Goal: Task Accomplishment & Management: Manage account settings

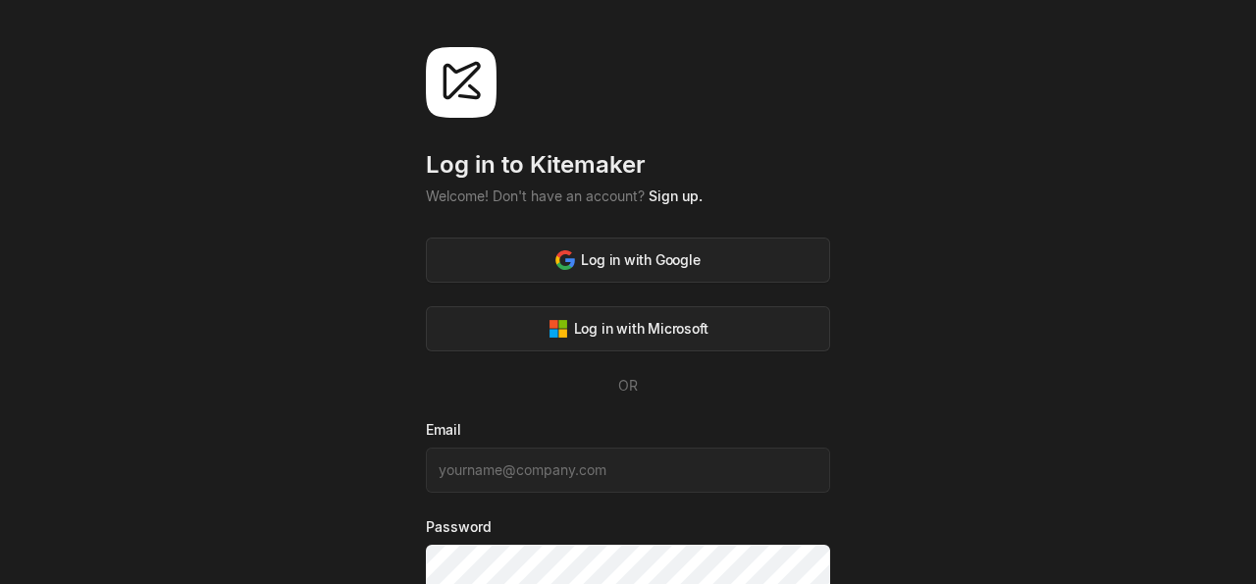
click at [1016, 372] on div "Log in to [GEOGRAPHIC_DATA] Welcome! Don't have an account? Sign up. Log in wit…" at bounding box center [628, 367] width 1256 height 734
click at [671, 189] on link "Sign up." at bounding box center [676, 195] width 54 height 17
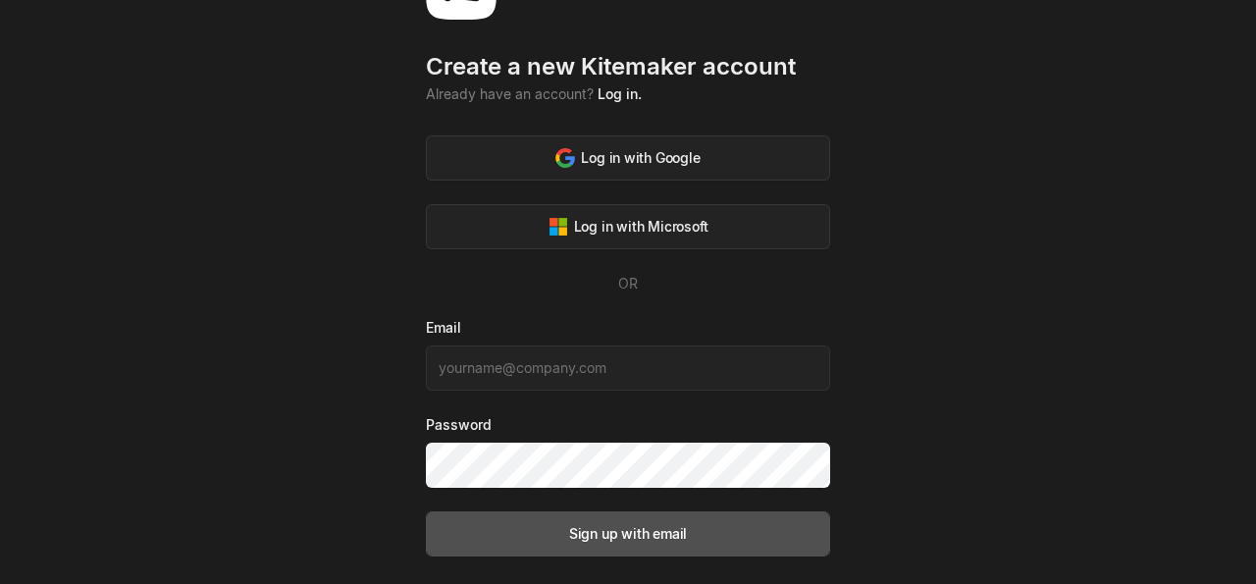
scroll to position [183, 0]
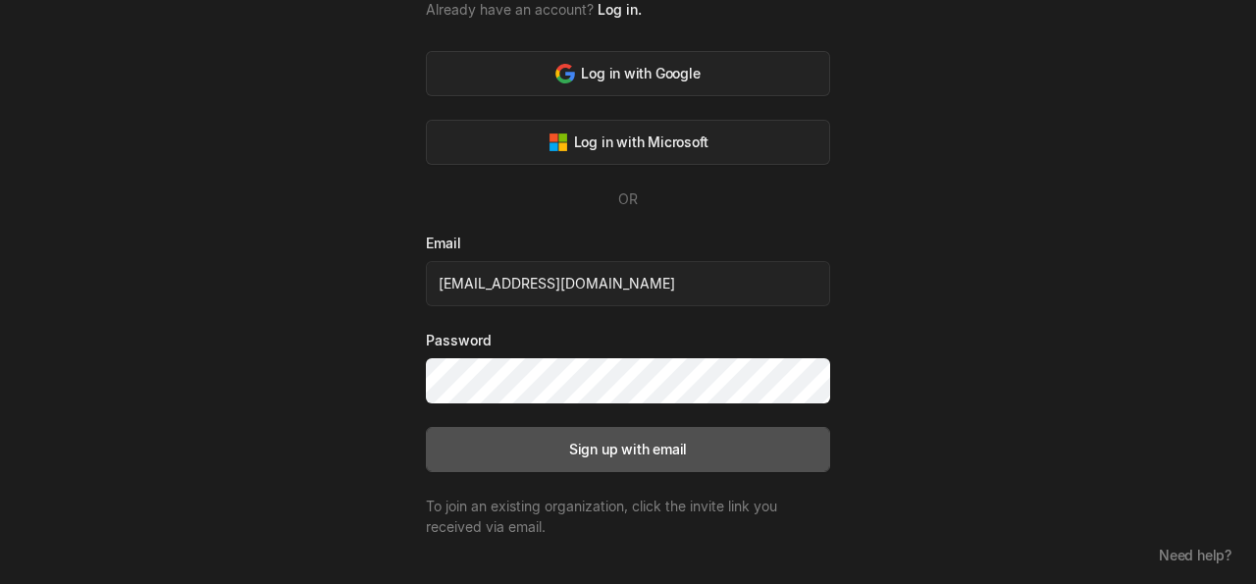
type input "[EMAIL_ADDRESS][DOMAIN_NAME]"
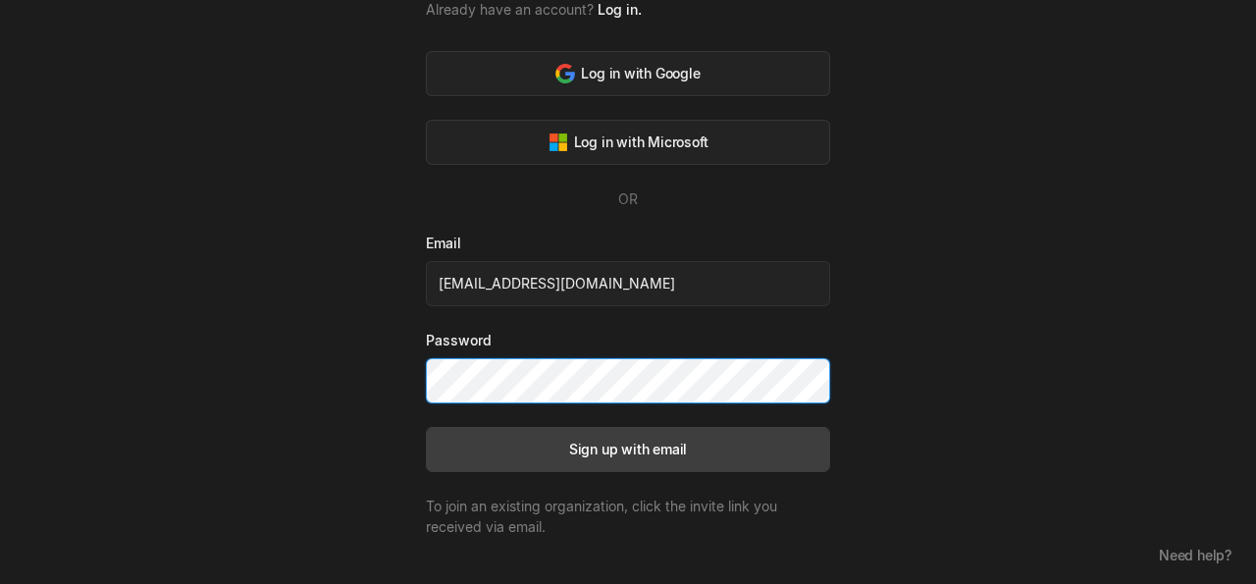
click at [426, 427] on button "Sign up with email" at bounding box center [628, 449] width 404 height 45
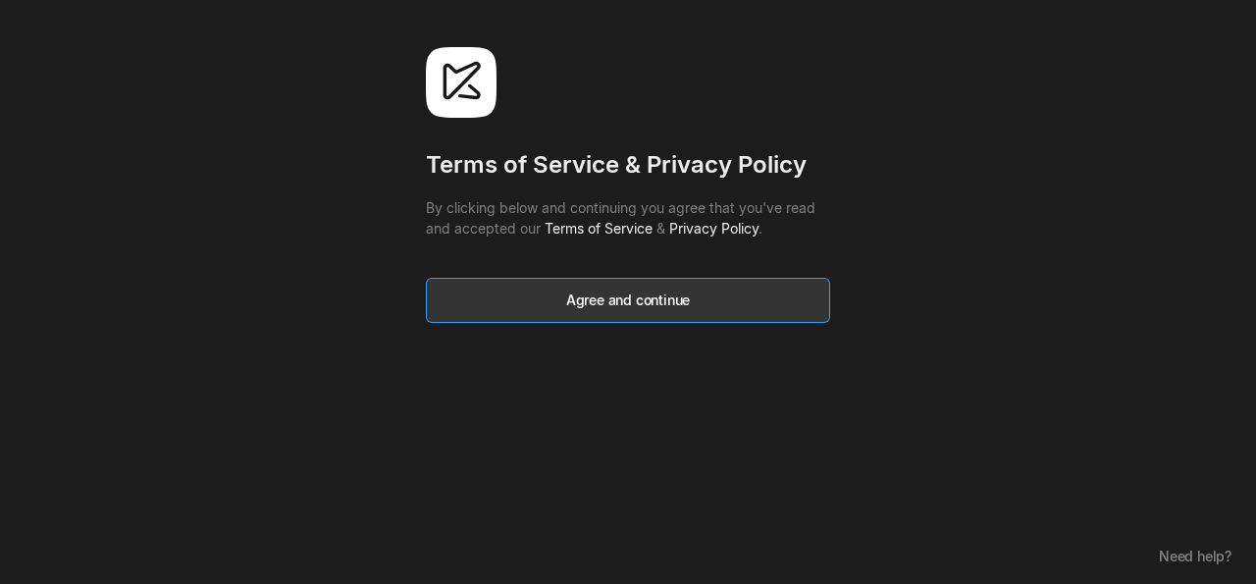
click at [667, 319] on button "Agree and continue" at bounding box center [628, 300] width 404 height 45
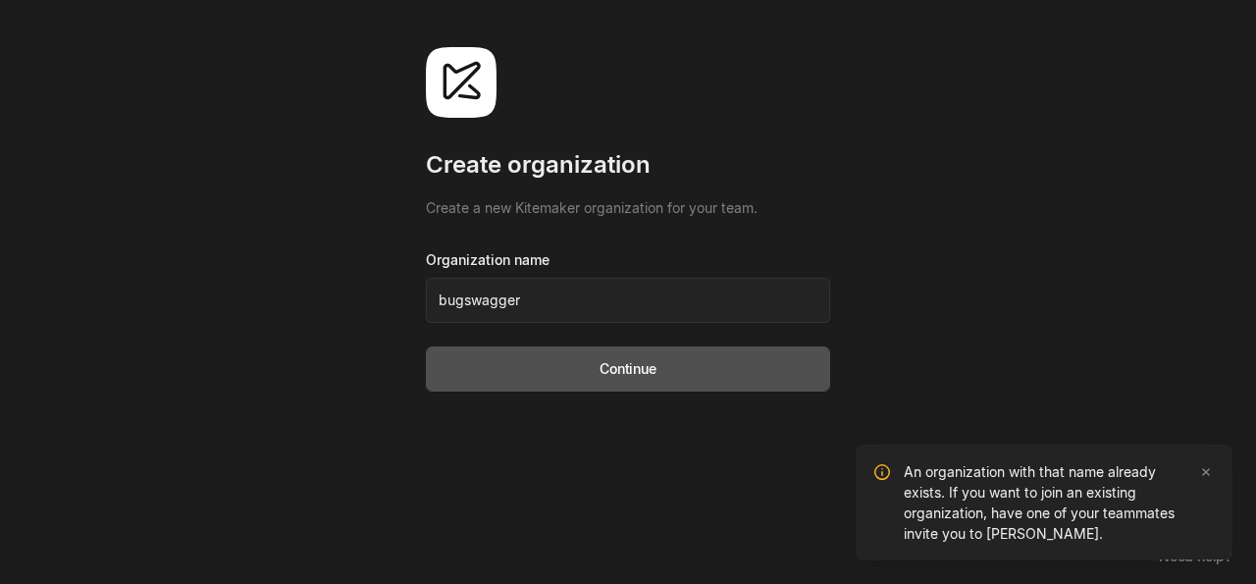
click at [759, 204] on div "Create a new Kitemaker organization for your team." at bounding box center [628, 207] width 404 height 21
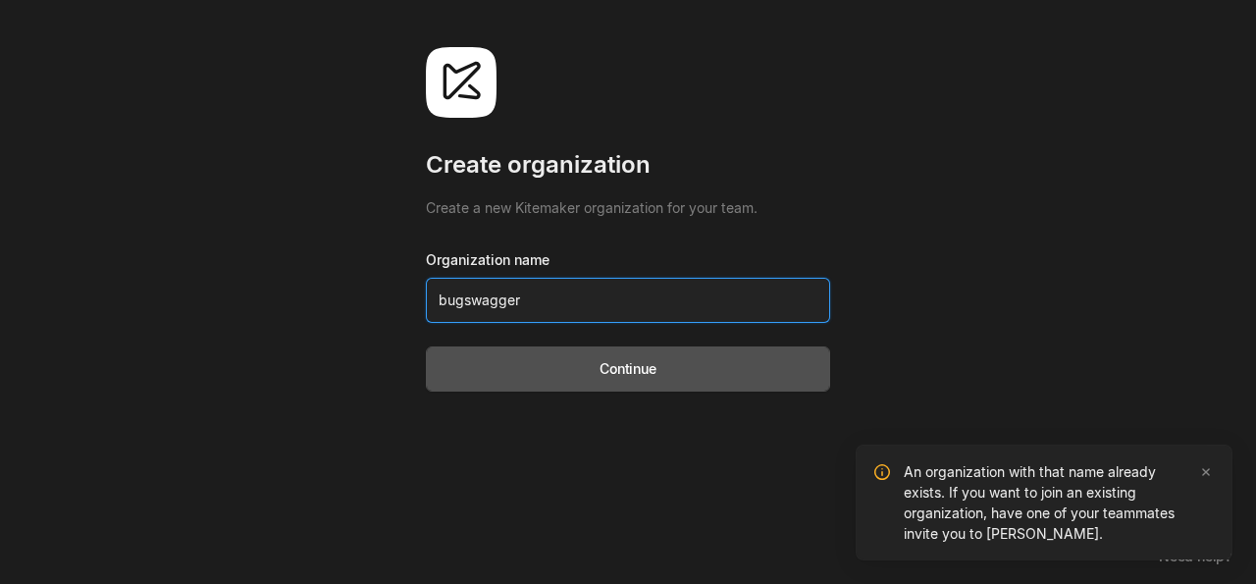
click at [606, 320] on input "bugswagger" at bounding box center [628, 300] width 404 height 45
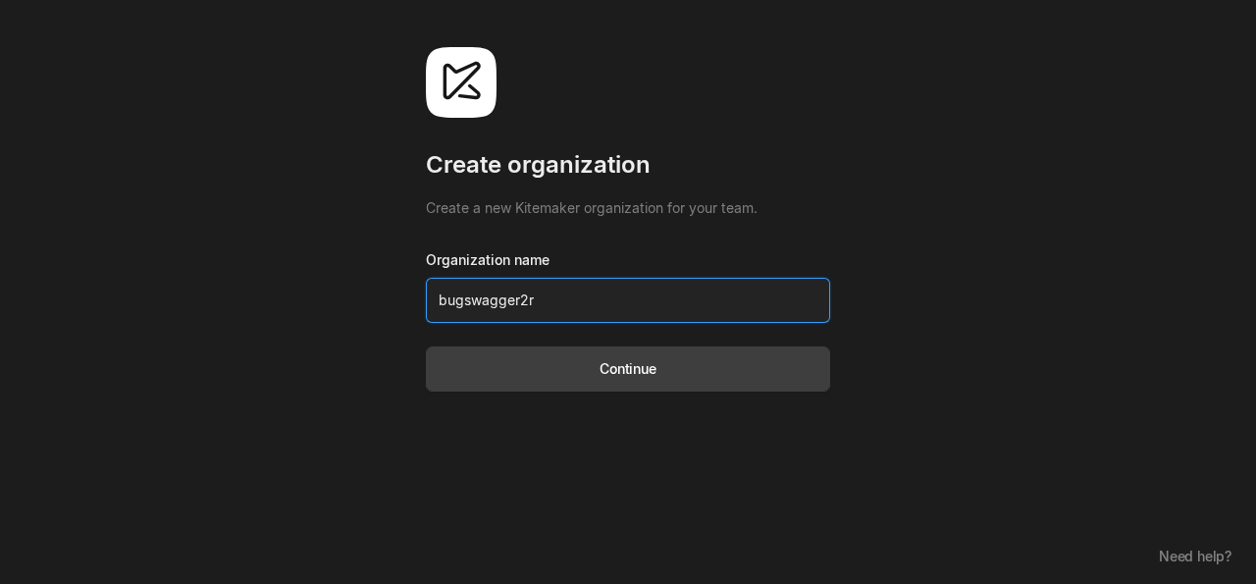
type input "bugswagger2r"
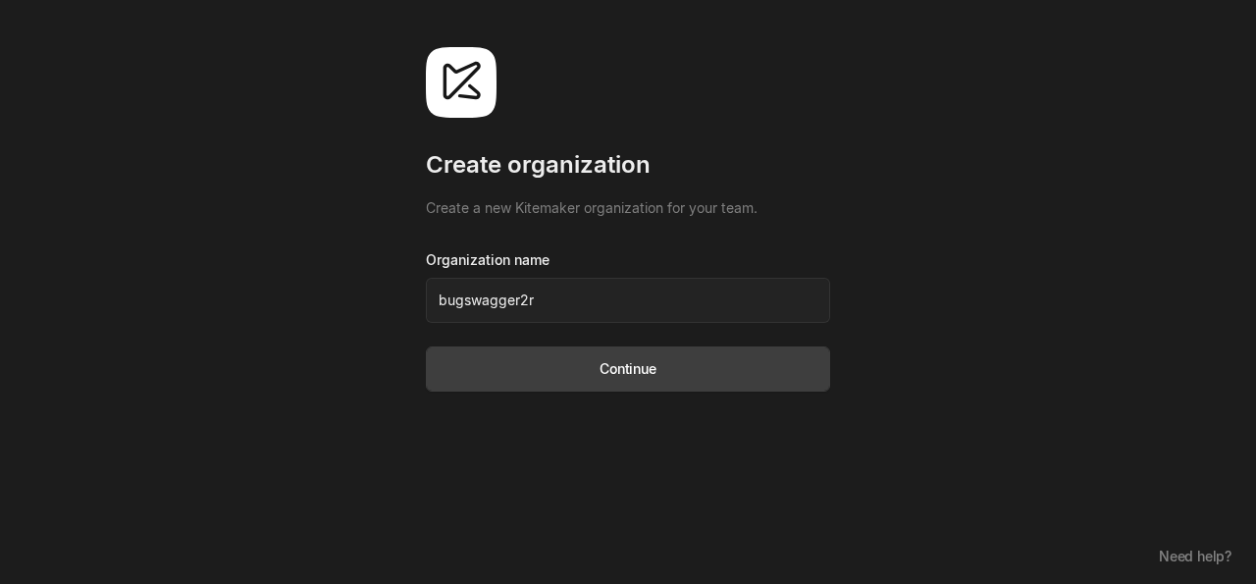
click at [576, 343] on form "Organization name bugswagger2r Continue" at bounding box center [628, 320] width 404 height 142
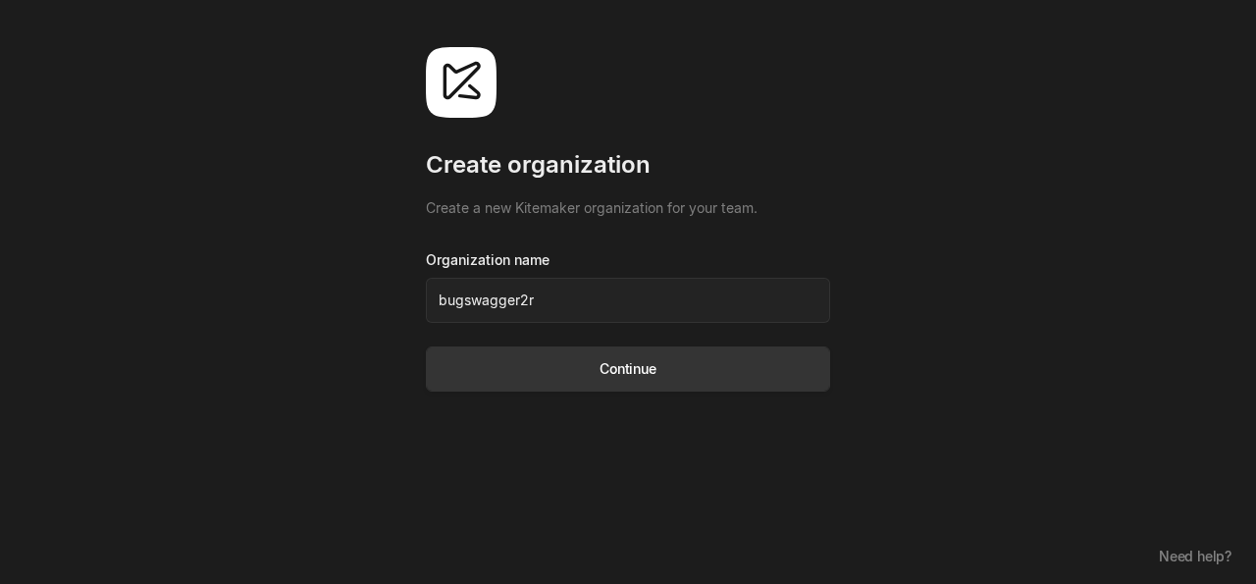
click at [578, 357] on button "Continue" at bounding box center [628, 368] width 404 height 45
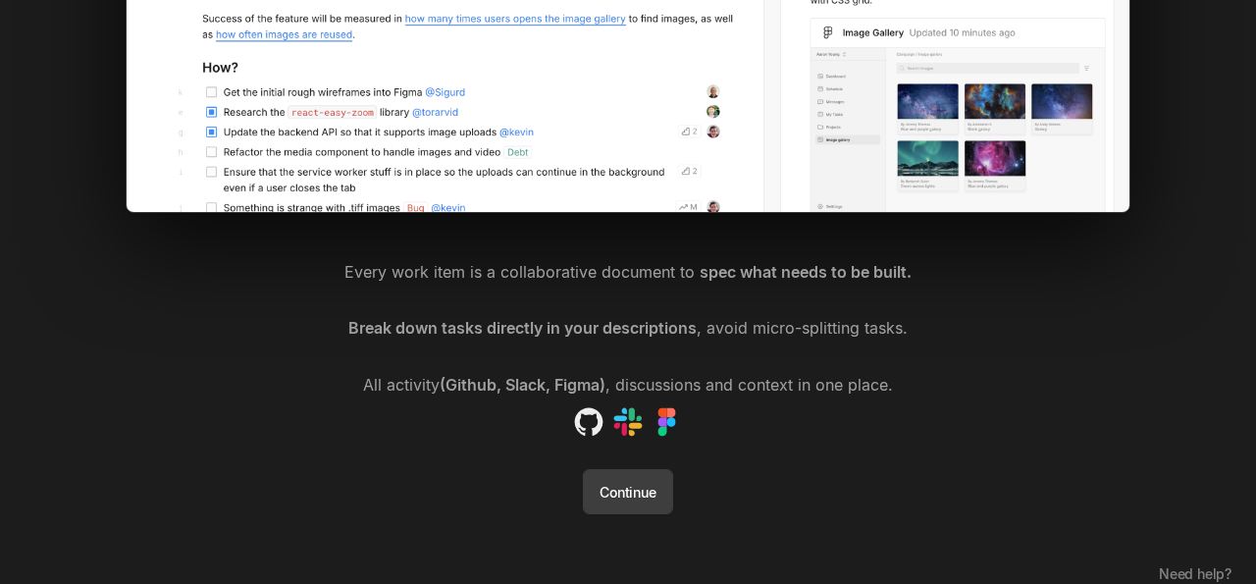
scroll to position [508, 0]
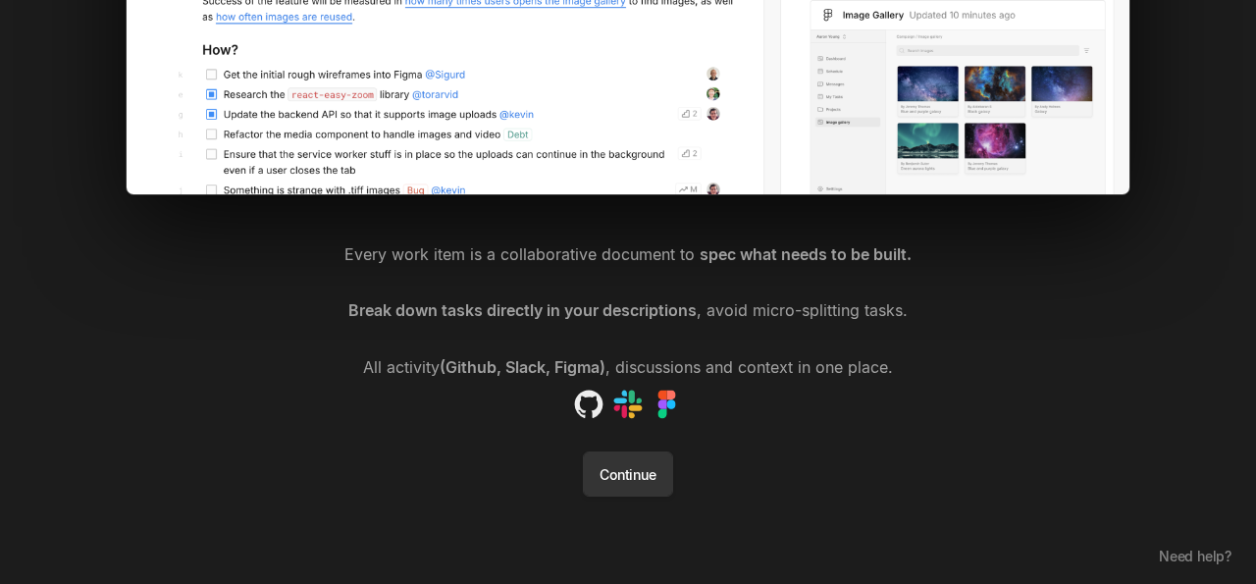
click at [634, 490] on button "Continue" at bounding box center [627, 474] width 89 height 45
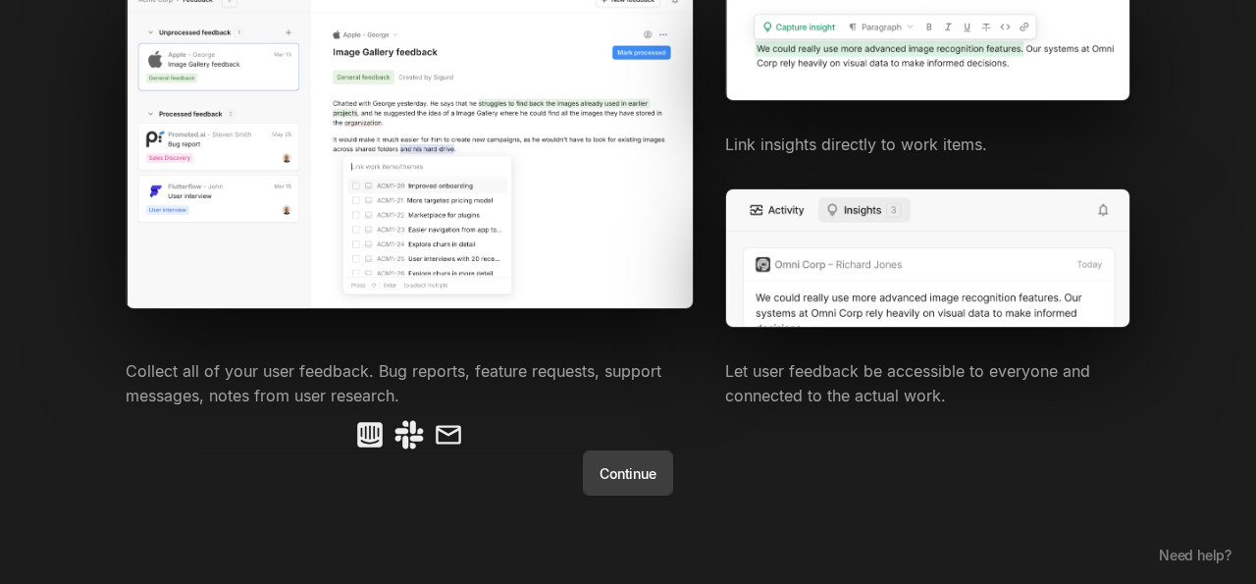
scroll to position [159, 0]
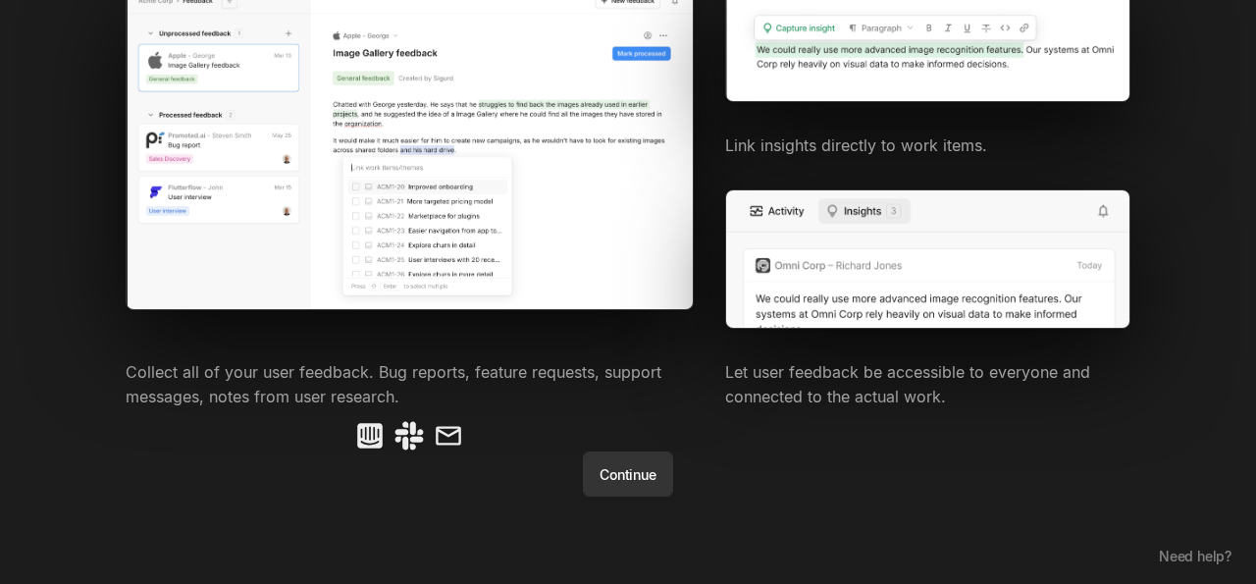
click at [633, 483] on button "Continue" at bounding box center [627, 474] width 89 height 45
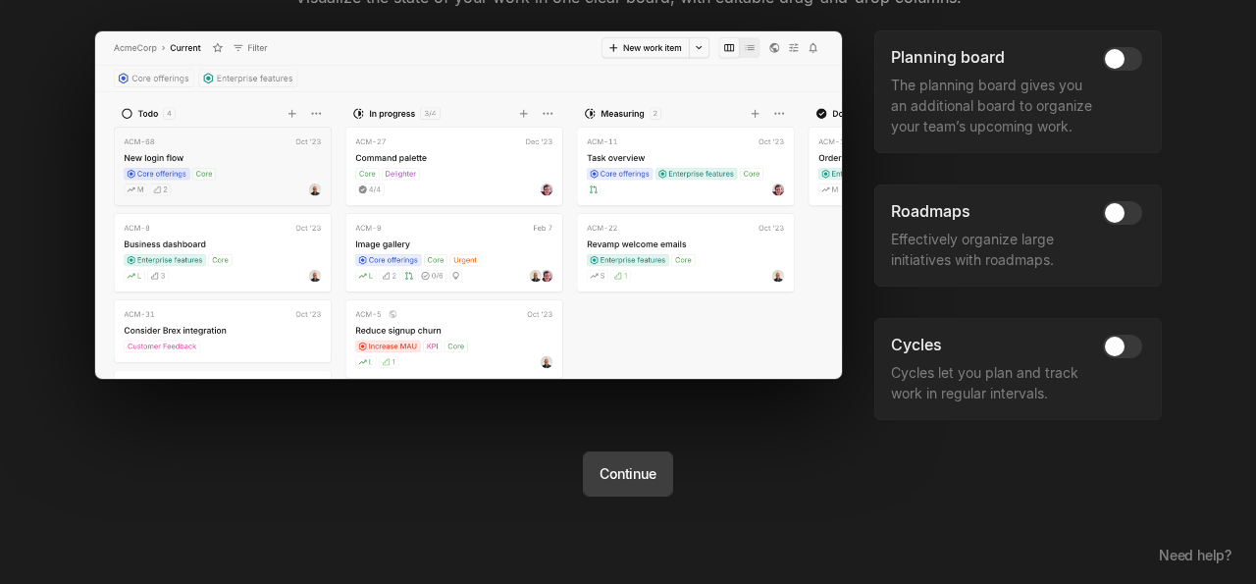
scroll to position [143, 0]
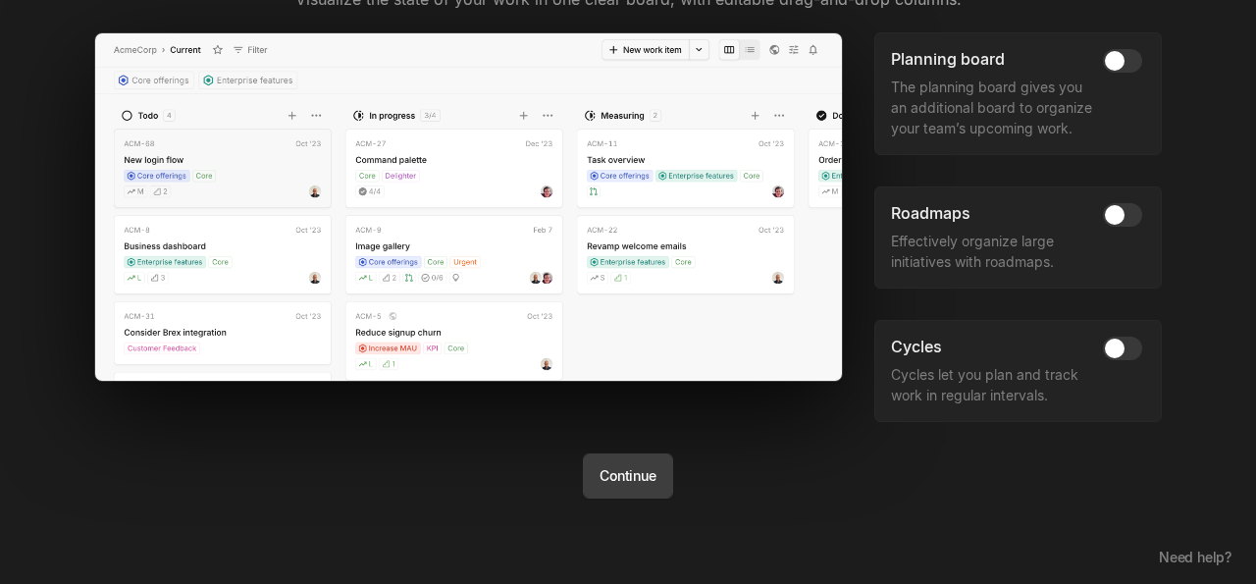
click at [633, 483] on button "Continue" at bounding box center [627, 475] width 89 height 45
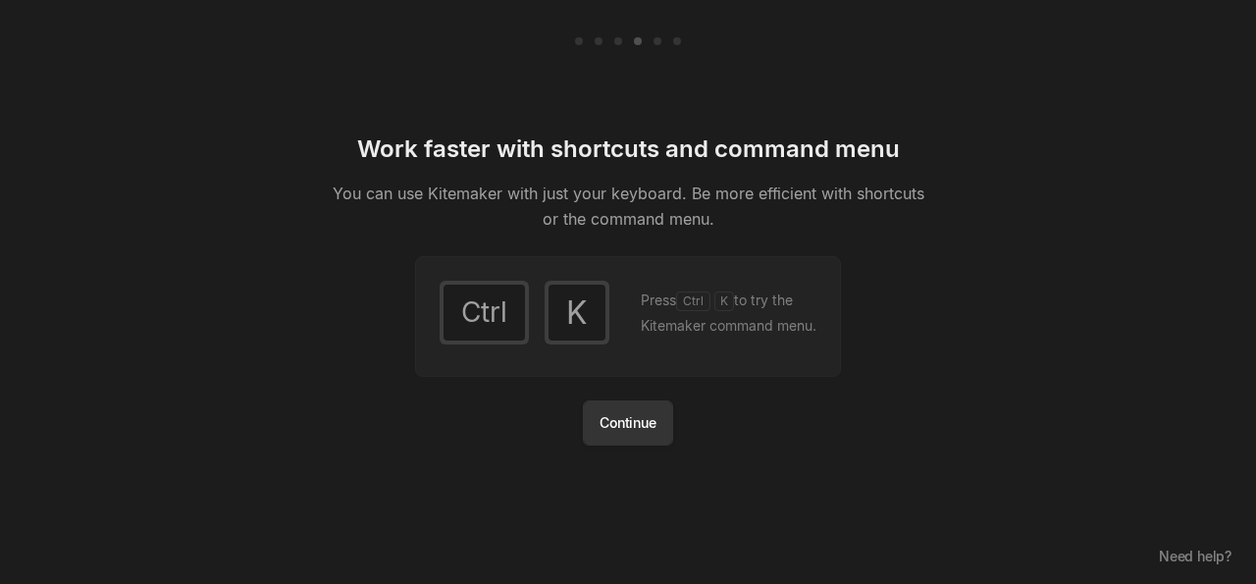
click at [619, 415] on button "Continue" at bounding box center [627, 422] width 89 height 45
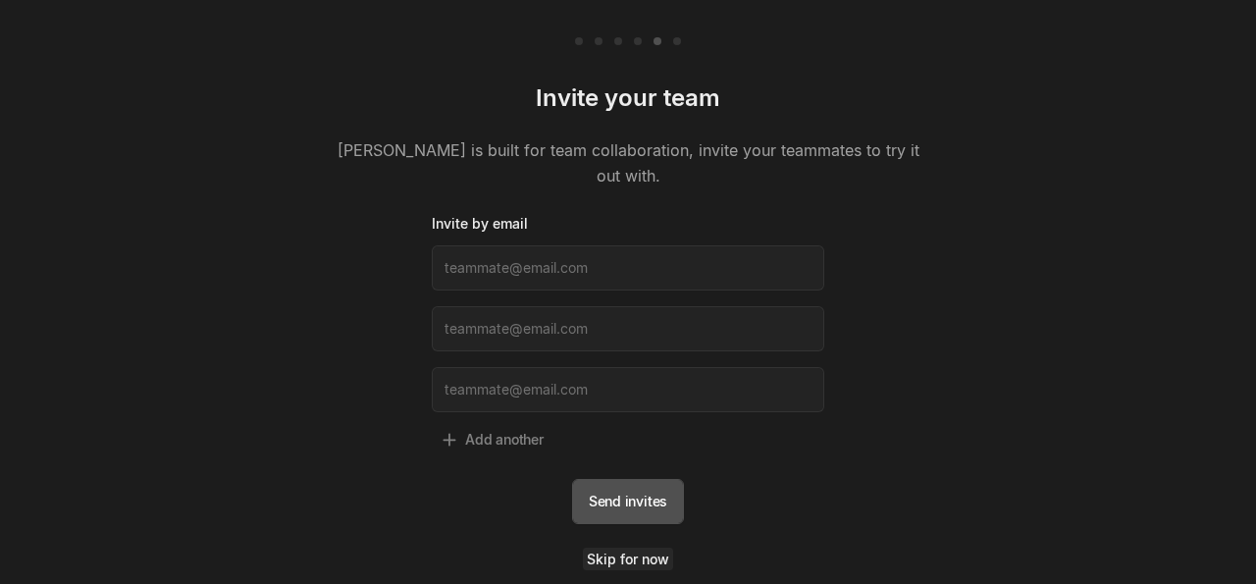
click at [626, 548] on link "Skip for now" at bounding box center [628, 559] width 90 height 23
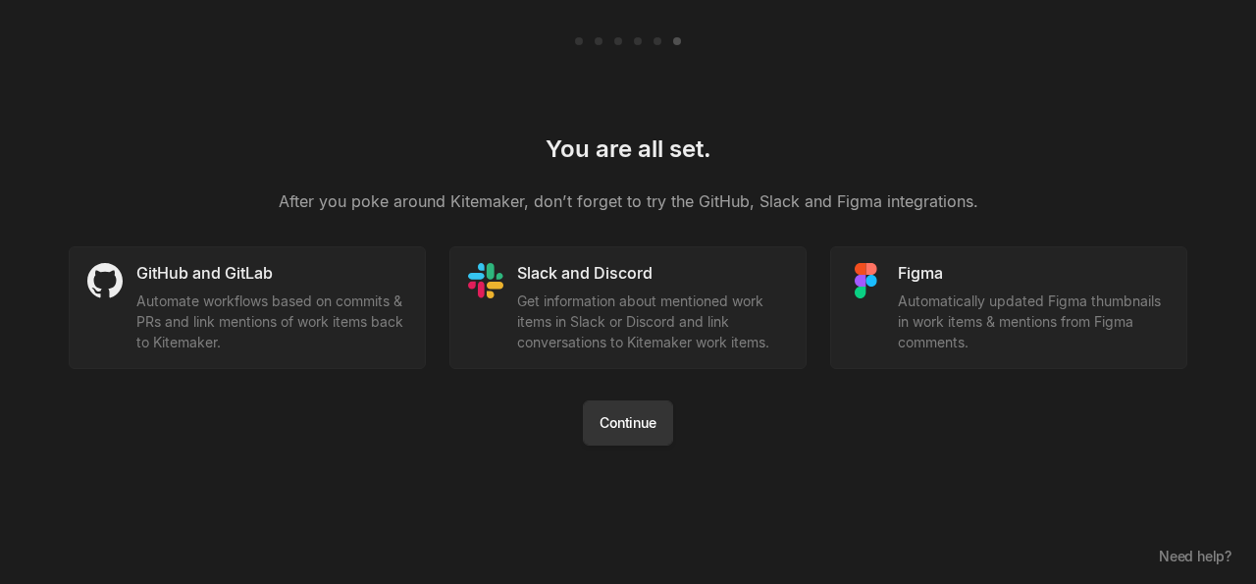
click at [627, 421] on button "Continue" at bounding box center [627, 422] width 89 height 45
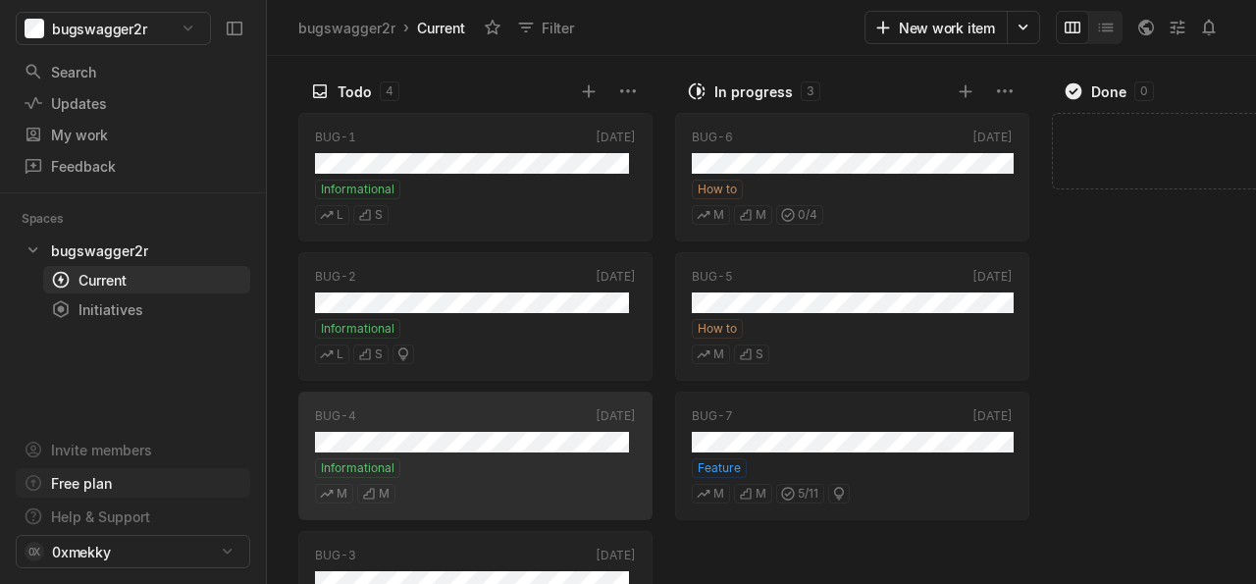
click at [96, 482] on div "Free plan" at bounding box center [81, 483] width 61 height 21
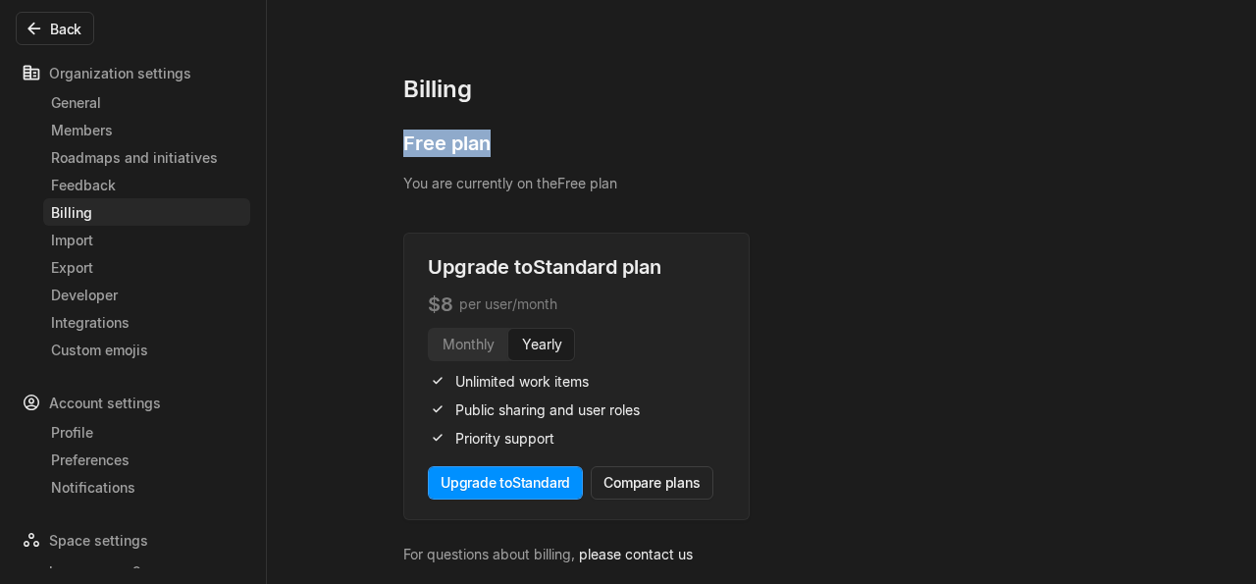
drag, startPoint x: 404, startPoint y: 146, endPoint x: 499, endPoint y: 154, distance: 94.6
click at [499, 154] on div "Free plan" at bounding box center [761, 151] width 717 height 43
copy div "Free plan"
click at [103, 229] on link "Import" at bounding box center [146, 239] width 207 height 27
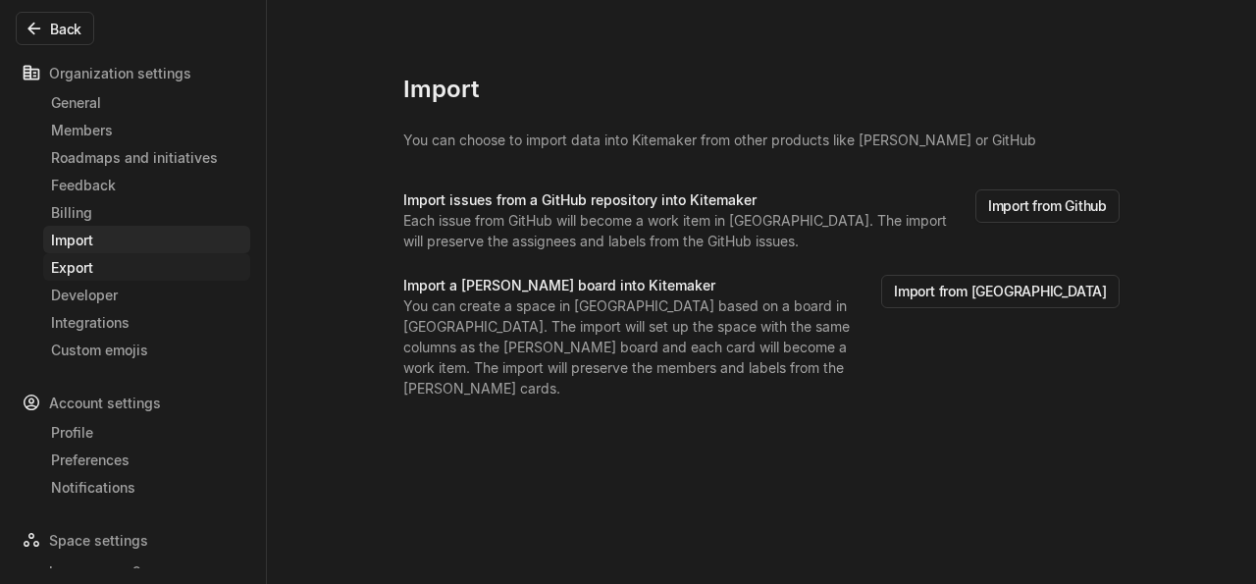
click at [93, 272] on div "Export" at bounding box center [146, 267] width 191 height 21
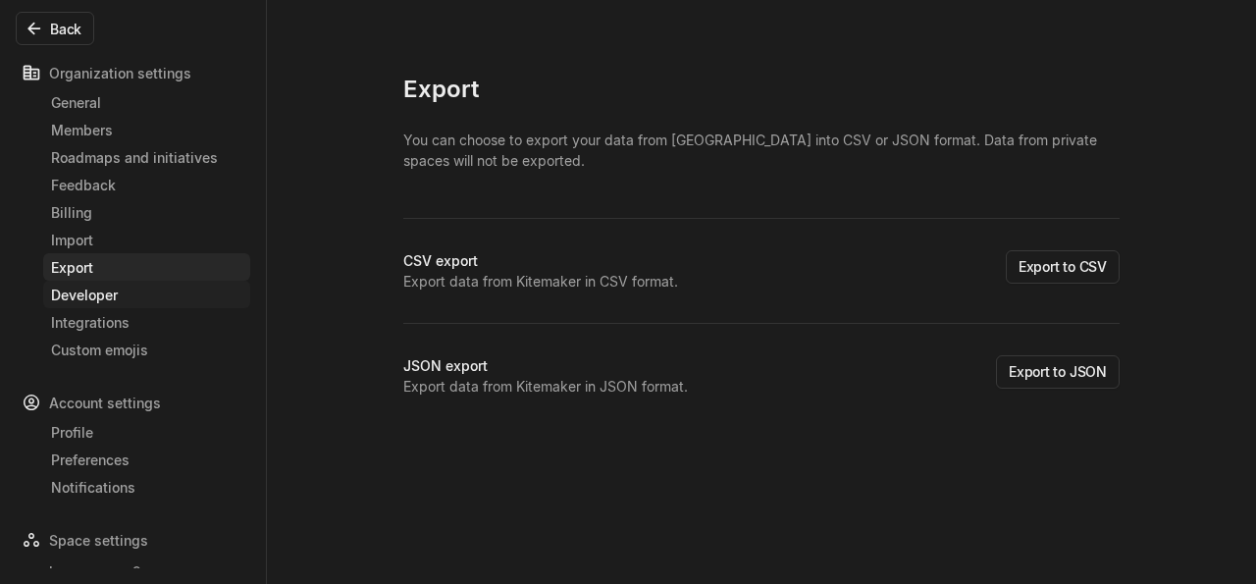
click at [99, 301] on div "Developer" at bounding box center [146, 295] width 191 height 21
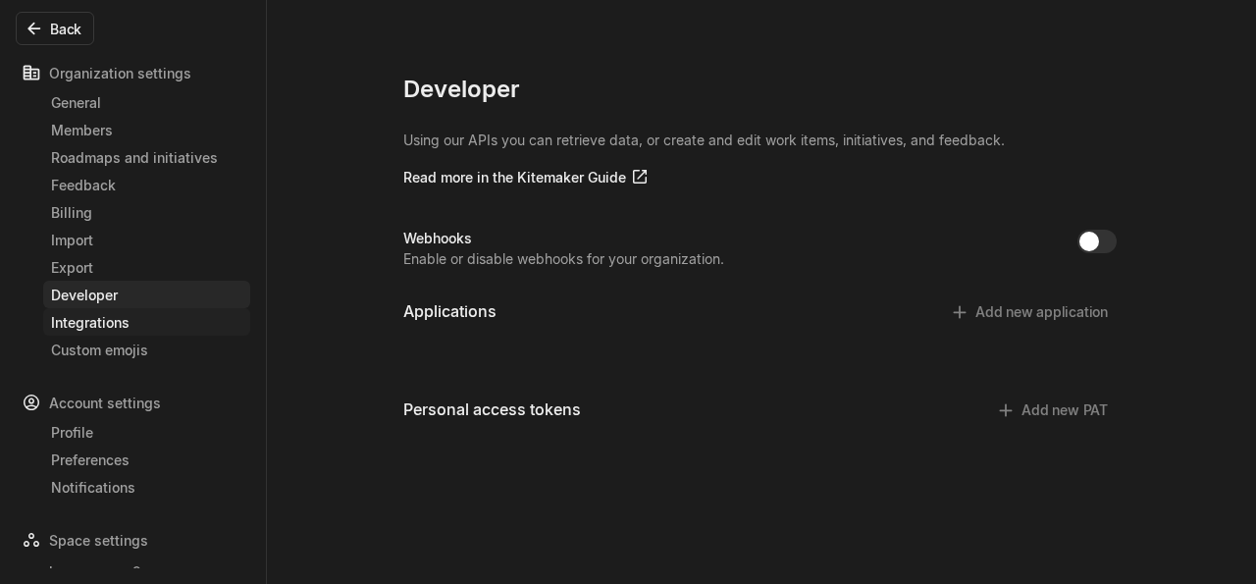
click at [98, 324] on div "Integrations" at bounding box center [146, 322] width 191 height 21
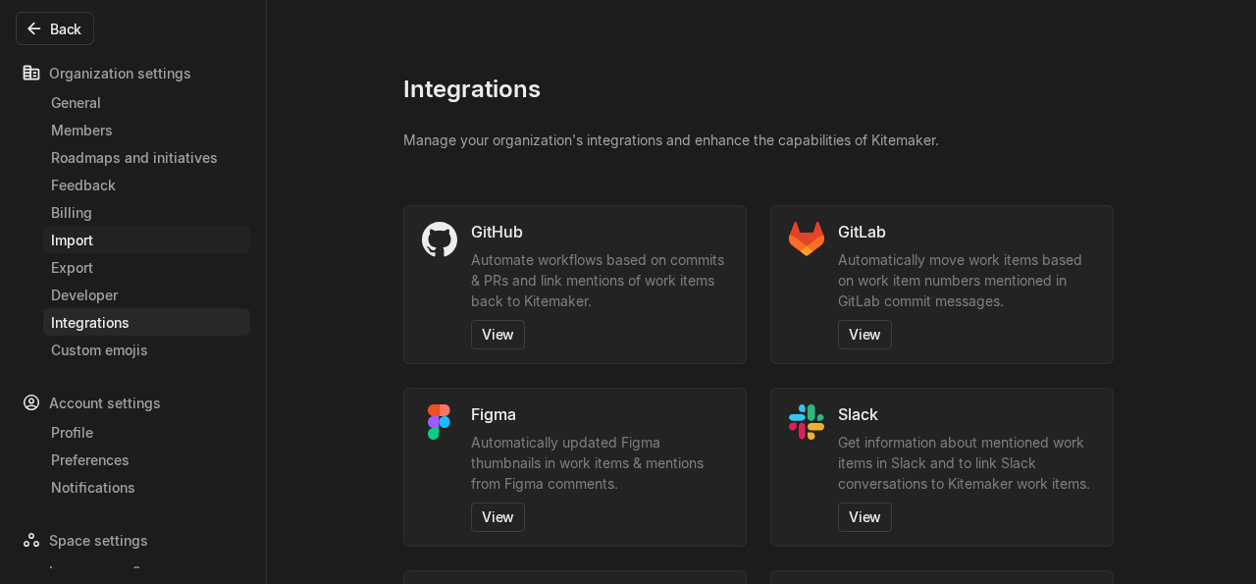
click at [83, 241] on div "Import" at bounding box center [146, 240] width 191 height 21
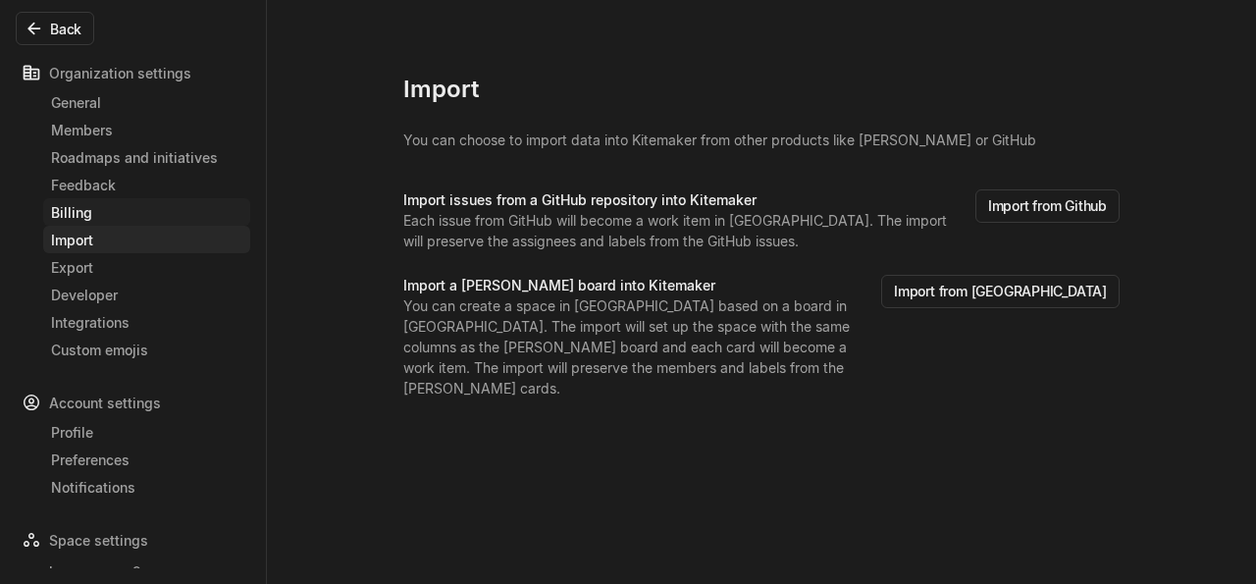
click at [78, 206] on div "Billing" at bounding box center [146, 212] width 191 height 21
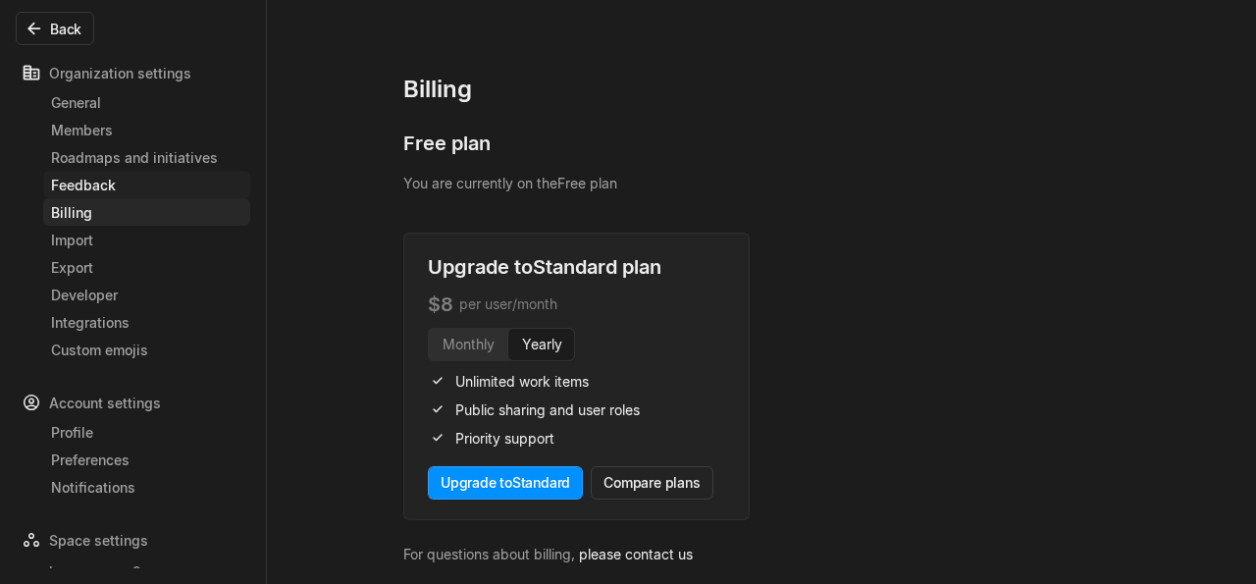
click at [77, 179] on div "Feedback" at bounding box center [146, 185] width 191 height 21
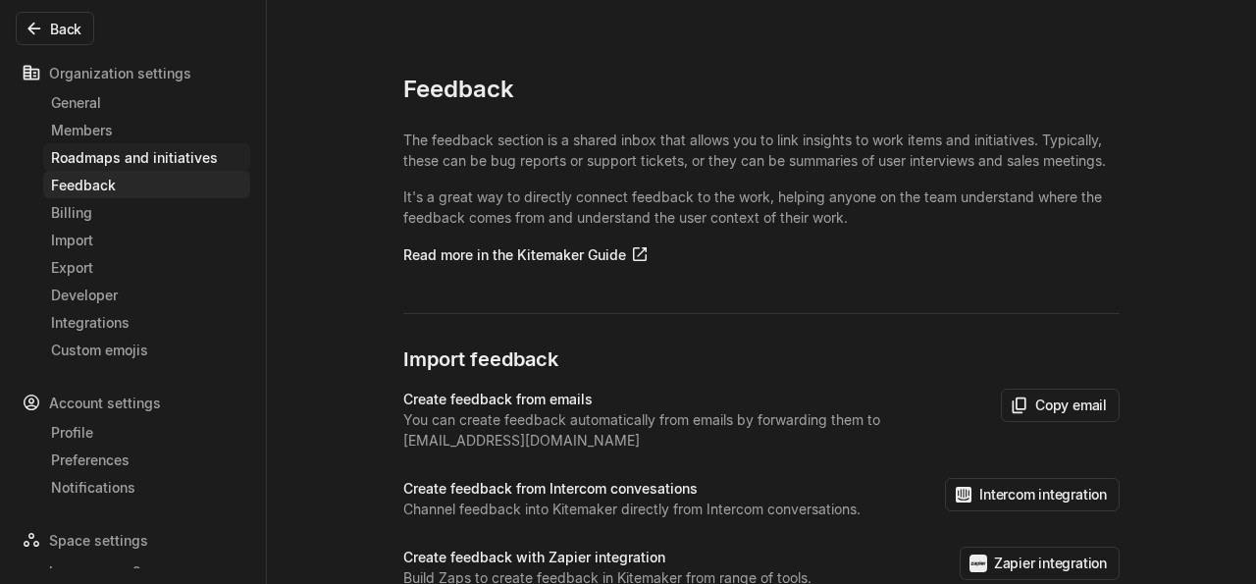
click at [80, 160] on div "Roadmaps and initiatives" at bounding box center [146, 157] width 191 height 21
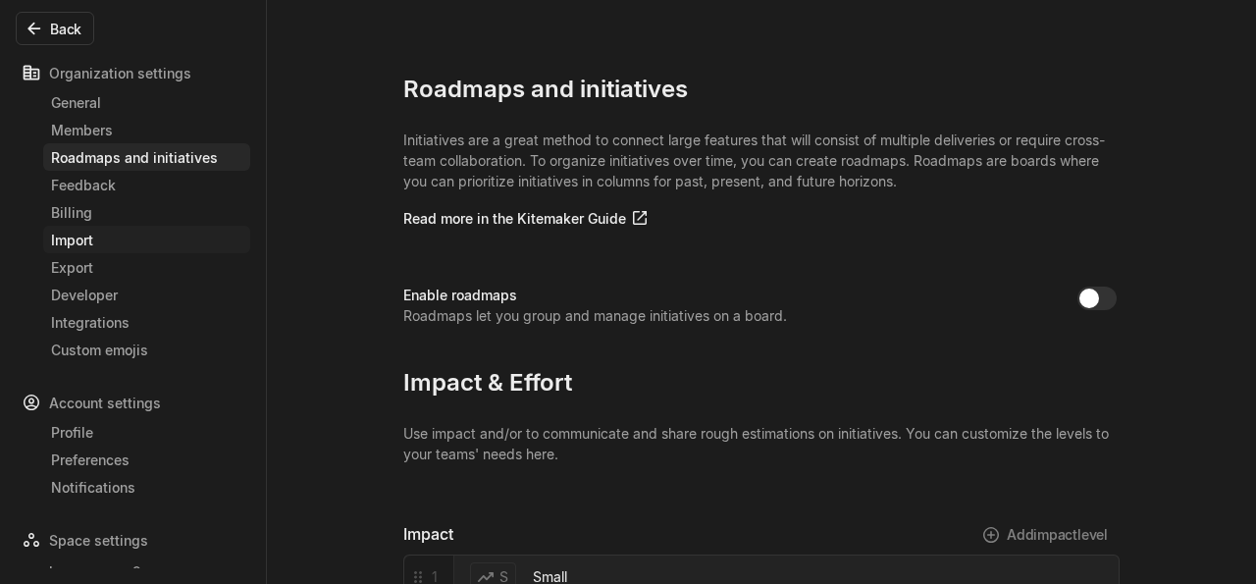
click at [110, 239] on div "Import" at bounding box center [146, 240] width 191 height 21
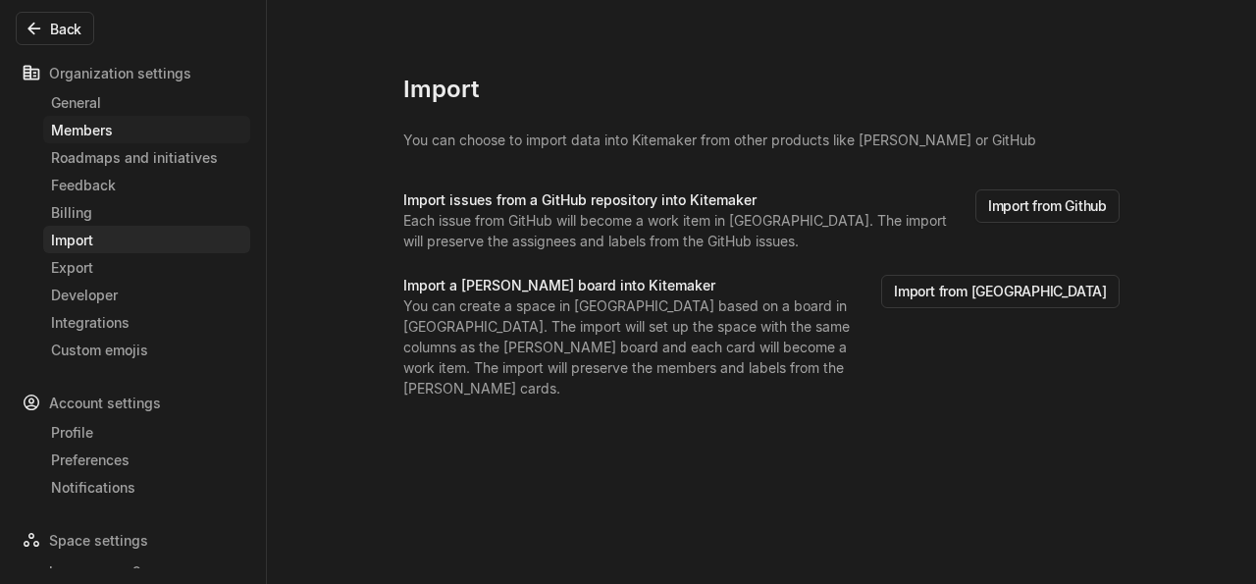
click at [100, 130] on div "Members" at bounding box center [146, 130] width 191 height 21
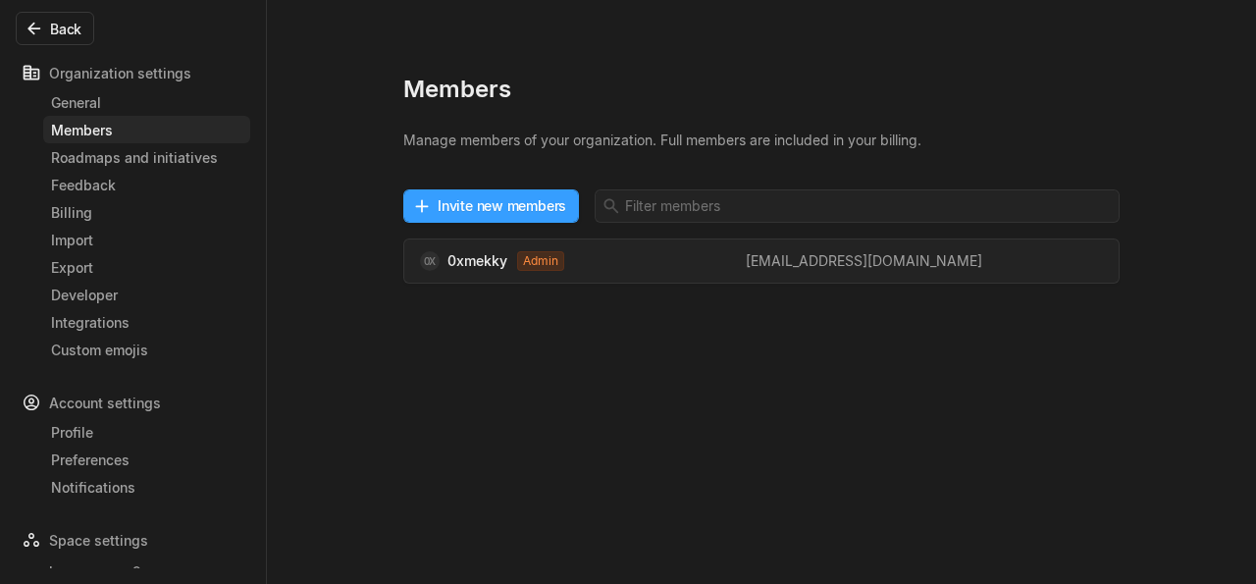
click at [435, 215] on button "Invite new members" at bounding box center [491, 205] width 176 height 33
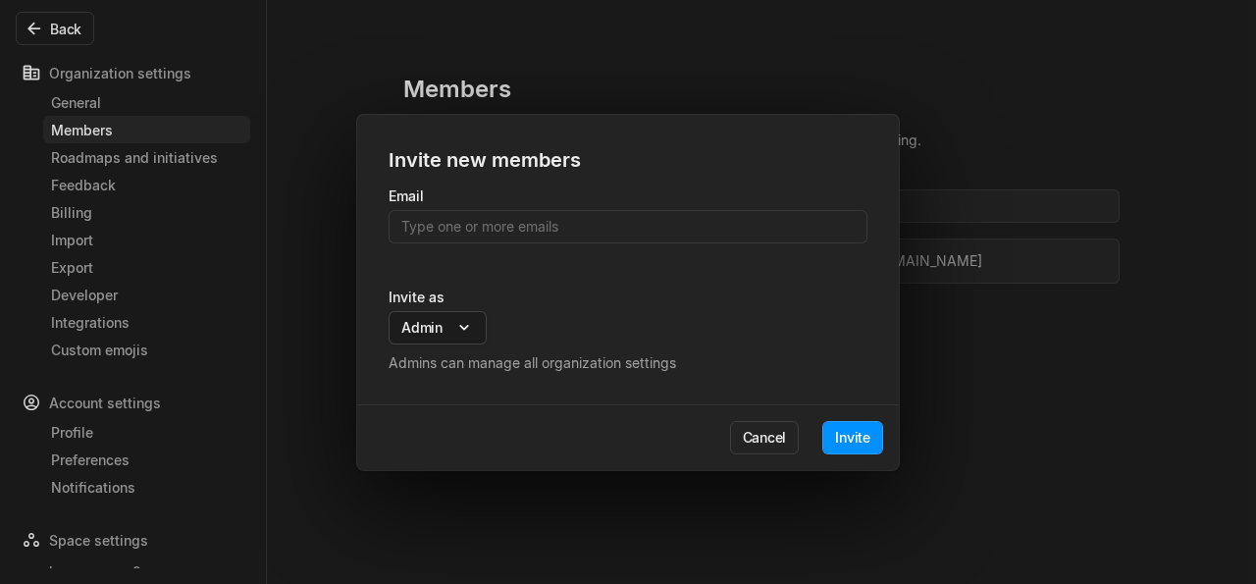
click at [439, 327] on body "bugswagger2r Search / Updates g then u My work = Feedback g then f Spaces bugsw…" at bounding box center [628, 292] width 1256 height 584
click at [429, 364] on span "Member" at bounding box center [427, 358] width 53 height 21
click at [498, 222] on div "Invite new members Email Invite as Admin Admin Member Guest Admins can manage a…" at bounding box center [628, 292] width 1256 height 584
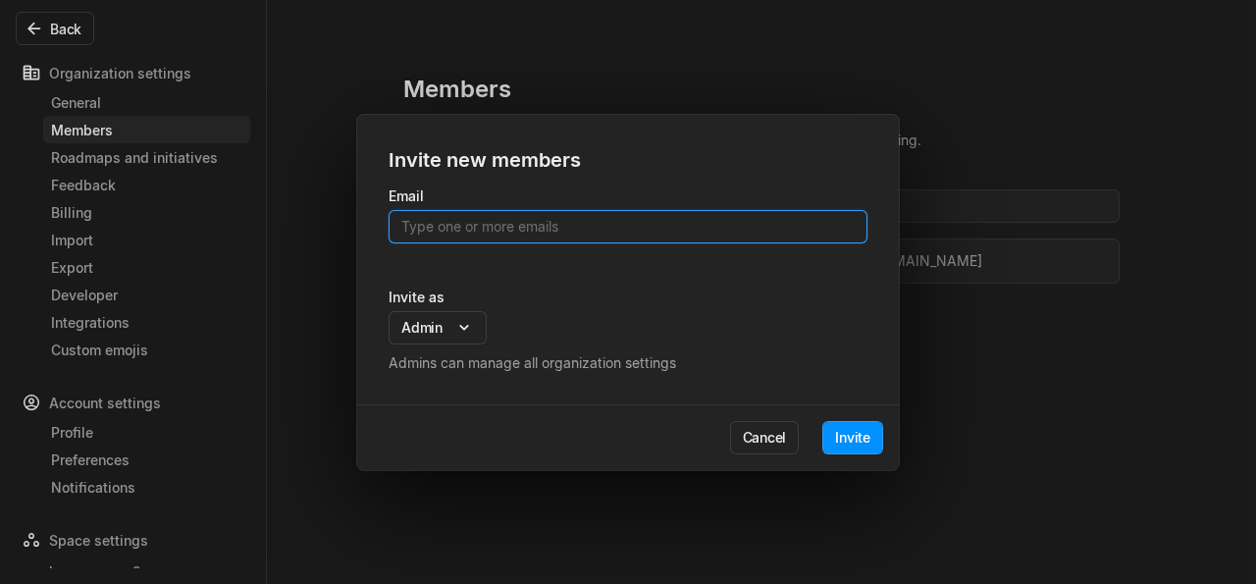
click at [498, 222] on input at bounding box center [628, 226] width 479 height 33
type input "abdelrahem.mekky1@gmail.com"
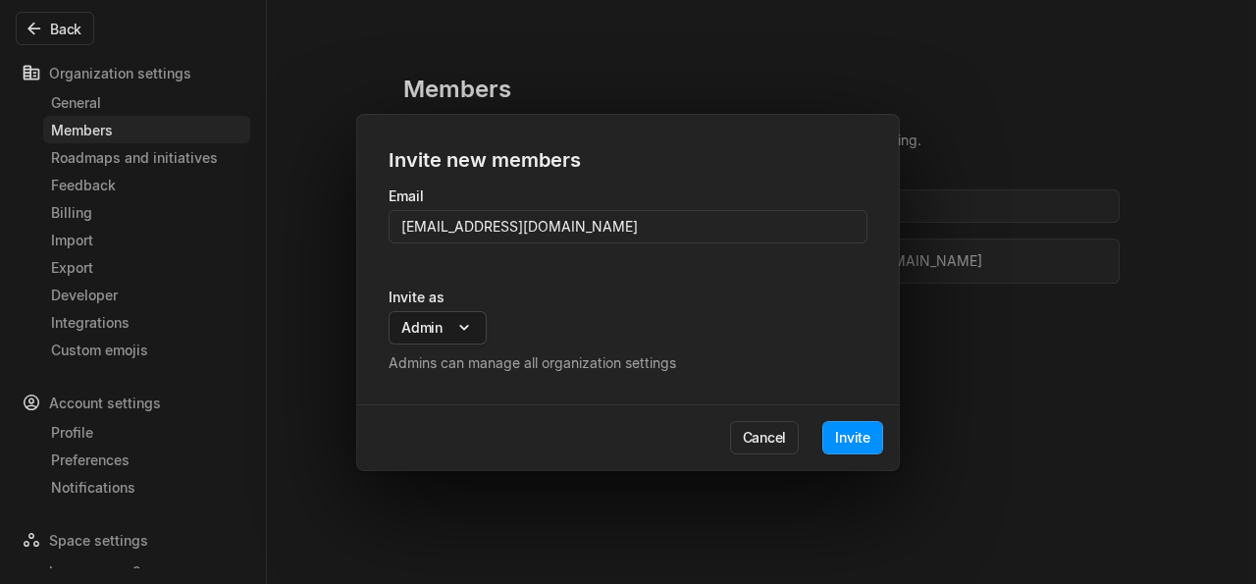
click at [440, 328] on body "bugswagger2r Search / Updates g then u My work = Feedback g then f Spaces bugsw…" at bounding box center [628, 292] width 1256 height 584
click at [445, 364] on span "Member" at bounding box center [427, 358] width 53 height 21
click at [557, 293] on div "Invite new members Email abdelrahem.mekky1@gmail.com Invite as Admin Admin Memb…" at bounding box center [628, 292] width 1256 height 584
click at [548, 388] on div "Email abdelrahem.mekky1@gmail.com Invite as Admin Admin Member Guest Admins can…" at bounding box center [628, 295] width 542 height 219
drag, startPoint x: 555, startPoint y: 388, endPoint x: 598, endPoint y: 389, distance: 43.2
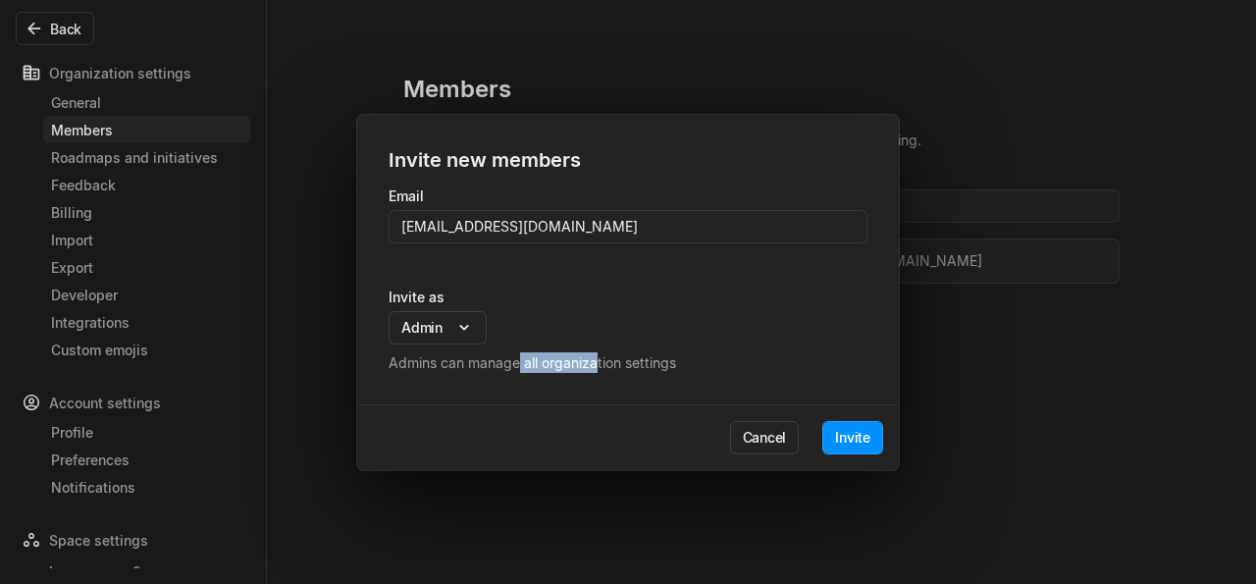
click at [598, 389] on div "Email abdelrahem.mekky1@gmail.com Invite as Admin Admin Member Guest Admins can…" at bounding box center [628, 295] width 542 height 219
click at [665, 297] on div "Invite as Admin Admin Member Guest Admins can manage all organization settings" at bounding box center [628, 330] width 479 height 86
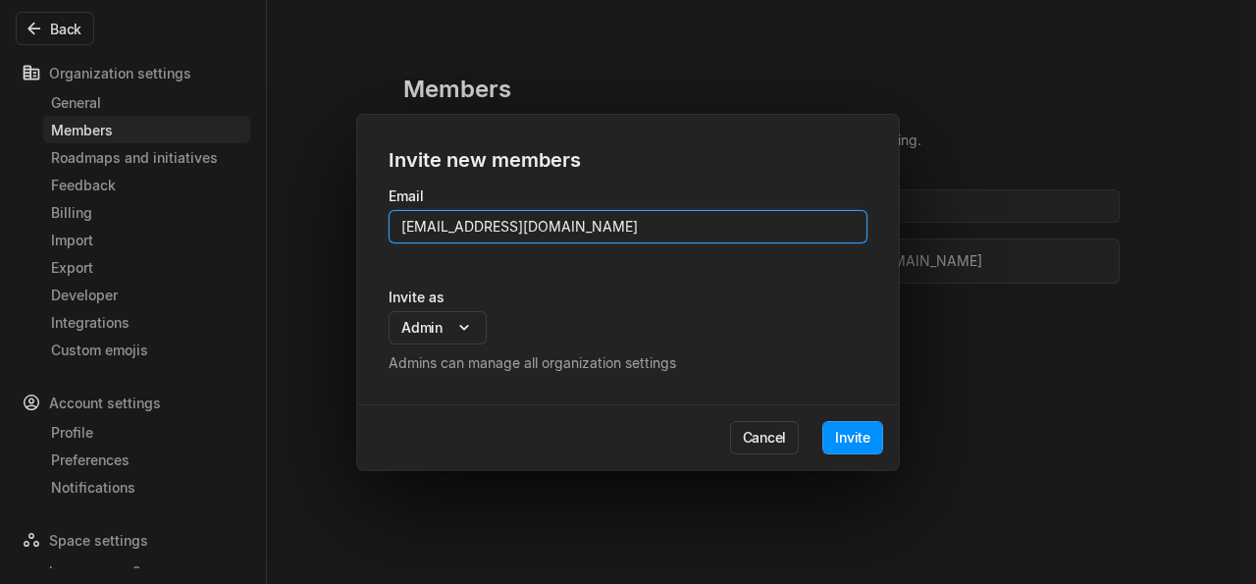
click at [682, 227] on input "[EMAIL_ADDRESS][DOMAIN_NAME]" at bounding box center [628, 226] width 479 height 33
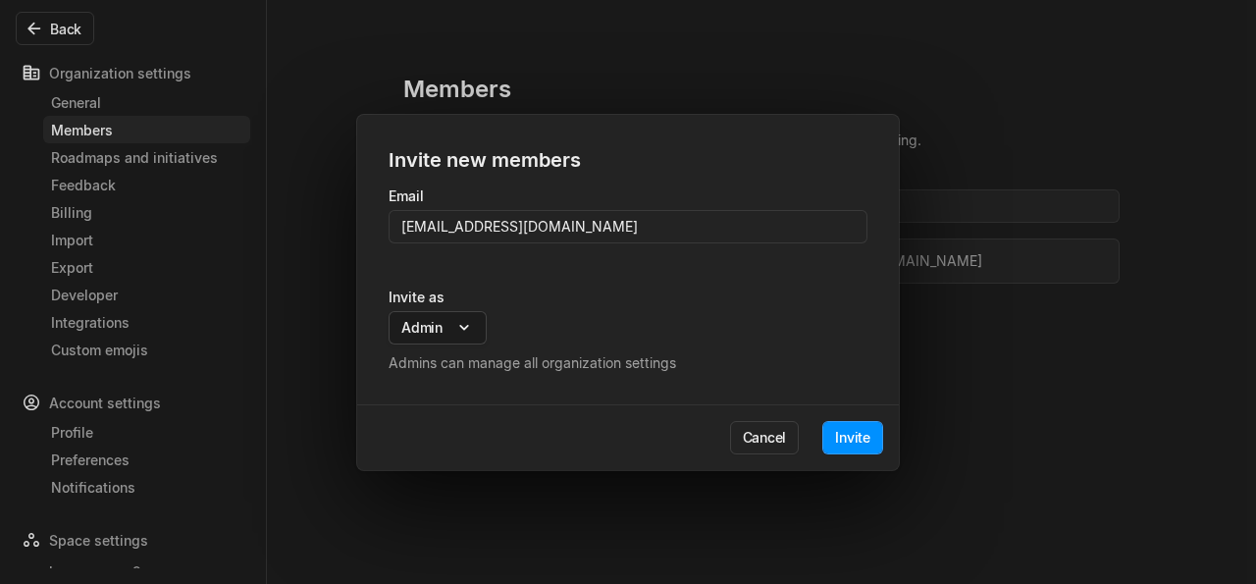
click at [455, 323] on body "bugswagger2r Search / Updates g then u My work = Feedback g then f Spaces bugsw…" at bounding box center [628, 292] width 1256 height 584
click at [442, 370] on div "Member" at bounding box center [424, 359] width 117 height 31
click at [433, 365] on span "Member" at bounding box center [427, 358] width 53 height 21
drag, startPoint x: 433, startPoint y: 365, endPoint x: 426, endPoint y: 381, distance: 17.1
click at [432, 365] on span "Member" at bounding box center [427, 358] width 53 height 21
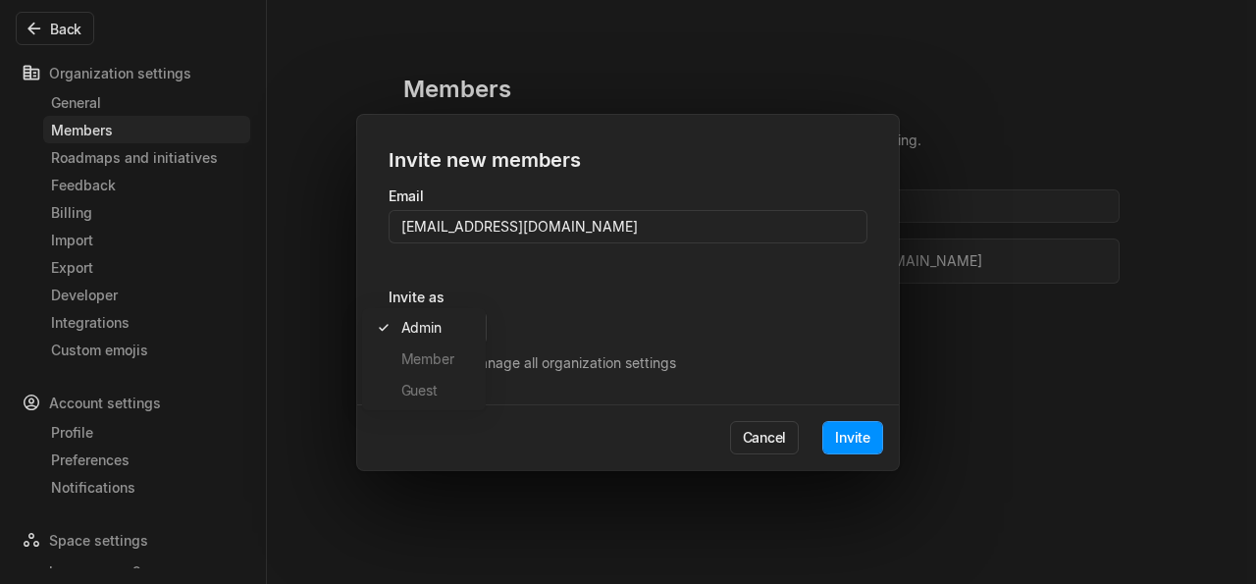
click at [426, 384] on span "Guest" at bounding box center [419, 390] width 36 height 21
click at [425, 386] on span "Guest" at bounding box center [419, 390] width 36 height 21
click at [459, 278] on div "Invite new members Email abdelrahem.mekky1@gmail.com Invite as Admin Admin Memb…" at bounding box center [628, 292] width 1256 height 584
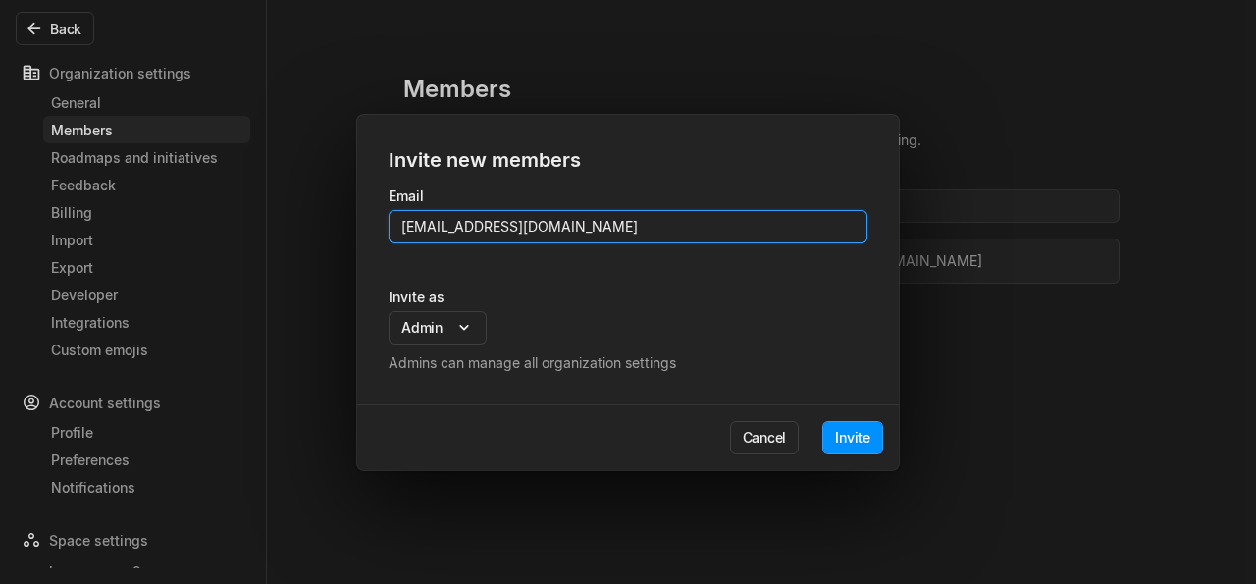
click at [475, 228] on input "abdelrahem.mekky1@gmail.com" at bounding box center [628, 226] width 479 height 33
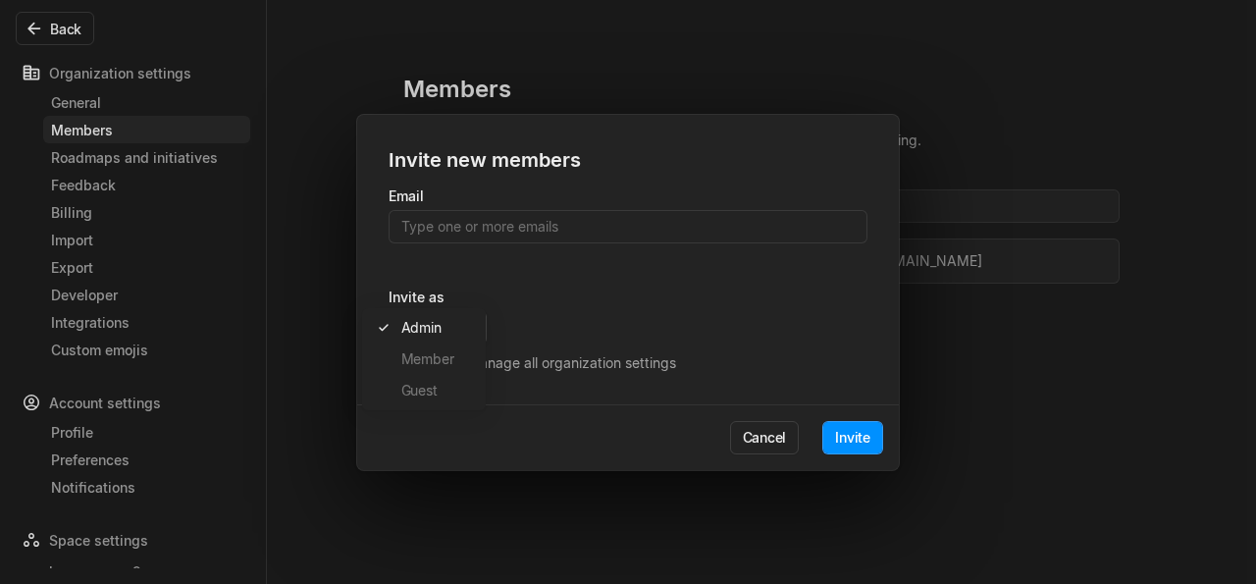
click at [468, 324] on body "bugswagger2r Search / Updates g then u My work = Feedback g then f Spaces bugsw…" at bounding box center [628, 292] width 1256 height 584
drag, startPoint x: 453, startPoint y: 355, endPoint x: 443, endPoint y: 364, distance: 13.2
click at [453, 355] on div "Member" at bounding box center [424, 359] width 117 height 31
click at [441, 366] on span "Member" at bounding box center [427, 358] width 53 height 21
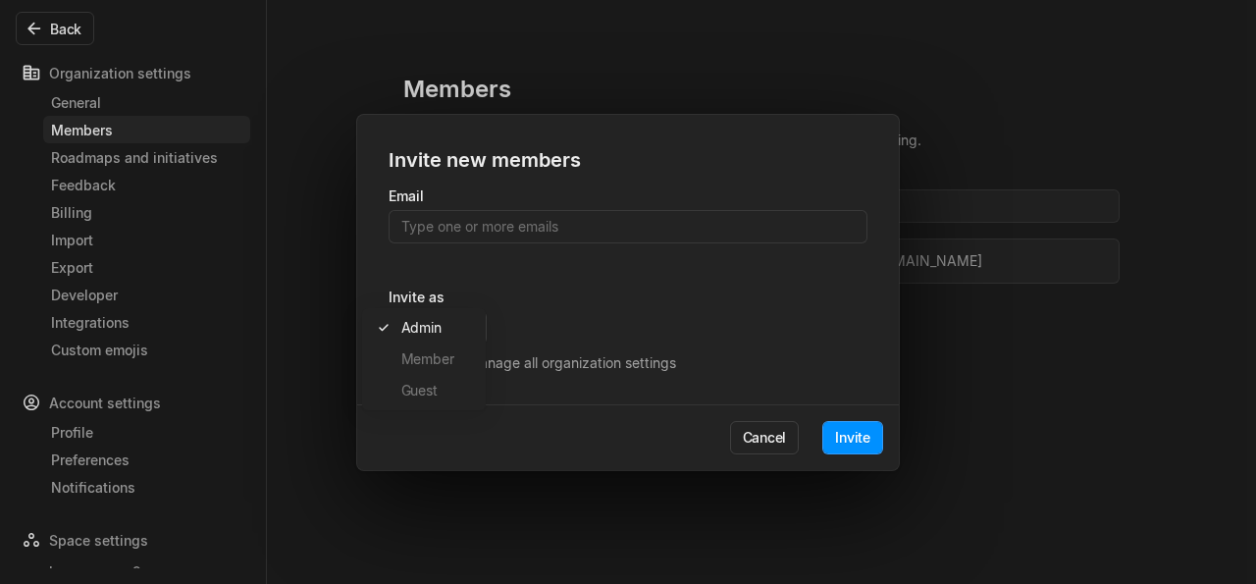
click at [429, 382] on div "Guest" at bounding box center [424, 390] width 117 height 31
click at [428, 384] on span "Guest" at bounding box center [419, 390] width 36 height 21
click at [433, 345] on div "Member" at bounding box center [424, 359] width 117 height 31
click at [704, 350] on div "Invite new members Email Invite as Admin Admin Member Guest Admins can manage a…" at bounding box center [628, 292] width 1256 height 584
click at [749, 431] on button "Cancel" at bounding box center [765, 437] width 70 height 33
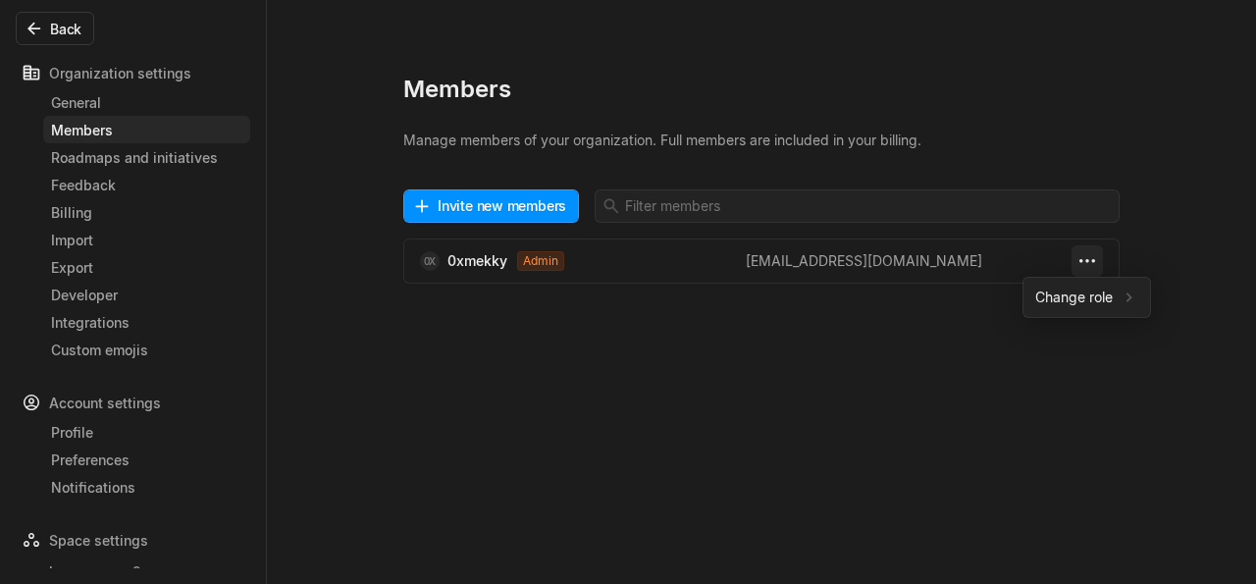
click at [1089, 263] on html "bugswagger2r Search / Updates g then u My work = Feedback g then f Spaces bugsw…" at bounding box center [628, 292] width 1256 height 584
click at [448, 205] on html "bugswagger2r Search / Updates g then u My work = Feedback g then f Spaces bugsw…" at bounding box center [628, 292] width 1256 height 584
click at [448, 205] on button "Invite new members" at bounding box center [491, 205] width 176 height 33
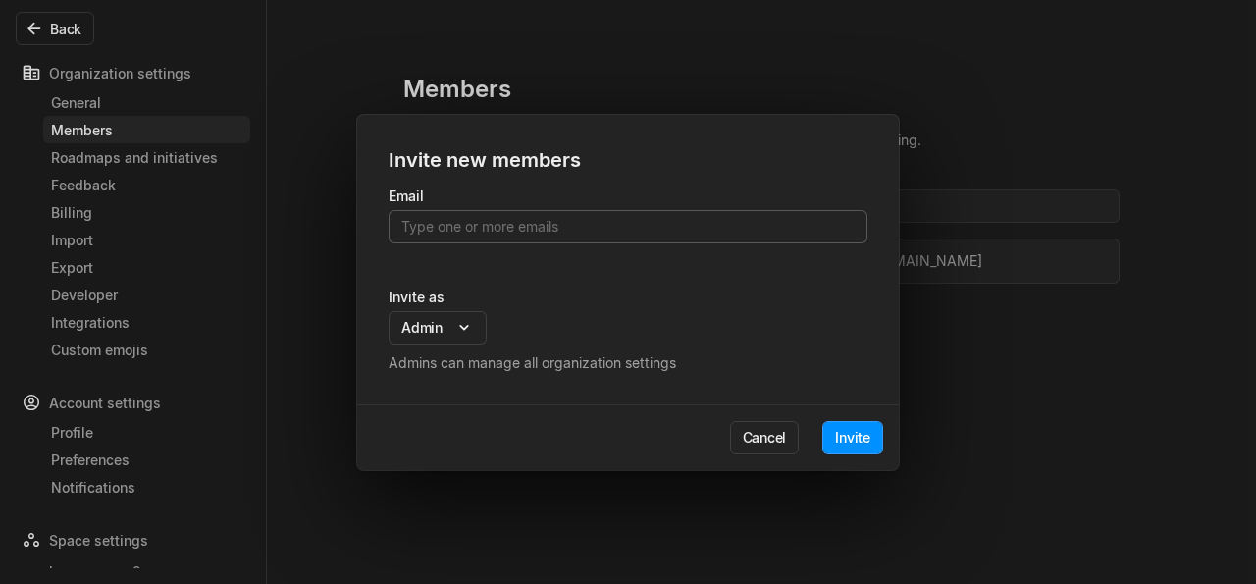
type input "abdelrahem.mekky1@gmail.com"
click at [839, 430] on button "Invite" at bounding box center [853, 437] width 61 height 33
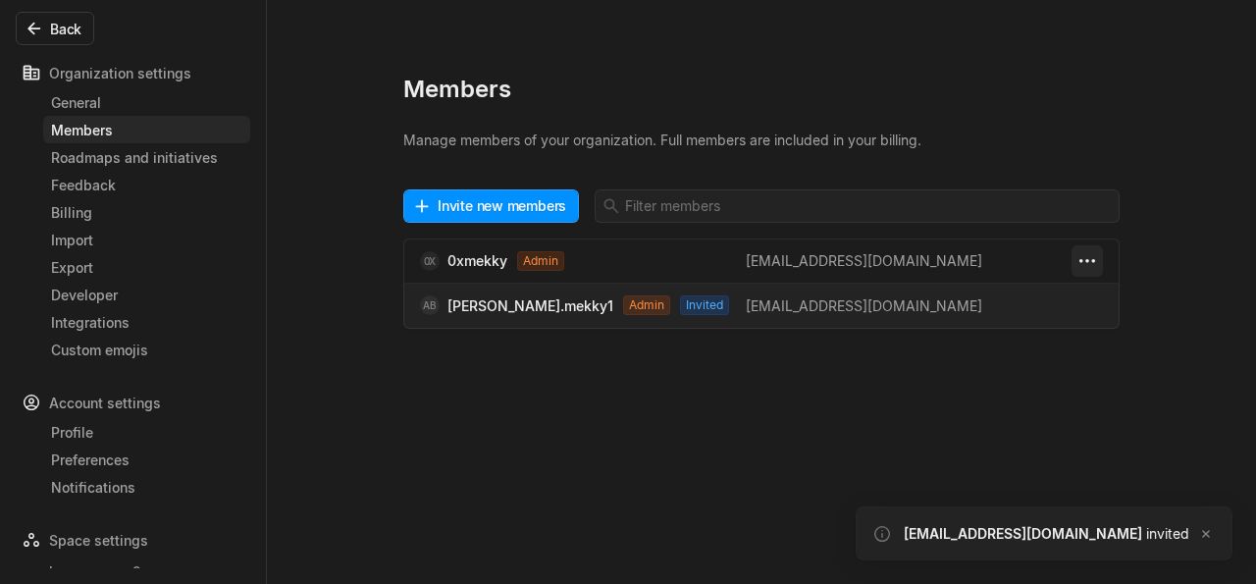
click at [1087, 268] on html "bugswagger2r Search / Updates g then u My work = Feedback g then f Spaces bugsw…" at bounding box center [628, 292] width 1256 height 584
click at [1085, 292] on span "Change role" at bounding box center [1075, 297] width 78 height 31
click at [902, 319] on span "Guest" at bounding box center [929, 333] width 171 height 31
click at [737, 418] on html "bugswagger2r Search / Updates g then u My work = Feedback g then f Spaces bugsw…" at bounding box center [628, 292] width 1256 height 584
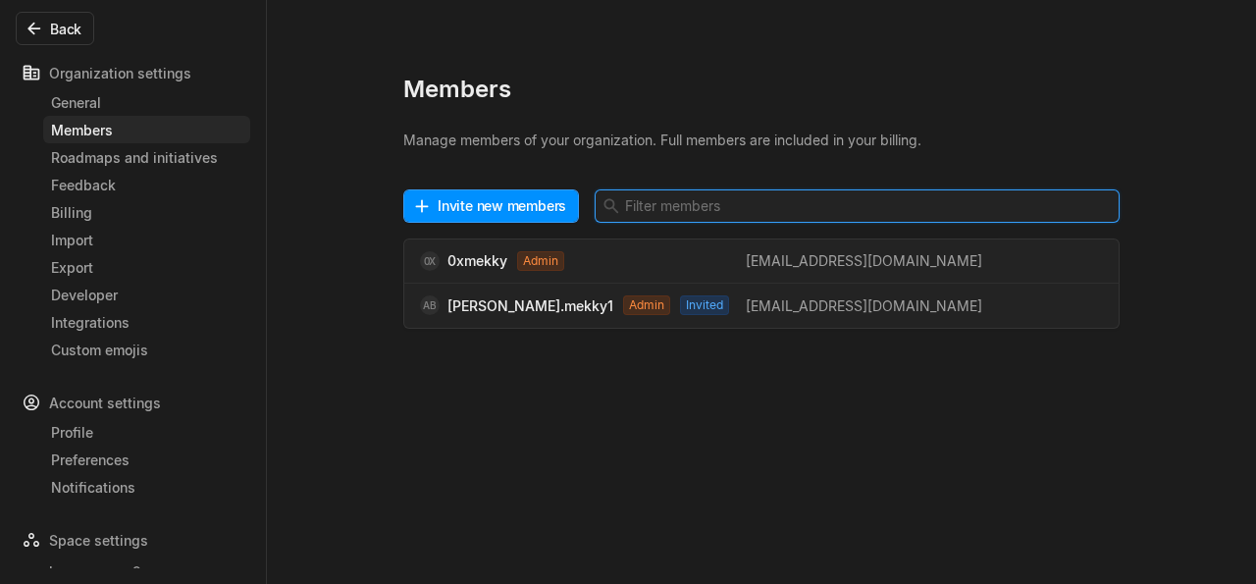
click at [663, 209] on input at bounding box center [857, 205] width 525 height 33
click at [505, 217] on button "Invite new members" at bounding box center [491, 205] width 176 height 33
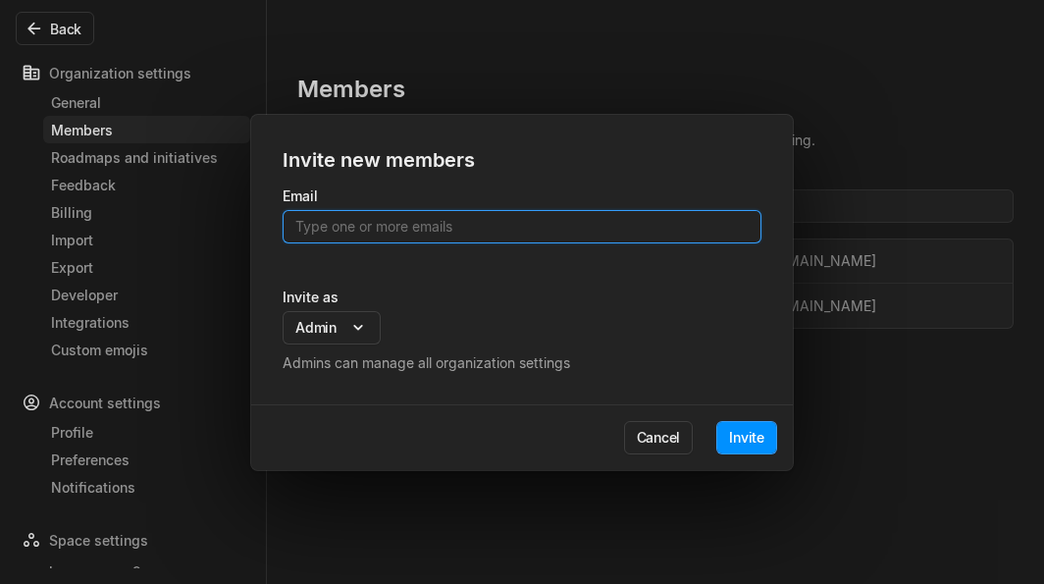
click at [323, 227] on input at bounding box center [522, 226] width 479 height 33
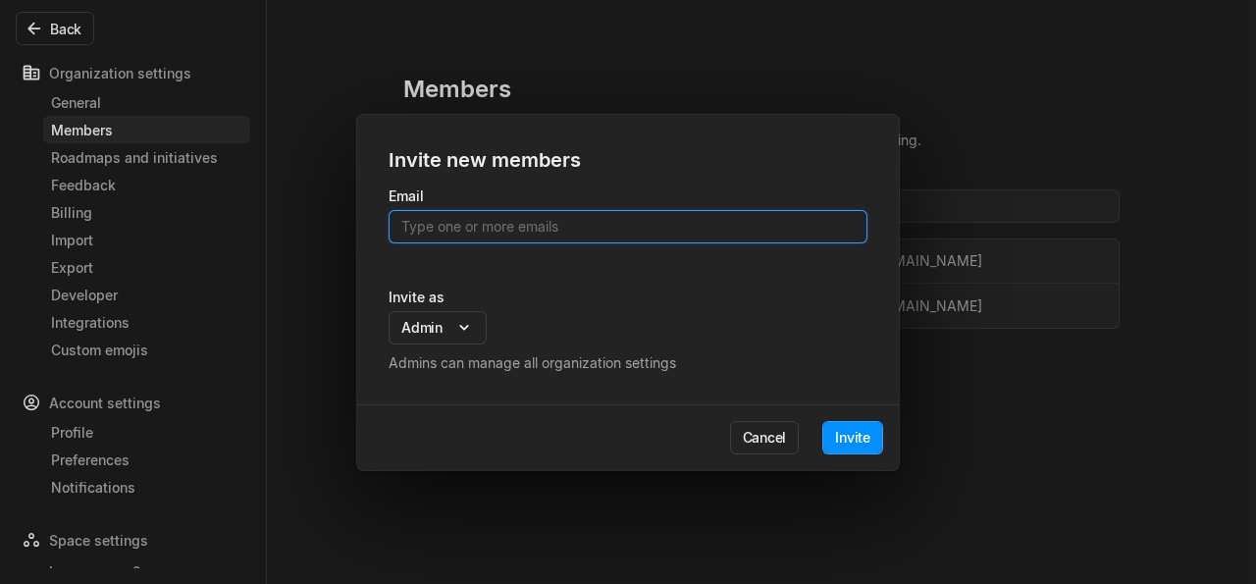
drag, startPoint x: 509, startPoint y: 231, endPoint x: 506, endPoint y: 219, distance: 12.4
click at [507, 229] on input at bounding box center [628, 226] width 479 height 33
click at [506, 219] on input at bounding box center [628, 226] width 479 height 33
click at [841, 441] on button "Invite" at bounding box center [853, 437] width 61 height 33
type input "abdelrahem.mekky1+1@gmail.com"
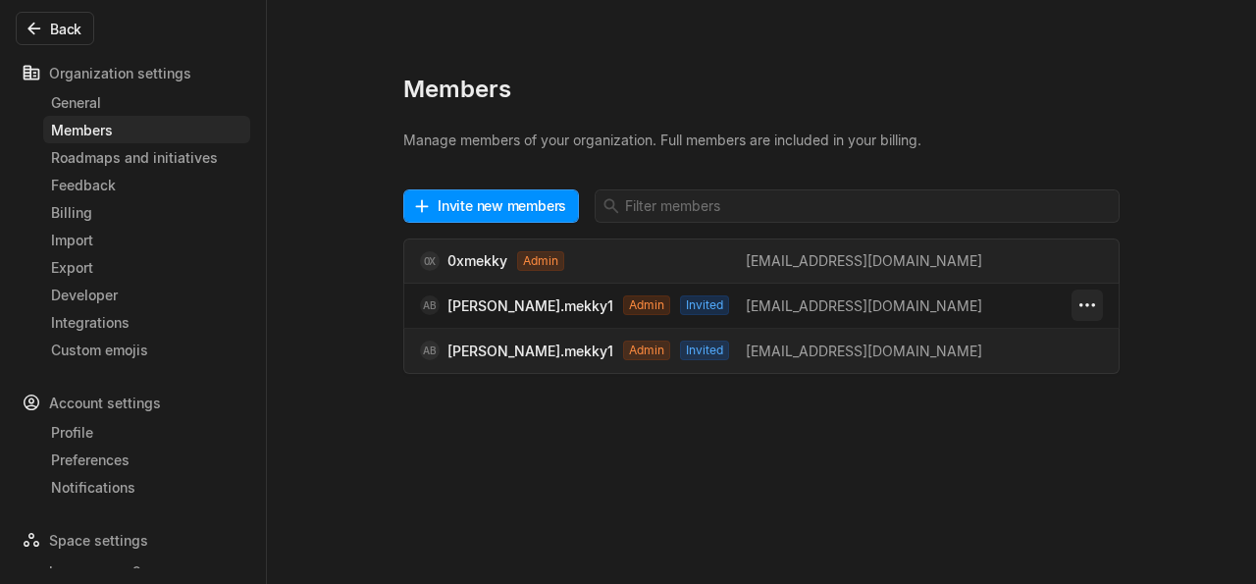
click at [1092, 299] on html "bugswagger2r Search / Updates g then u My work = Feedback g then f Spaces bugsw…" at bounding box center [628, 292] width 1256 height 584
click at [930, 435] on html "bugswagger2r Search / Updates g then u My work = Feedback g then f Spaces bugsw…" at bounding box center [628, 292] width 1256 height 584
click at [1091, 313] on html "bugswagger2r Search / Updates g then u My work = Feedback g then f Spaces bugsw…" at bounding box center [628, 292] width 1256 height 584
click at [789, 491] on html "bugswagger2r Search / Updates g then u My work = Feedback g then f Spaces bugsw…" at bounding box center [628, 292] width 1256 height 584
click at [1091, 350] on html "bugswagger2r Search / Updates g then u My work = Feedback g then f Spaces bugsw…" at bounding box center [628, 292] width 1256 height 584
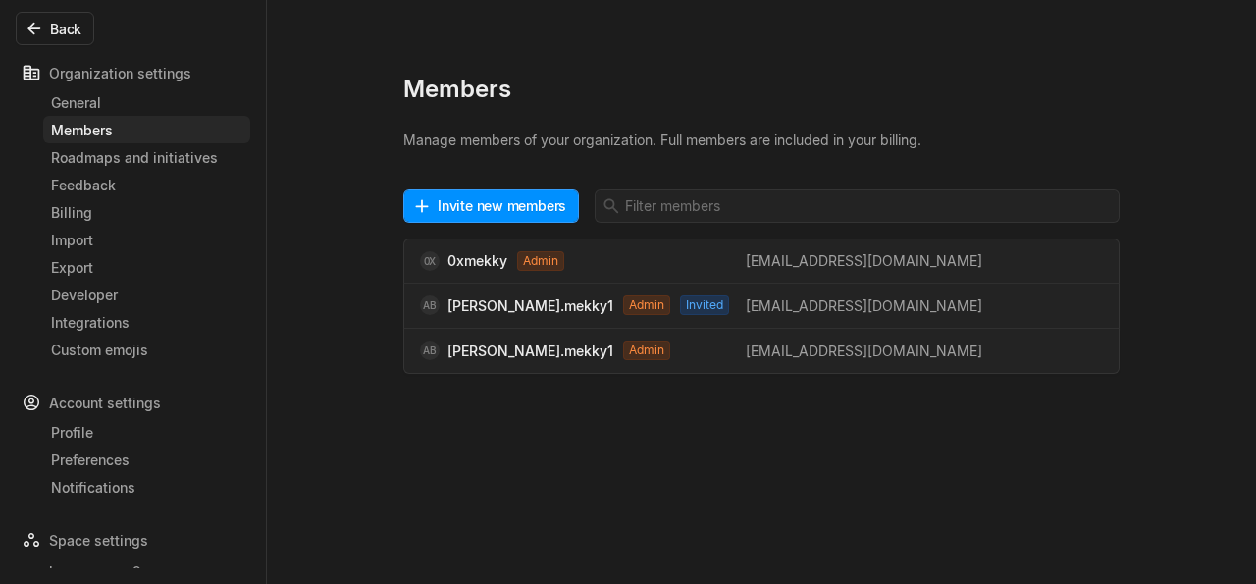
drag, startPoint x: 542, startPoint y: 467, endPoint x: 368, endPoint y: 66, distance: 437.4
click at [540, 464] on html "bugswagger2r Search / Updates g then u My work = Feedback g then f Spaces bugsw…" at bounding box center [628, 292] width 1256 height 584
click at [1091, 303] on html "bugswagger2r Search / Updates g then u My work = Feedback g then f Spaces bugsw…" at bounding box center [628, 292] width 1256 height 584
click at [1079, 371] on span "Re-send invite" at bounding box center [1087, 373] width 103 height 31
click at [1091, 303] on html "bugswagger2r Search / Updates g then u My work = Feedback g then f Spaces bugsw…" at bounding box center [628, 292] width 1256 height 584
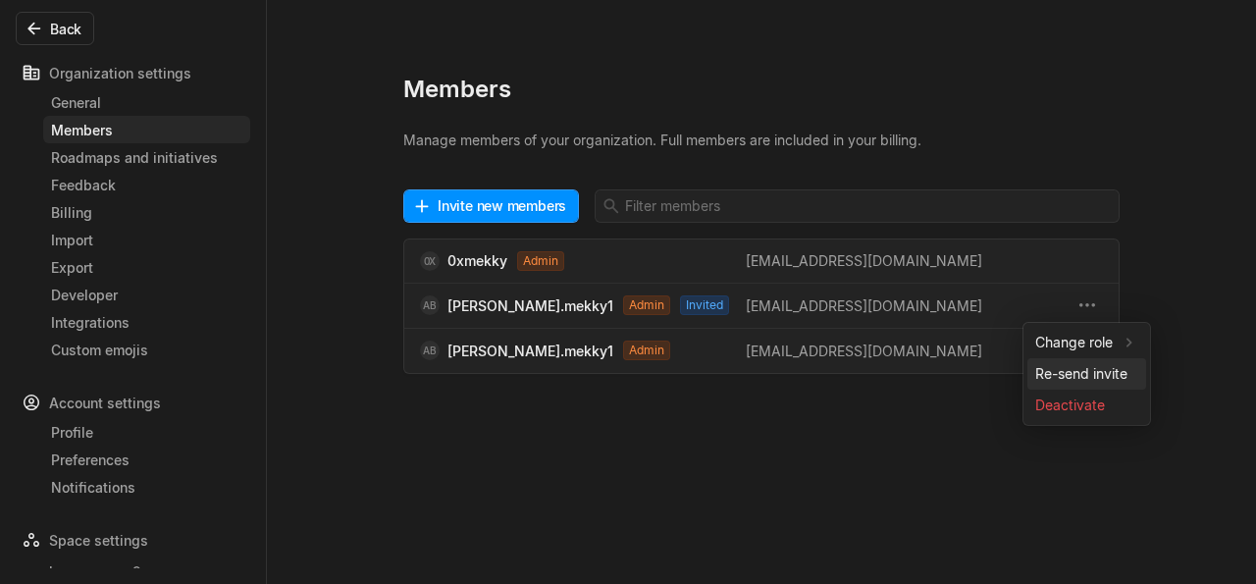
click at [1073, 379] on span "Re-send invite" at bounding box center [1087, 373] width 103 height 31
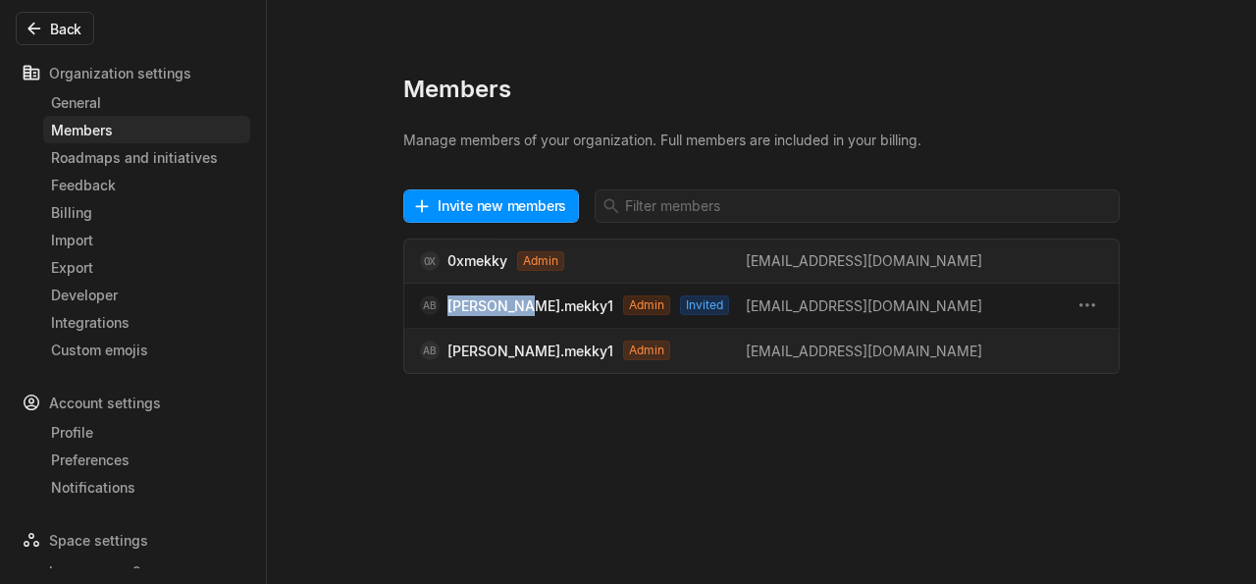
drag, startPoint x: 449, startPoint y: 309, endPoint x: 526, endPoint y: 303, distance: 77.8
click at [526, 303] on span "AB abdelrahem.mekky1 Admin Invited" at bounding box center [583, 305] width 326 height 21
copy span "abdelrahem"
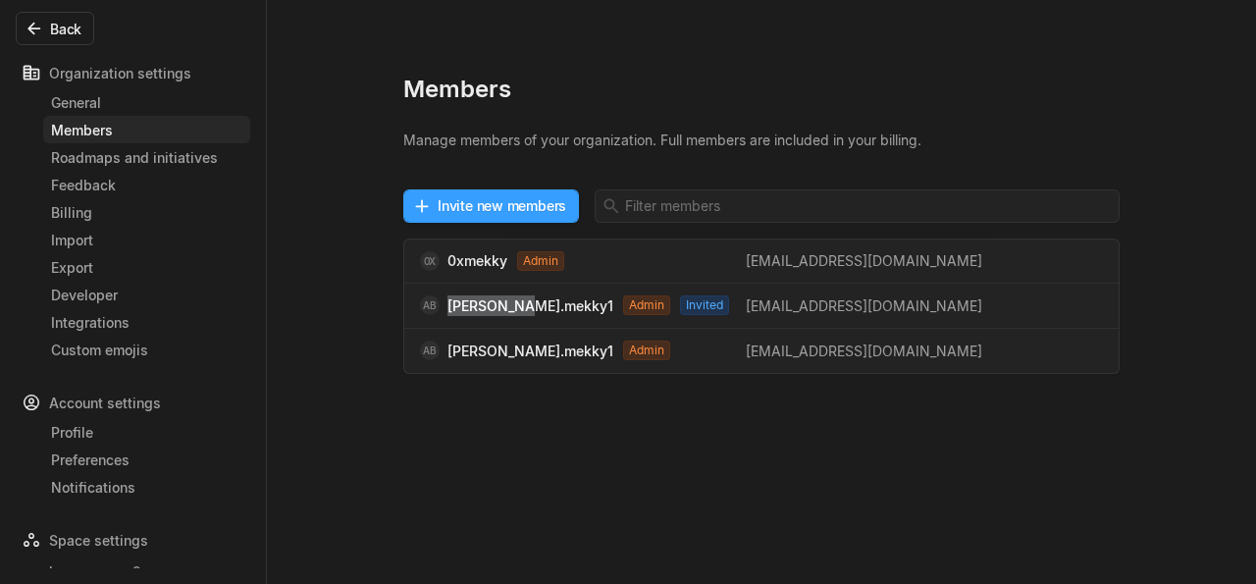
click at [484, 212] on button "Invite new members" at bounding box center [491, 205] width 176 height 33
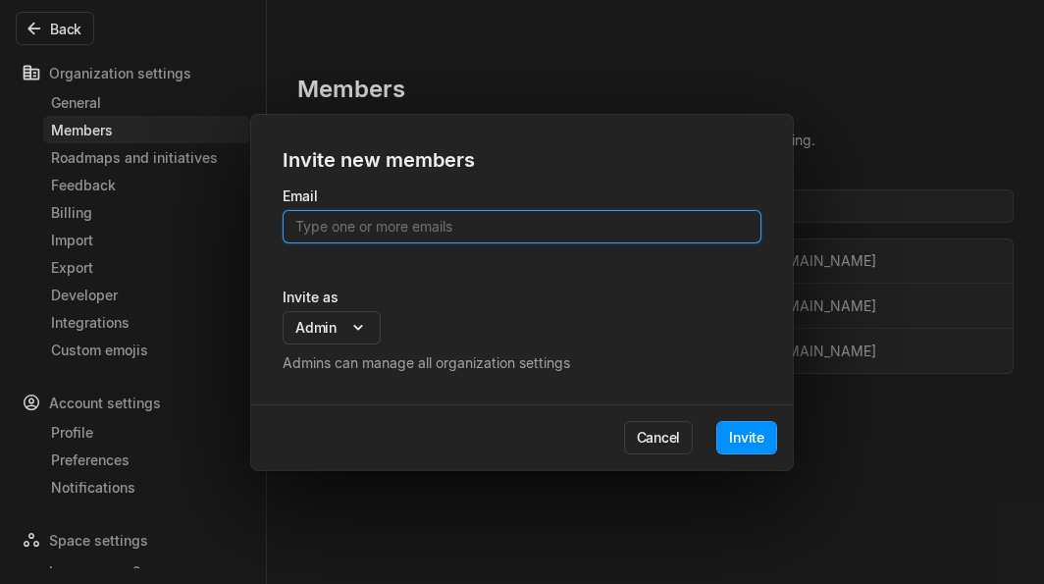
click at [328, 232] on input at bounding box center [522, 226] width 479 height 33
paste input "abdelrahem"
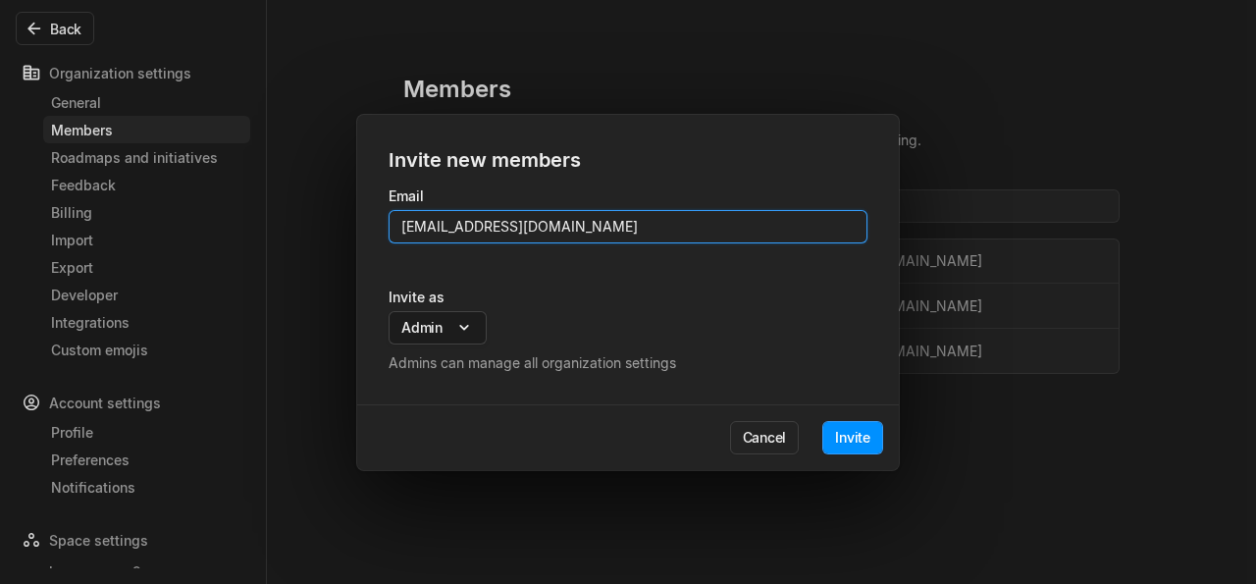
type input "abdelrahem.mekky1+4@gmail.com"
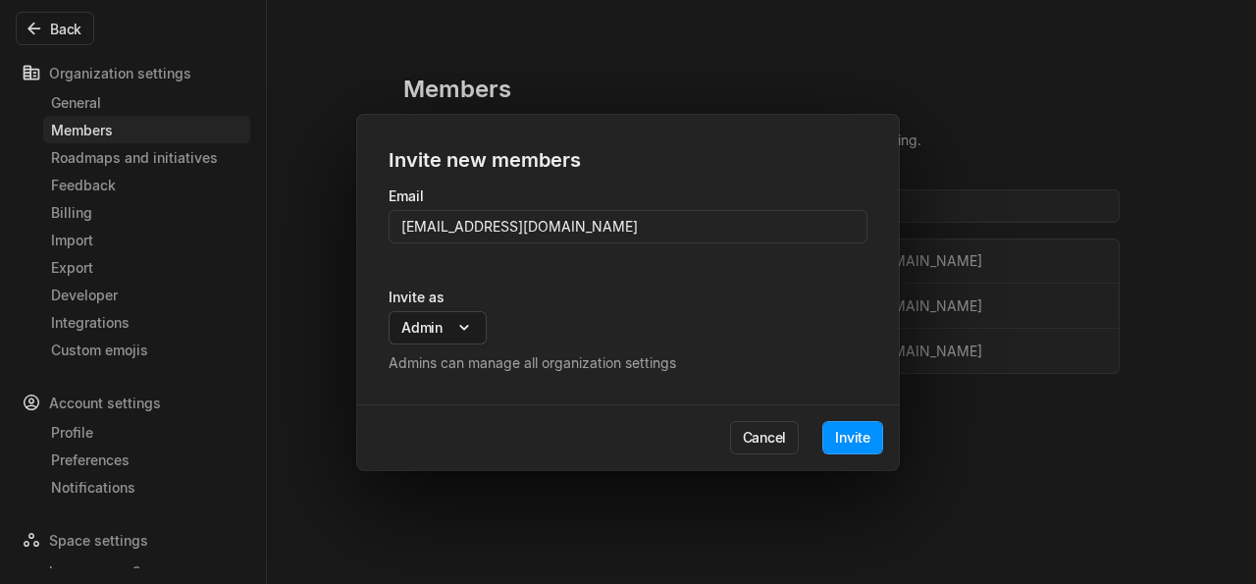
click at [464, 329] on body "bugswagger2r Search / Updates g then u My work = Feedback g then f Spaces bugsw…" at bounding box center [628, 292] width 1256 height 584
click at [439, 356] on span "Member" at bounding box center [427, 358] width 53 height 21
click at [708, 335] on div "Invite new members Email abdelrahem.mekky1+4@gmail.com Invite as Admin Admin Me…" at bounding box center [628, 292] width 1256 height 584
click at [844, 443] on button "Invite" at bounding box center [853, 437] width 61 height 33
click at [837, 432] on button "Invite" at bounding box center [853, 437] width 61 height 33
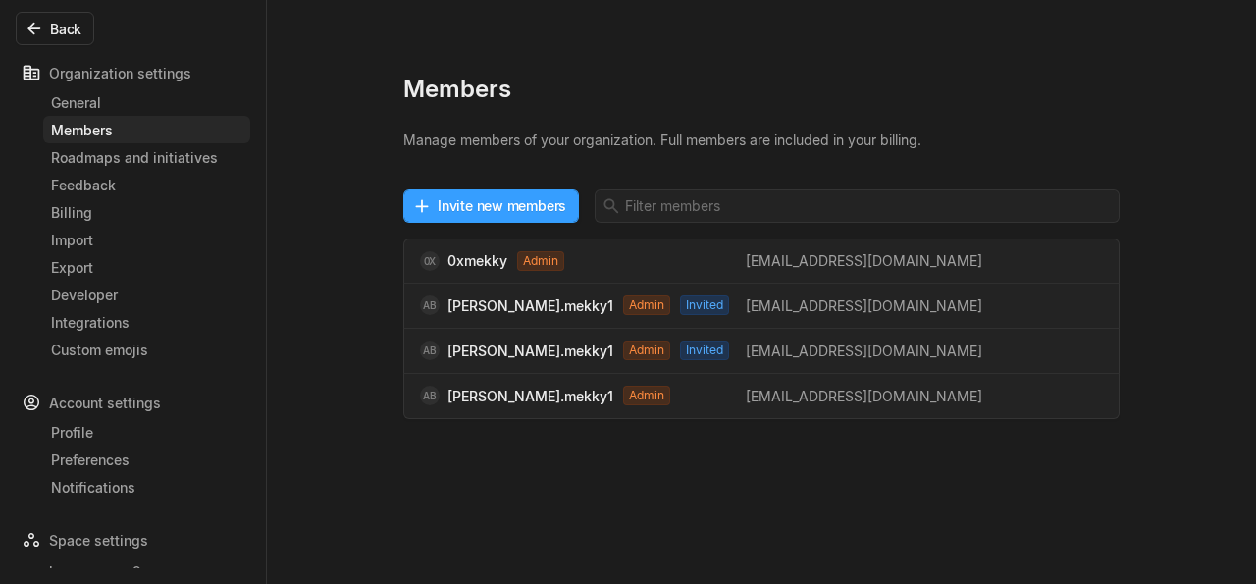
click at [510, 209] on button "Invite new members" at bounding box center [491, 205] width 176 height 33
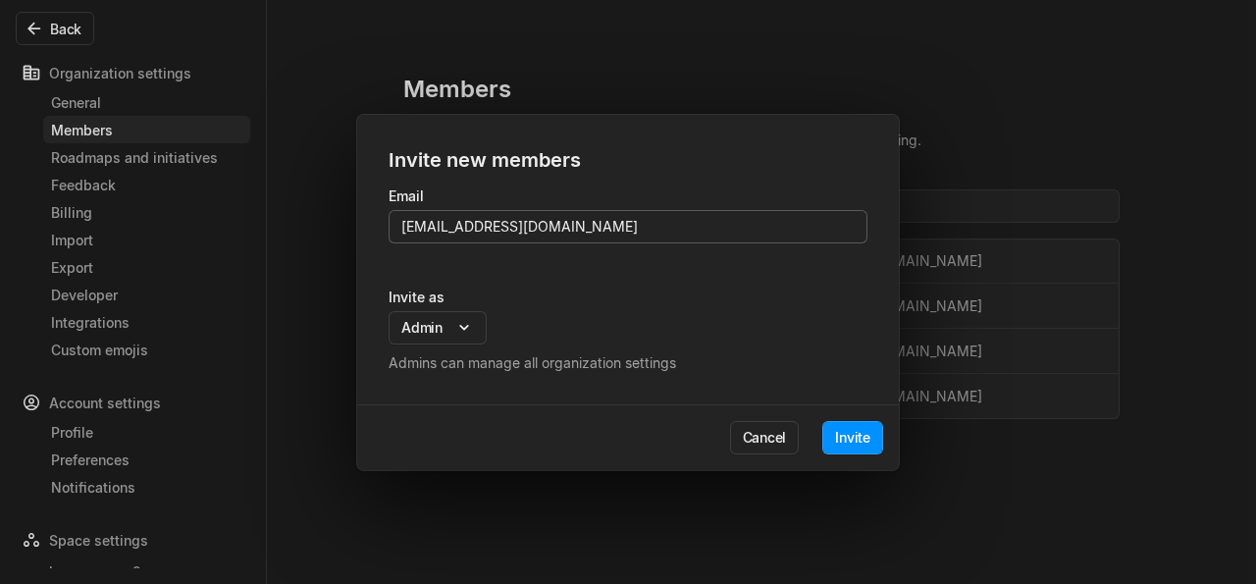
click at [531, 231] on input "[EMAIL_ADDRESS][DOMAIN_NAME]" at bounding box center [628, 226] width 479 height 33
type input "[EMAIL_ADDRESS][DOMAIN_NAME]"
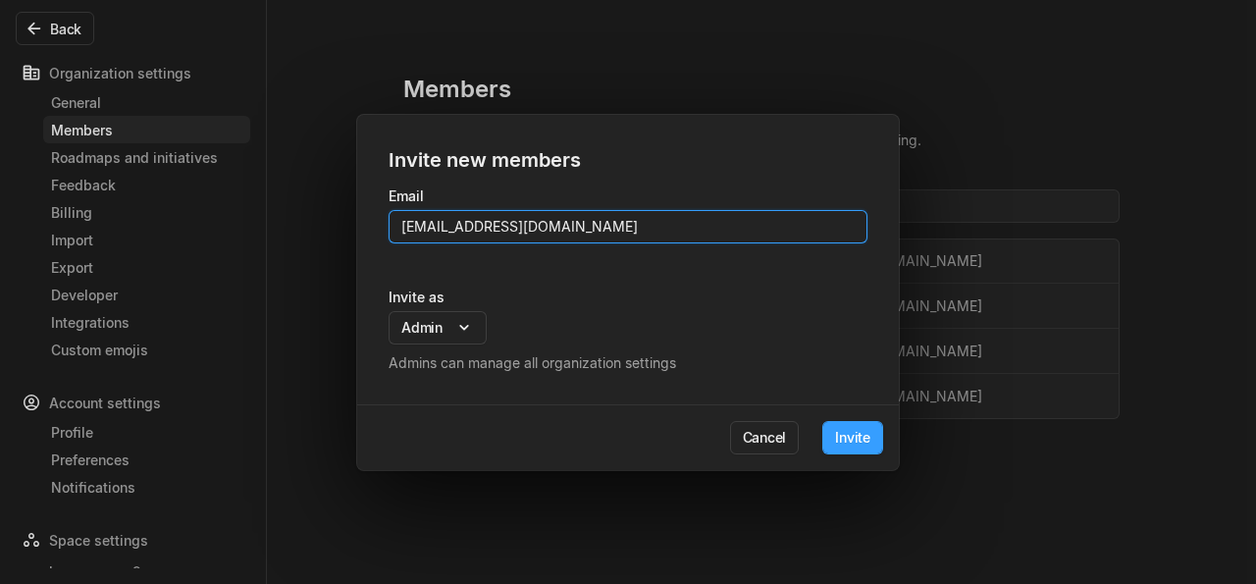
click at [845, 435] on button "Invite" at bounding box center [853, 437] width 61 height 33
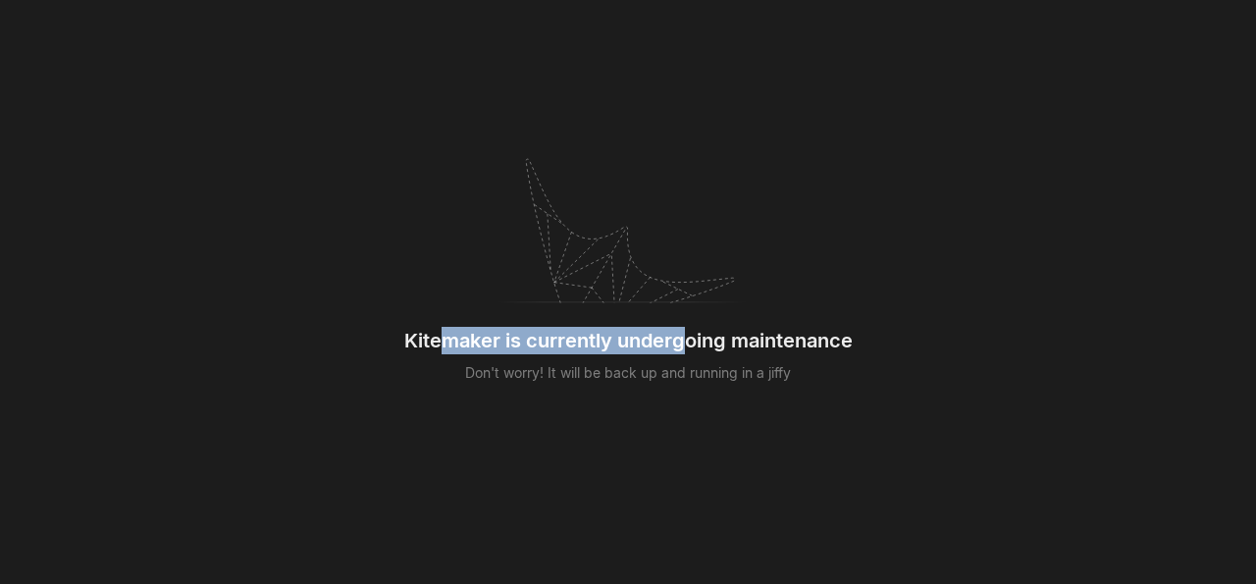
drag, startPoint x: 446, startPoint y: 345, endPoint x: 688, endPoint y: 350, distance: 242.5
click at [682, 352] on div "Kitemaker is currently undergoing maintenance" at bounding box center [628, 340] width 449 height 27
click at [690, 349] on div "Kitemaker is currently undergoing maintenance" at bounding box center [628, 340] width 449 height 27
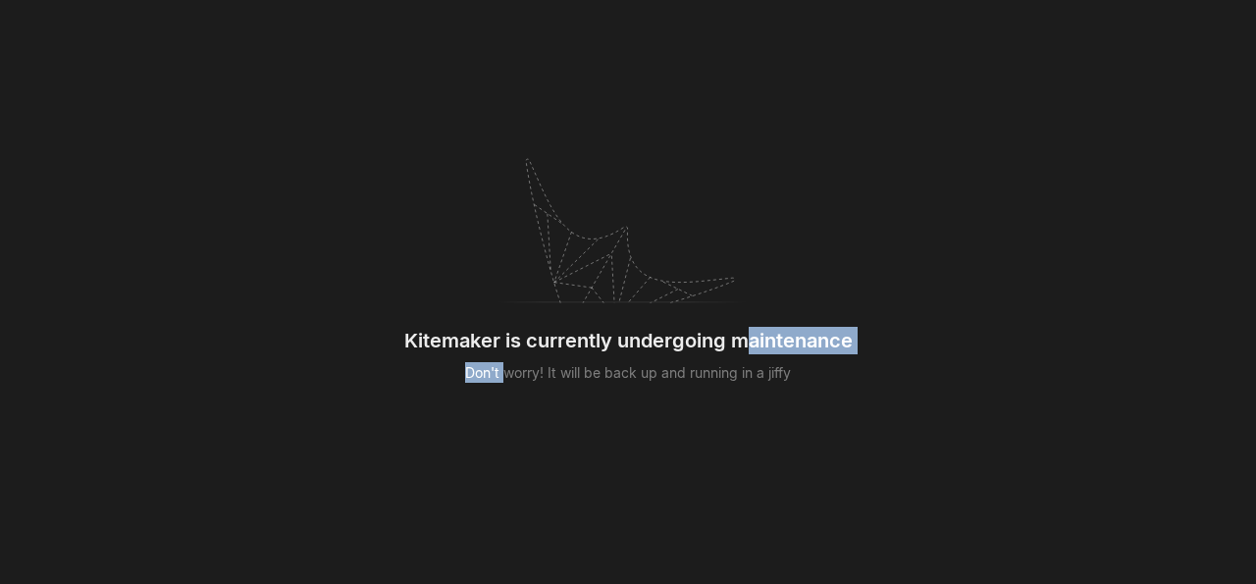
drag, startPoint x: 720, startPoint y: 362, endPoint x: 751, endPoint y: 356, distance: 31.0
click at [751, 356] on div "Kitemaker is currently undergoing maintenance Don't worry! It will be back up a…" at bounding box center [628, 282] width 449 height 264
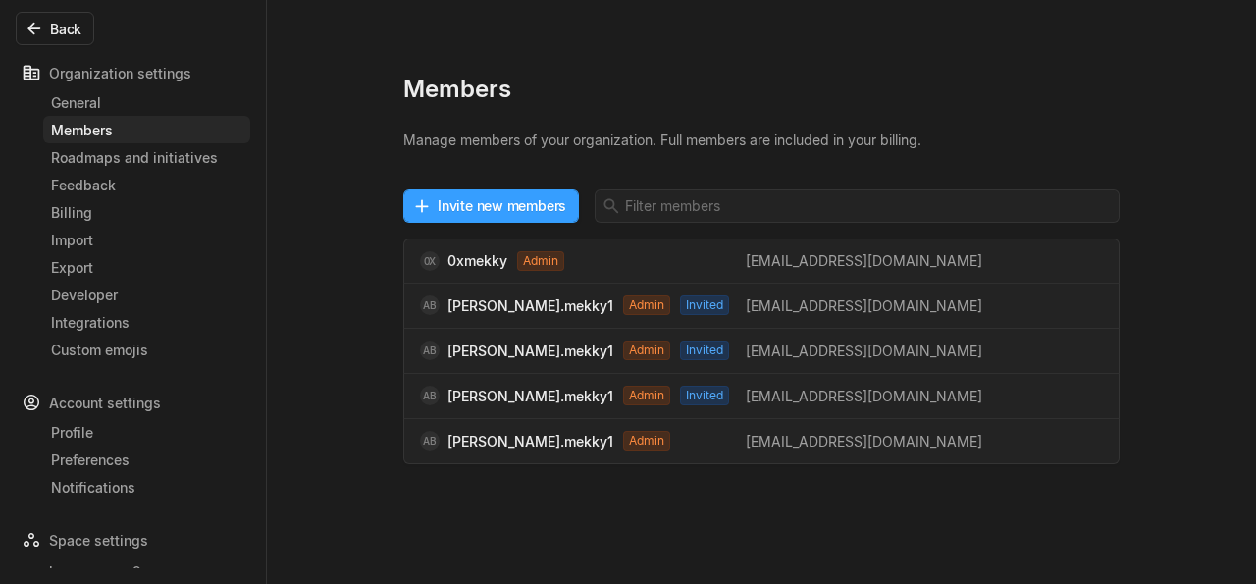
click at [470, 210] on button "Invite new members" at bounding box center [491, 205] width 176 height 33
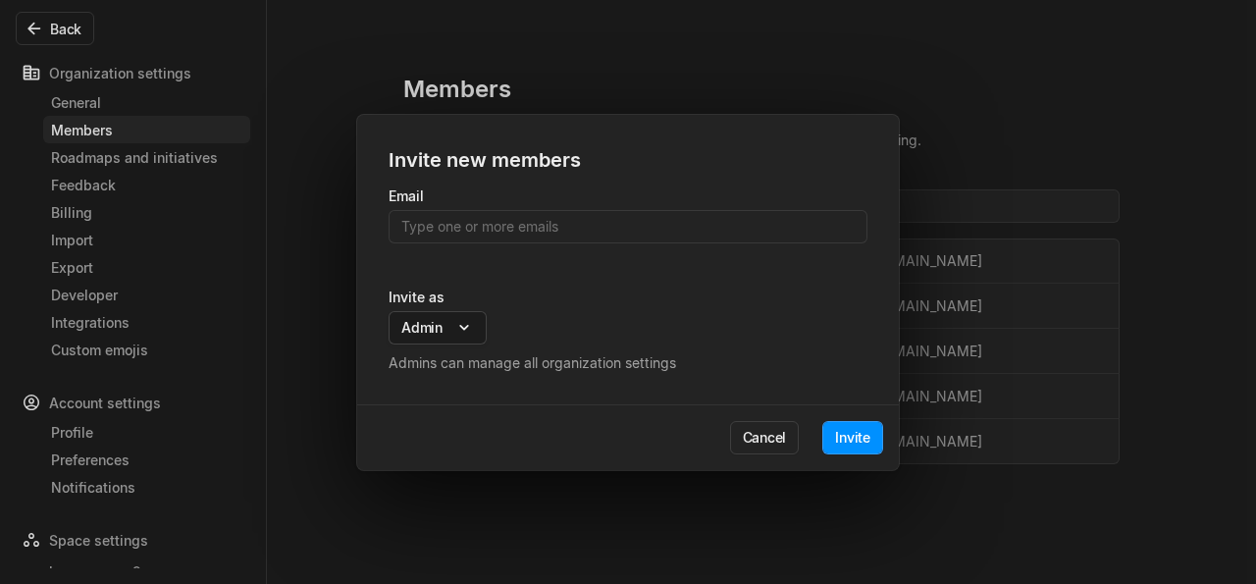
click at [445, 323] on body "bugswagger2r Search / Updates g then u My work = Feedback g then f Spaces bugsw…" at bounding box center [628, 292] width 1256 height 584
click at [440, 358] on span "Member" at bounding box center [427, 358] width 53 height 21
click at [575, 317] on div "Invite new members Email Invite as Admin Admin Member Guest Admins can manage a…" at bounding box center [628, 292] width 1256 height 584
click at [753, 438] on button "Cancel" at bounding box center [765, 437] width 70 height 33
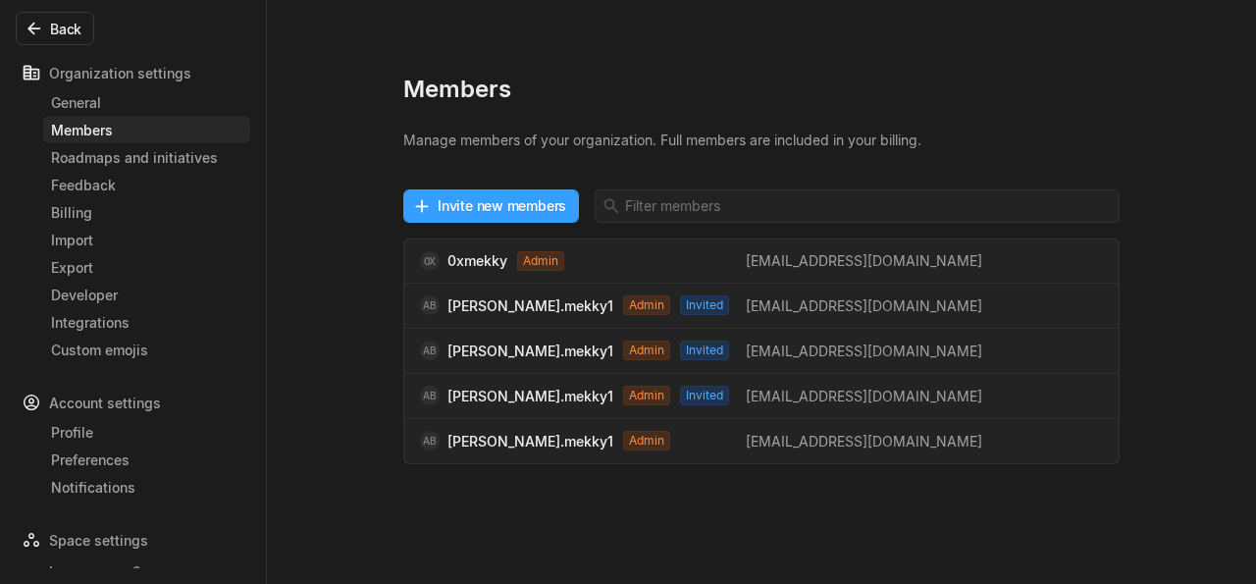
click at [468, 198] on button "Invite new members" at bounding box center [491, 205] width 176 height 33
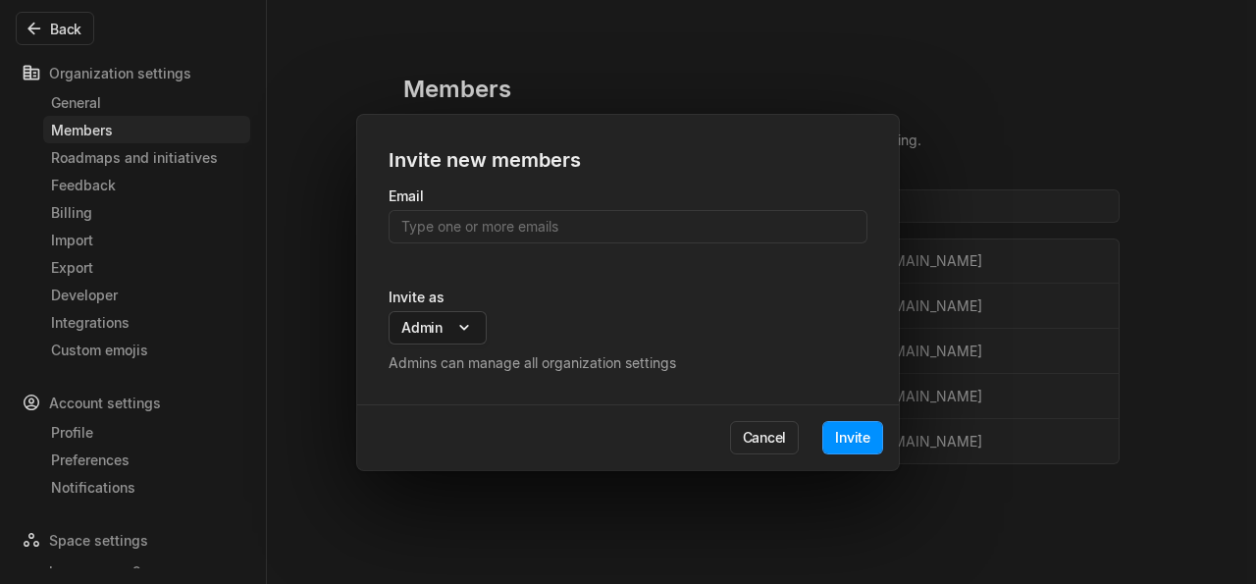
click at [457, 319] on body "bugswagger2r Search / Updates g then u My work = Feedback g then f Spaces bugsw…" at bounding box center [628, 292] width 1256 height 584
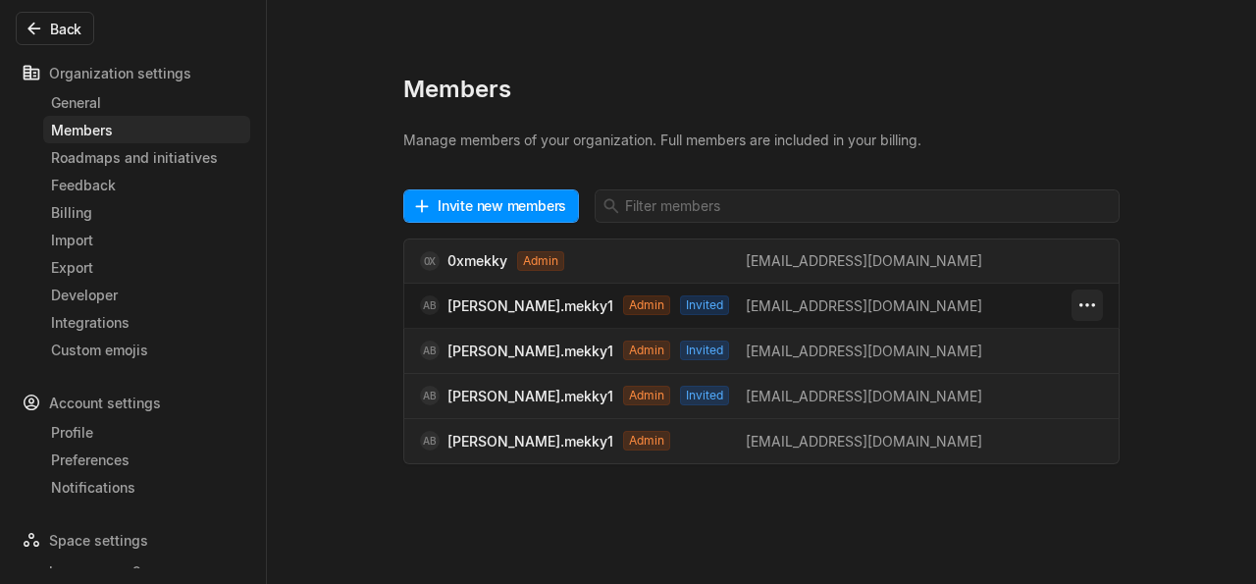
click at [1096, 301] on html "bugswagger2r Search / Updates g then u My work = Feedback g then f Spaces bugsw…" at bounding box center [628, 292] width 1256 height 584
click at [1088, 297] on html "bugswagger2r Search / Updates g then u My work = Feedback g then f Spaces bugsw…" at bounding box center [628, 292] width 1256 height 584
click at [1092, 311] on html "bugswagger2r Search / Updates g then u My work = Feedback g then f Spaces bugsw…" at bounding box center [628, 292] width 1256 height 584
click at [969, 513] on html "bugswagger2r Search / Updates g then u My work = Feedback g then f Spaces bugsw…" at bounding box center [628, 292] width 1256 height 584
click at [466, 213] on button "Invite new members" at bounding box center [491, 205] width 176 height 33
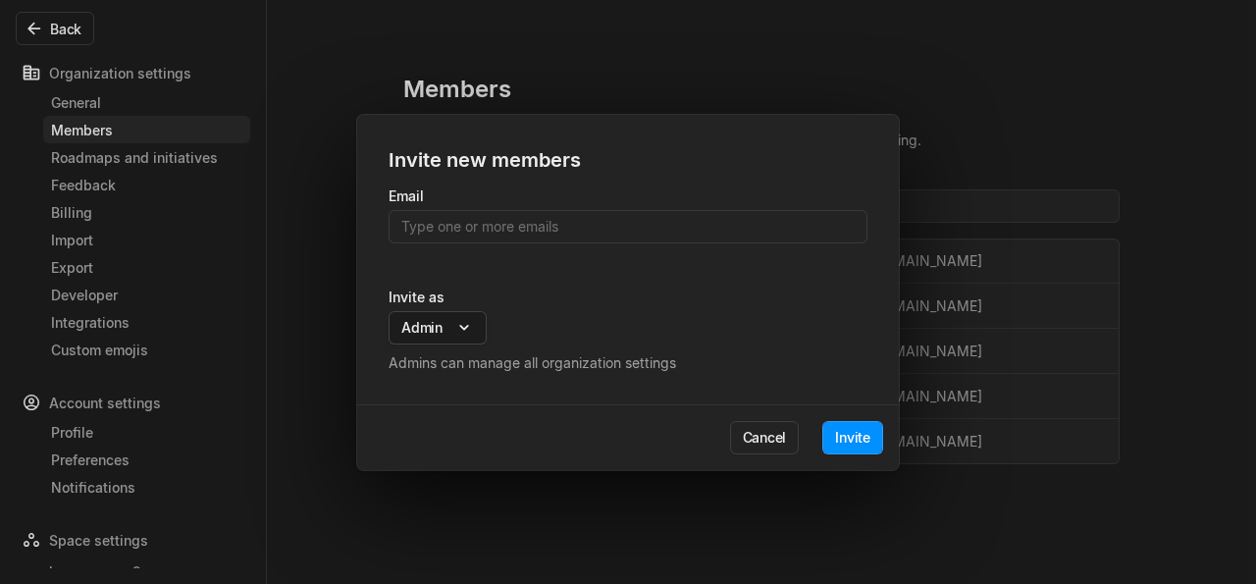
click at [449, 331] on body "bugswagger2r Search / Updates g then u My work = Feedback g then f Spaces bugsw…" at bounding box center [628, 292] width 1256 height 584
click at [429, 358] on span "Member" at bounding box center [427, 358] width 53 height 21
drag, startPoint x: 421, startPoint y: 389, endPoint x: 413, endPoint y: 365, distance: 24.8
click at [413, 376] on div "Guest" at bounding box center [424, 390] width 117 height 31
click at [413, 367] on span "Member" at bounding box center [427, 358] width 53 height 21
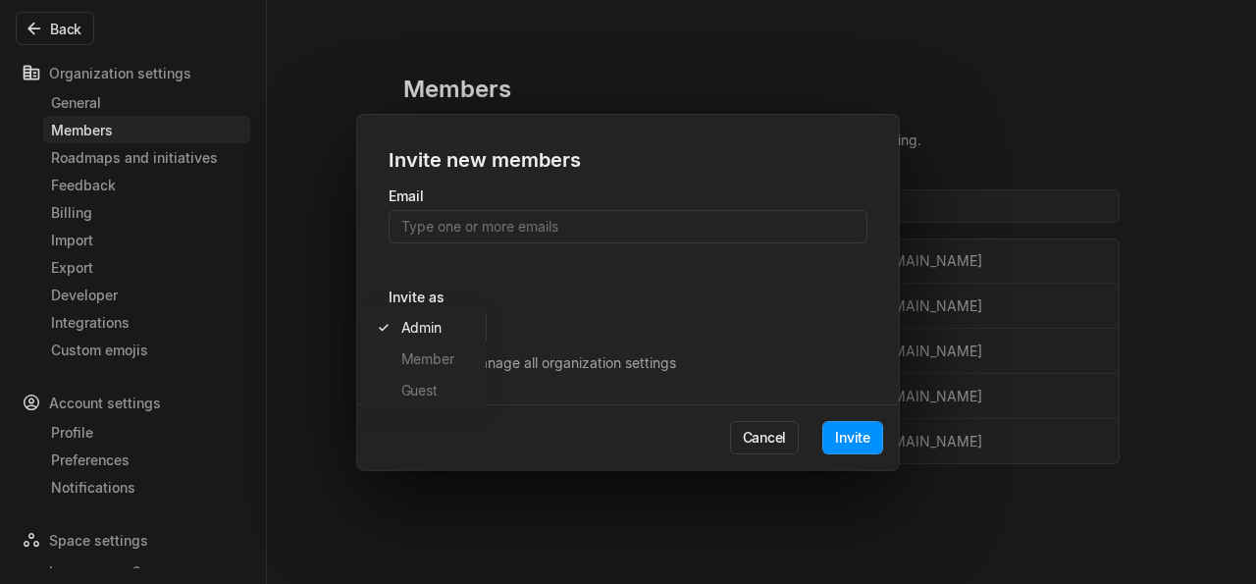
click at [413, 381] on div "Admin Member Guest" at bounding box center [424, 359] width 117 height 94
click at [533, 312] on div "Invite new members Email Invite as Admin Admin Member Guest Admins can manage a…" at bounding box center [628, 292] width 1256 height 584
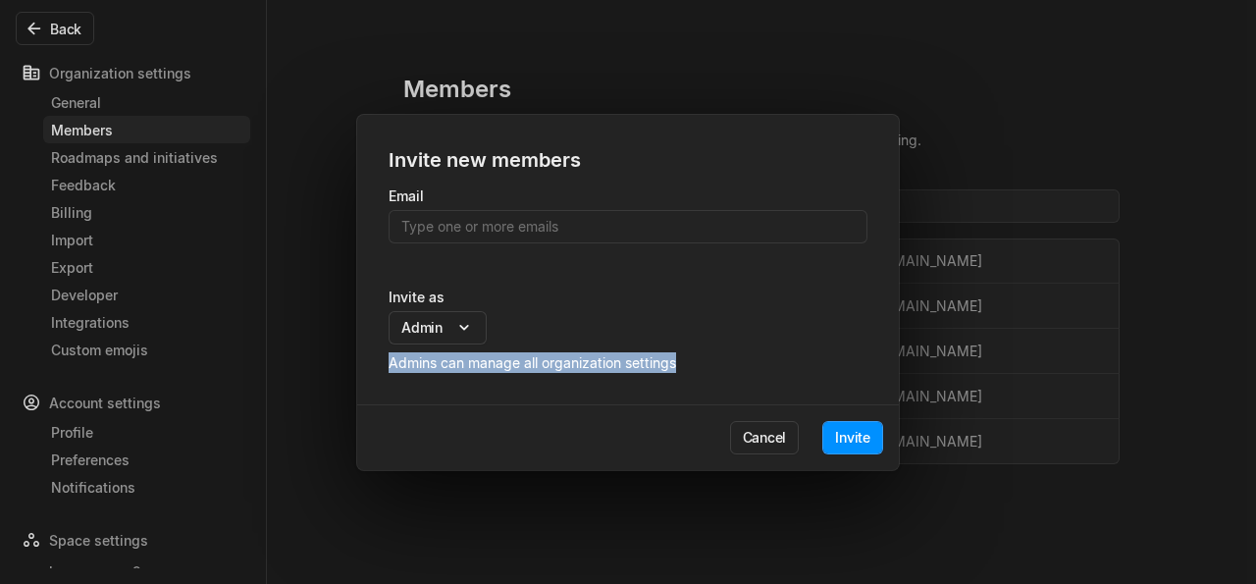
drag, startPoint x: 386, startPoint y: 362, endPoint x: 763, endPoint y: 362, distance: 376.9
click at [763, 362] on div "Email Invite as Admin Admin Member Guest Admins can manage all organization set…" at bounding box center [628, 295] width 542 height 219
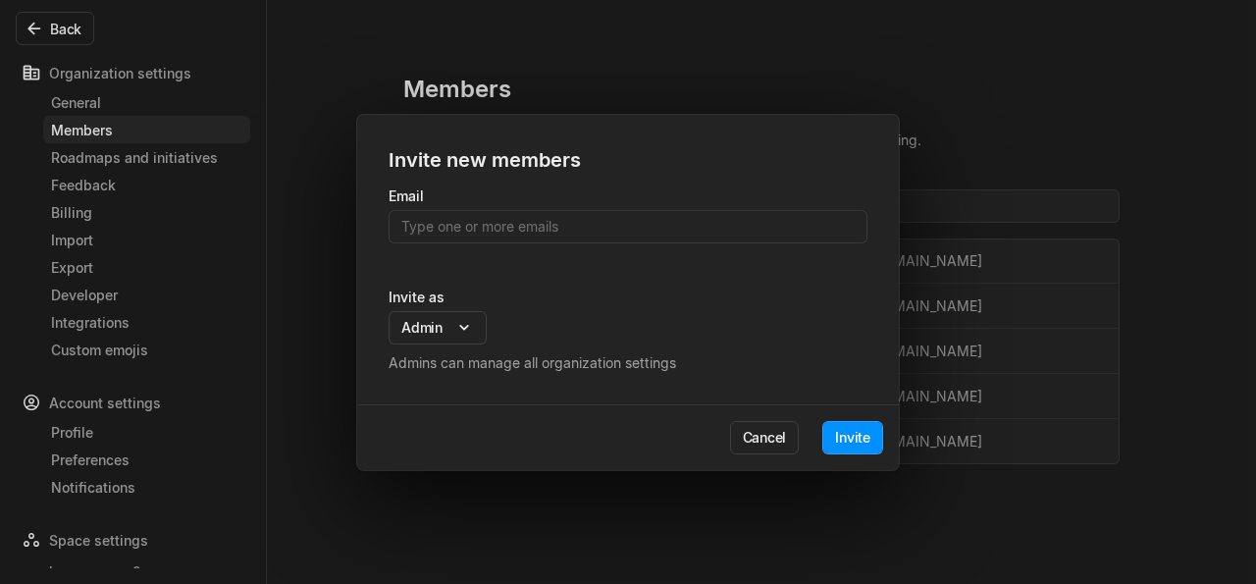
click at [750, 354] on div "Invite as Admin Admin Member Guest Admins can manage all organization settings" at bounding box center [628, 330] width 479 height 86
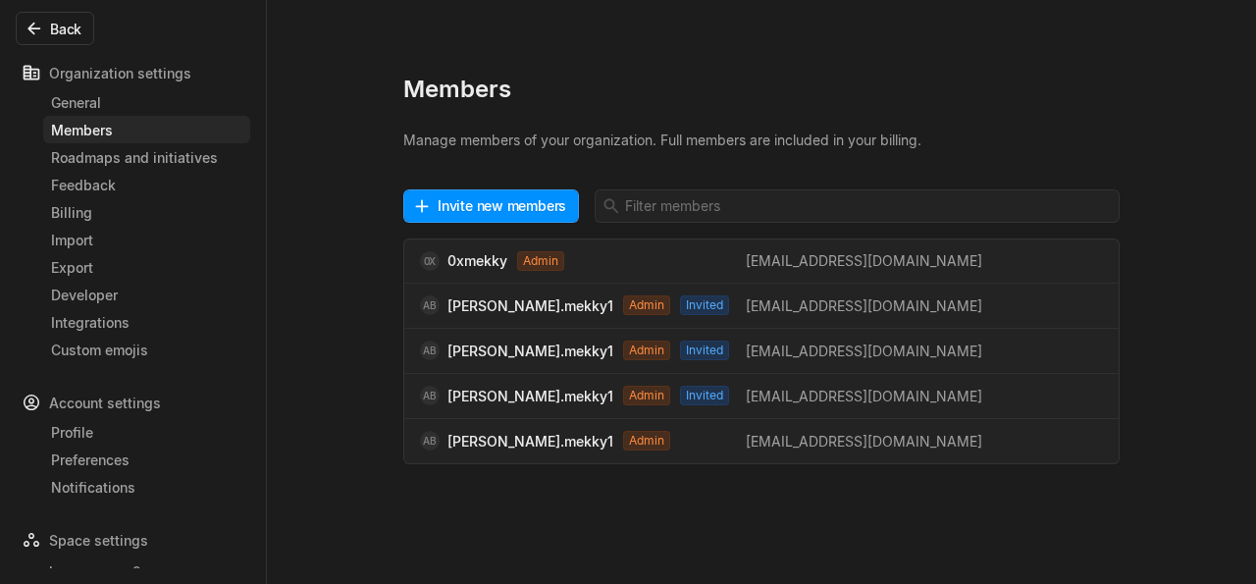
click at [86, 210] on body "bugswagger2r Search / Updates g then u My work = Feedback g then f Spaces bugsw…" at bounding box center [628, 292] width 1256 height 584
click at [80, 218] on div "Billing" at bounding box center [146, 212] width 191 height 21
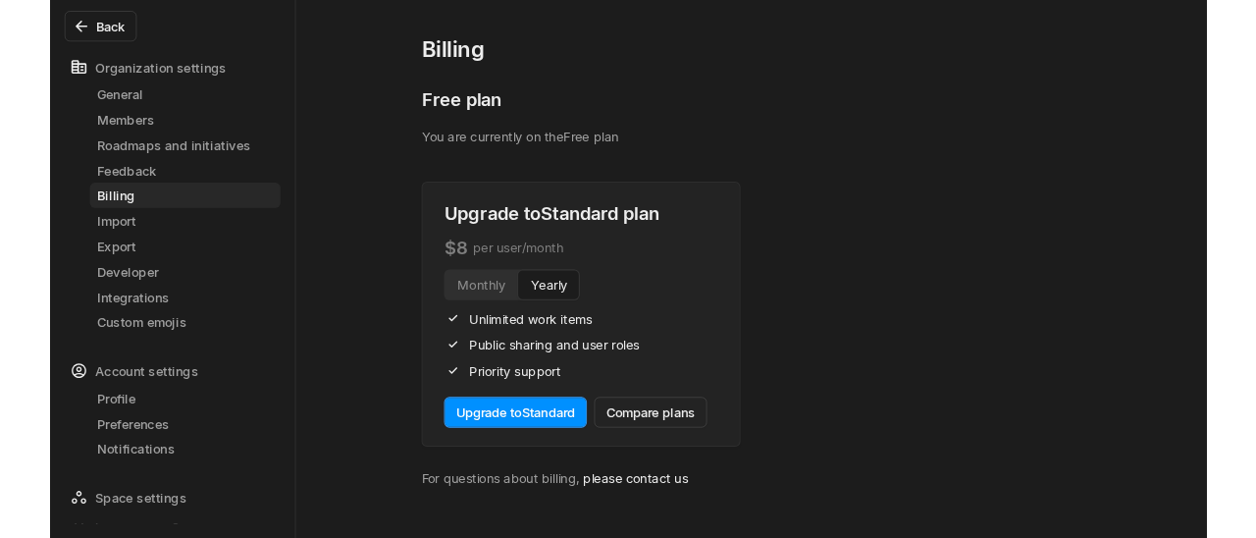
scroll to position [49, 0]
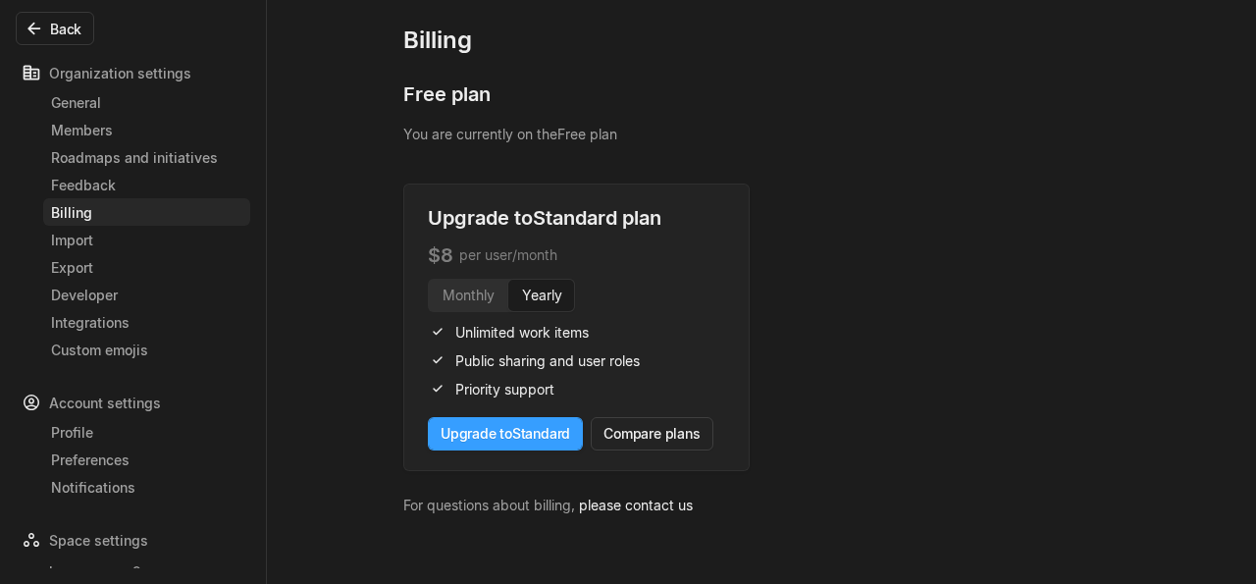
click at [530, 427] on button "Upgrade to Standard" at bounding box center [505, 433] width 155 height 33
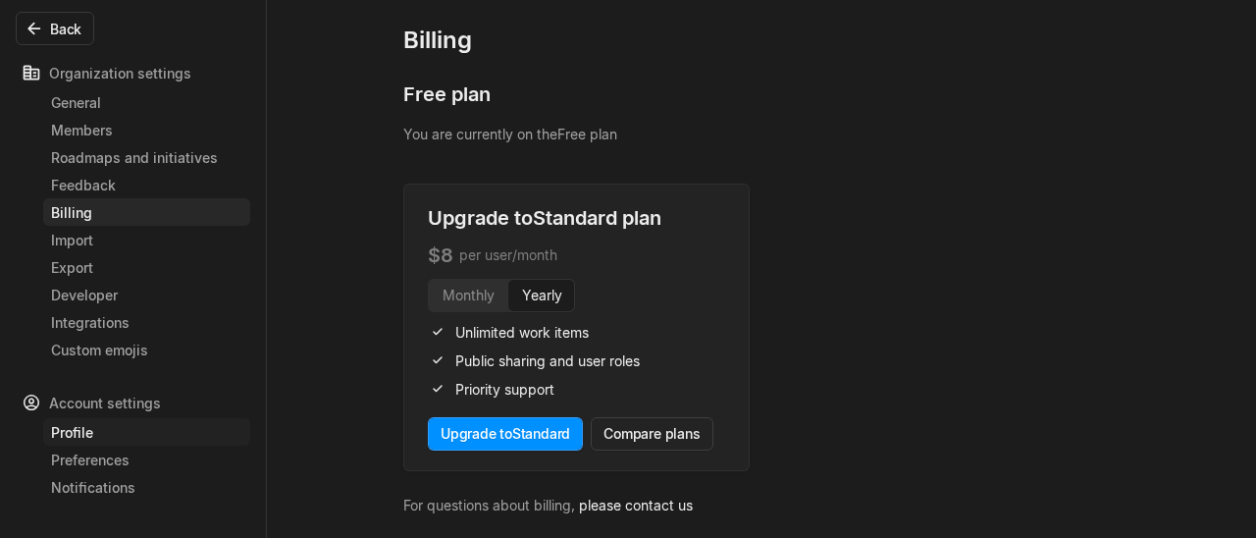
click at [109, 429] on div "Profile" at bounding box center [146, 432] width 191 height 21
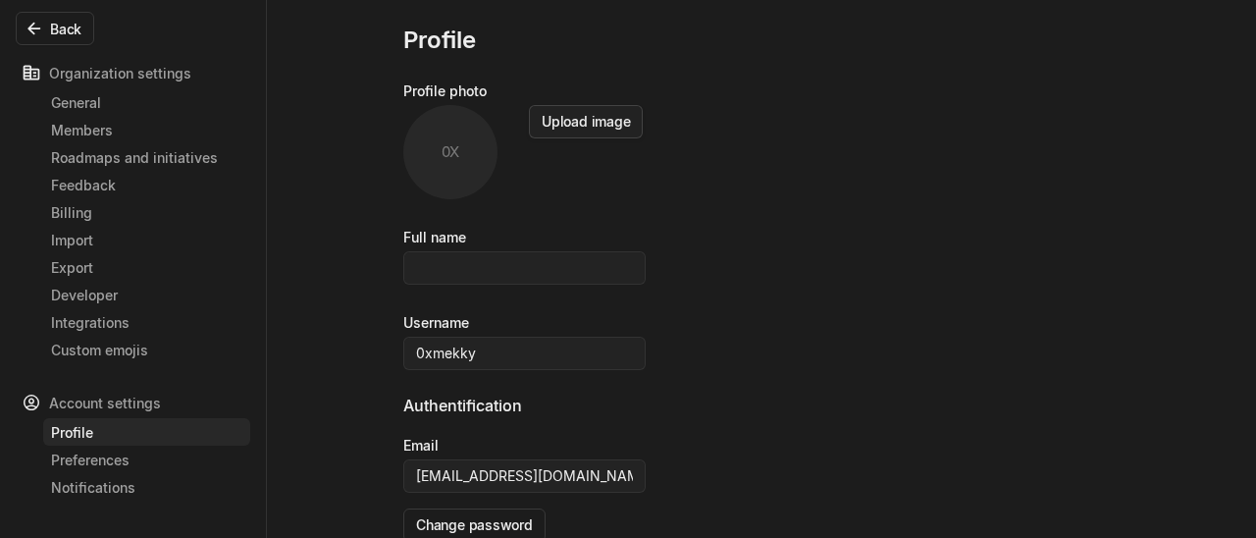
click at [602, 118] on button "Upload image" at bounding box center [586, 121] width 114 height 33
click at [435, 158] on div "0X" at bounding box center [450, 152] width 94 height 94
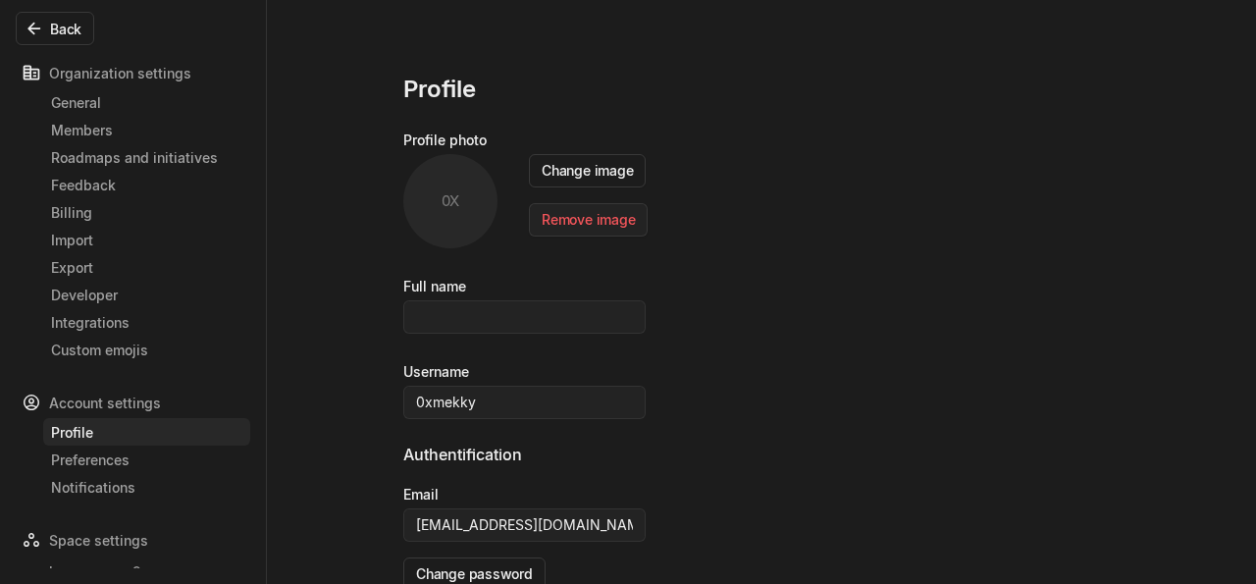
scroll to position [49, 0]
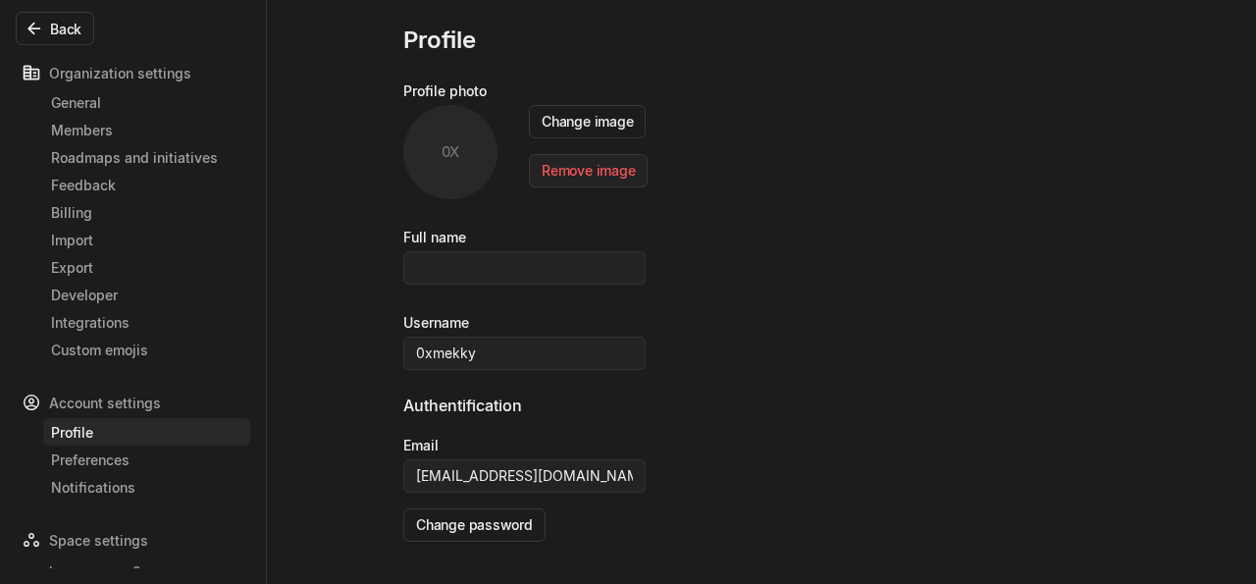
click at [807, 219] on div "Profile photo 0X Change image Remove image" at bounding box center [761, 153] width 717 height 146
click at [436, 142] on div "0X" at bounding box center [450, 152] width 94 height 94
click at [442, 147] on div "0X" at bounding box center [450, 152] width 94 height 94
drag, startPoint x: 438, startPoint y: 110, endPoint x: 453, endPoint y: 131, distance: 25.3
click at [453, 138] on div "0X" at bounding box center [450, 152] width 94 height 94
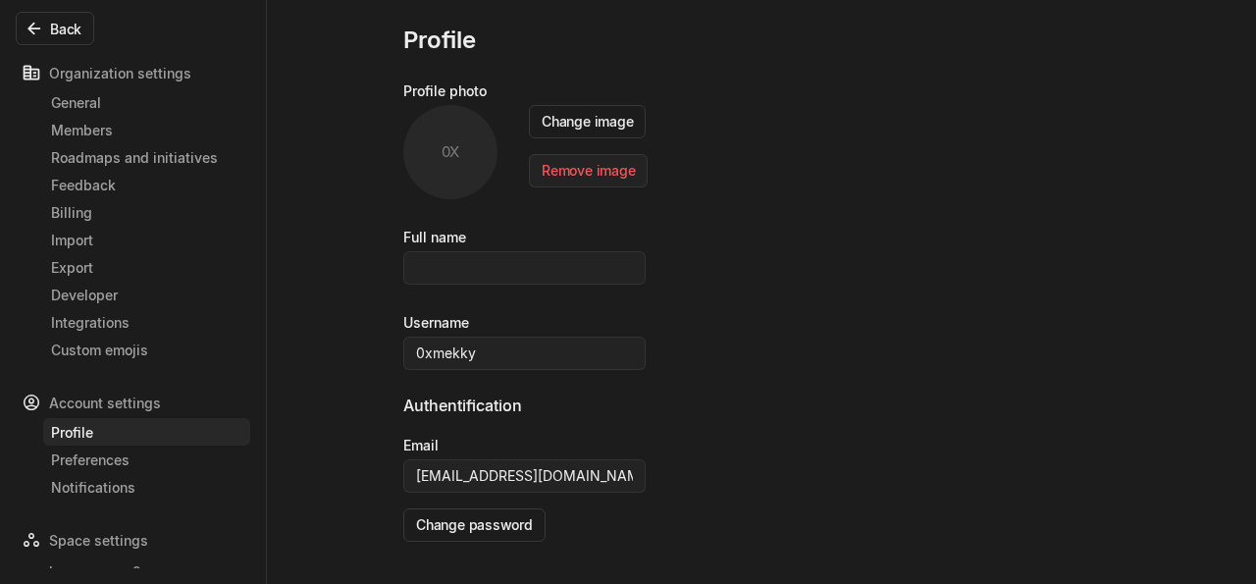
click at [443, 80] on div "Profile photo" at bounding box center [444, 90] width 83 height 21
click at [423, 94] on div "Profile photo" at bounding box center [444, 90] width 83 height 21
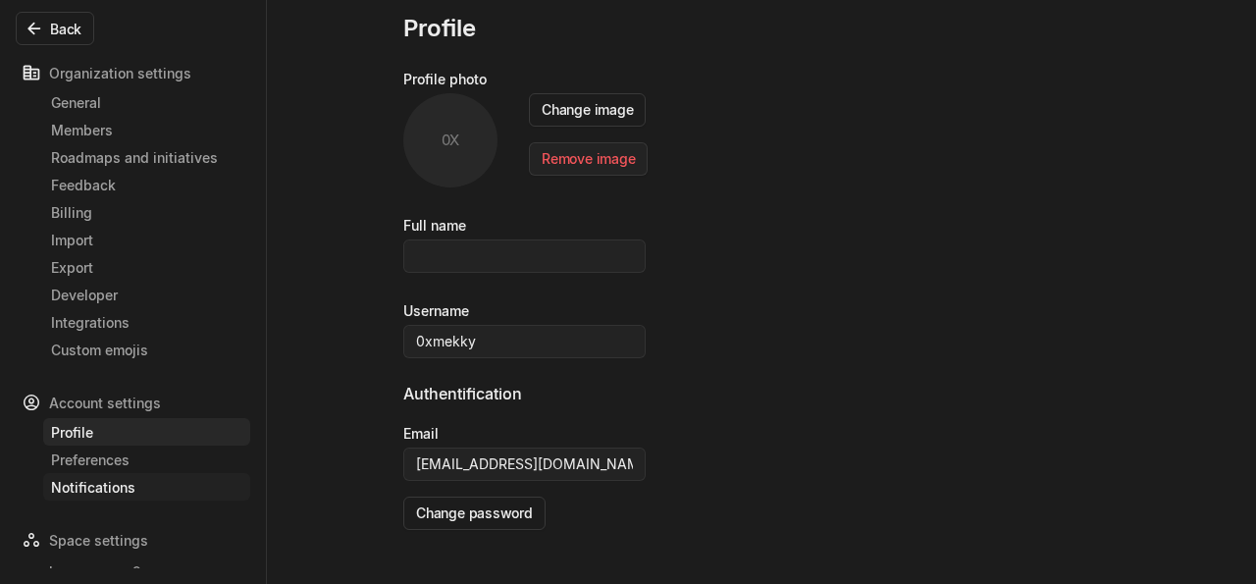
click at [116, 481] on div "Notifications" at bounding box center [146, 487] width 191 height 21
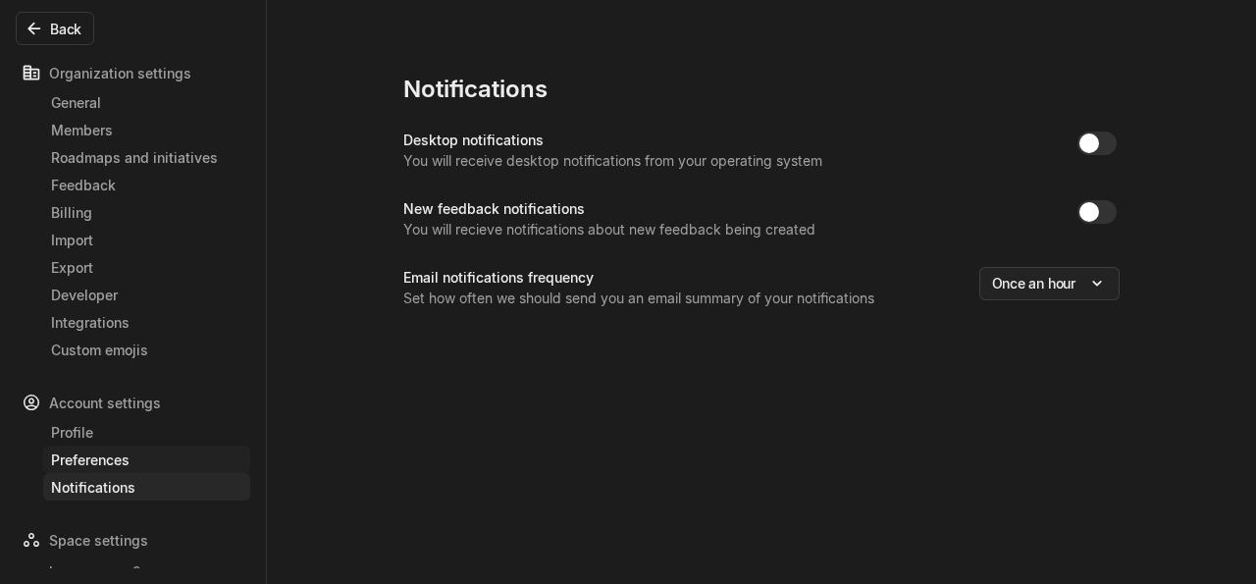
click at [115, 460] on div "Preferences" at bounding box center [146, 460] width 191 height 21
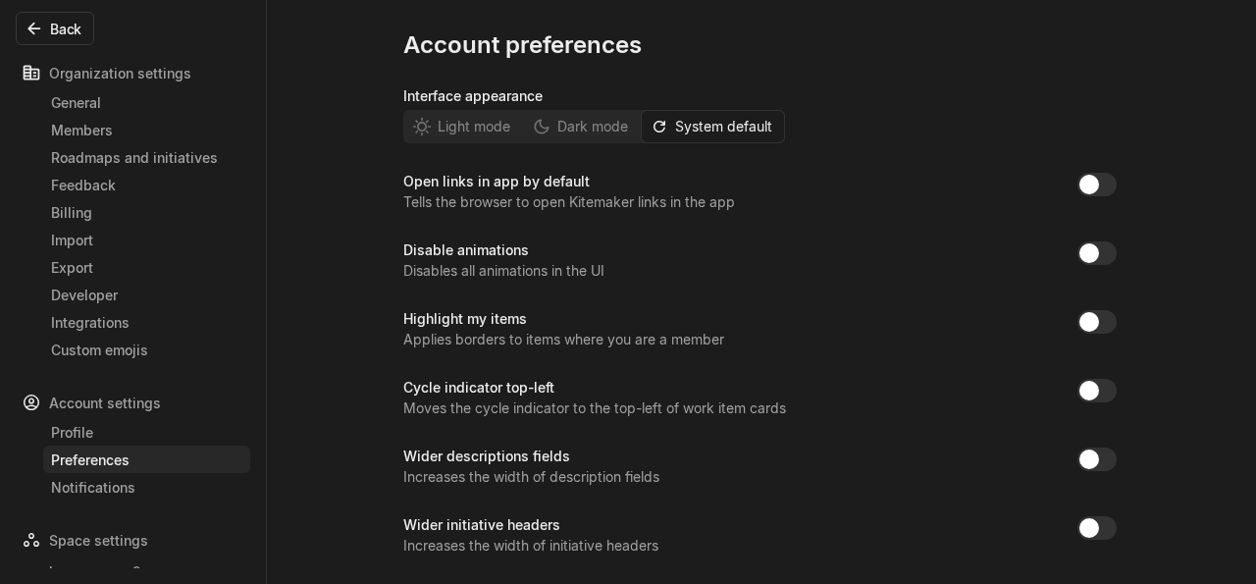
scroll to position [46, 0]
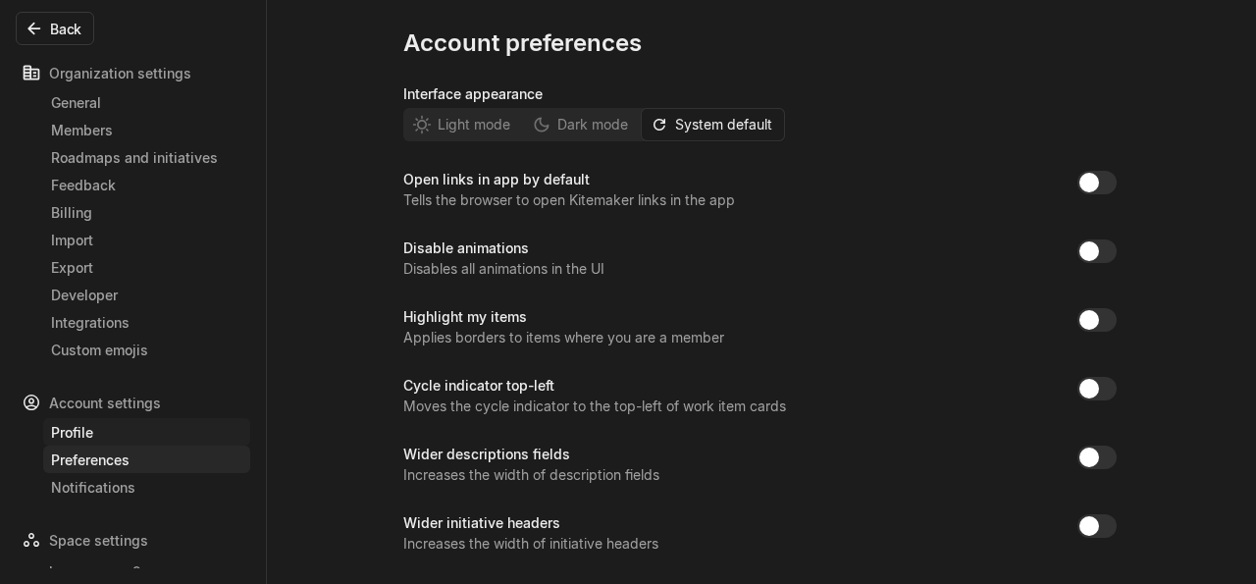
click at [88, 439] on div "Profile" at bounding box center [146, 432] width 191 height 21
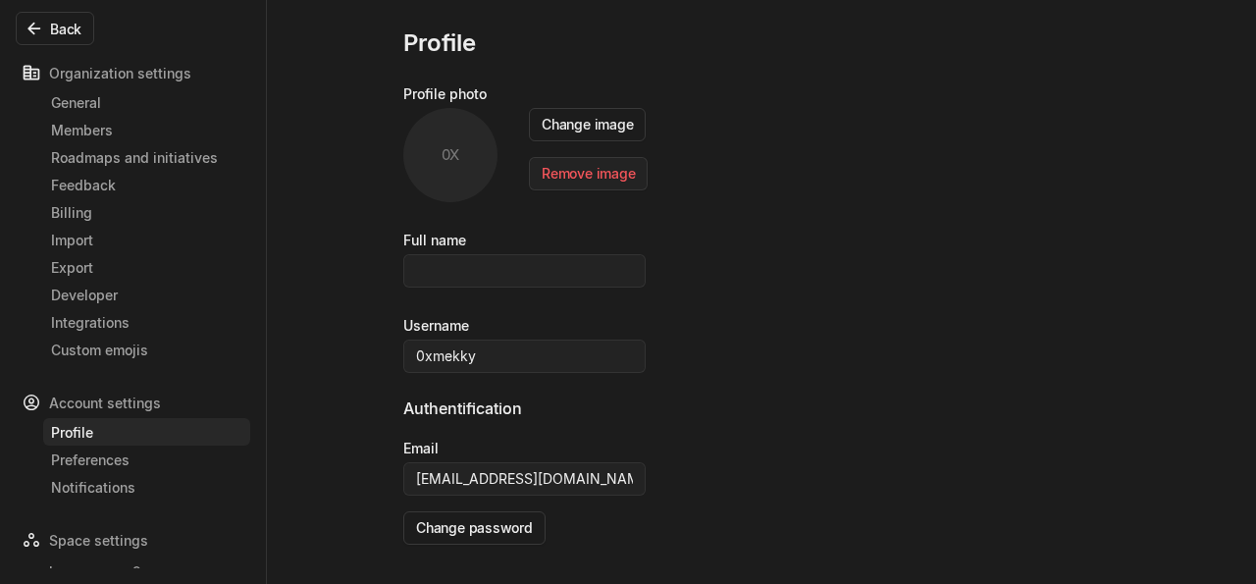
scroll to position [61, 0]
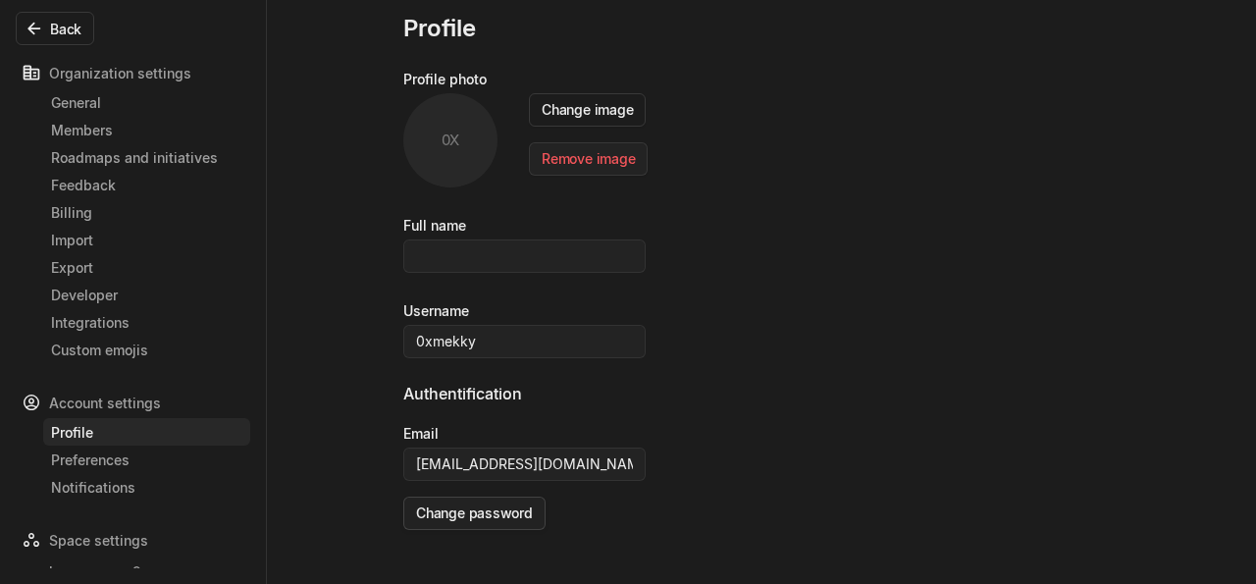
click at [518, 506] on button "Change password" at bounding box center [474, 513] width 142 height 33
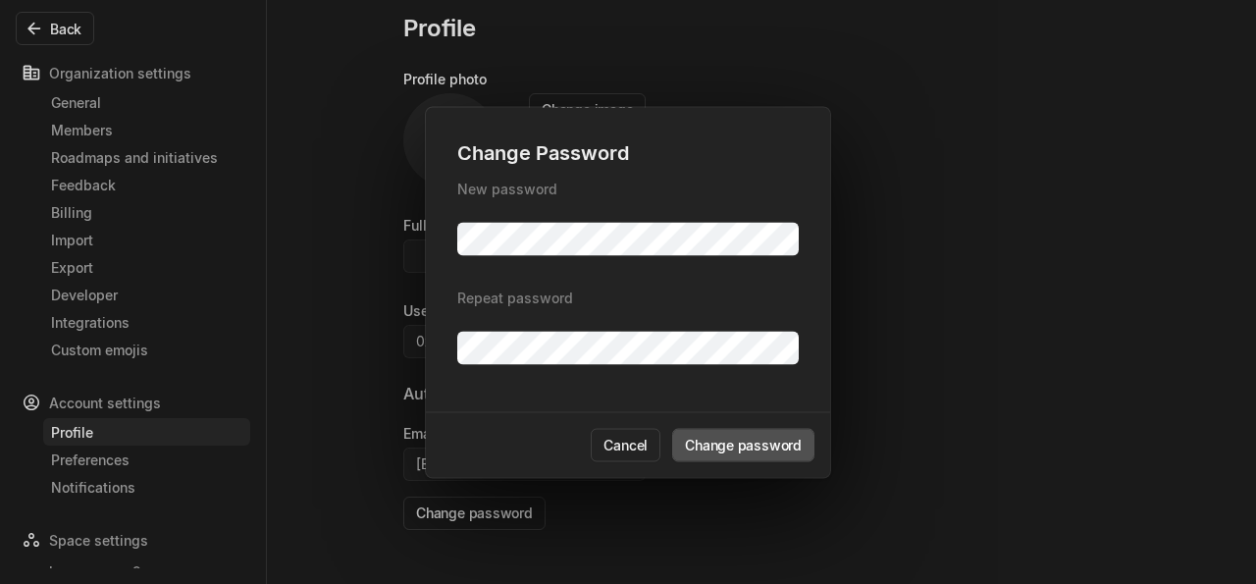
click at [919, 333] on body "bugswagger2r Search / Updates g then u My work = Feedback g then f Spaces bugsw…" at bounding box center [628, 292] width 1256 height 584
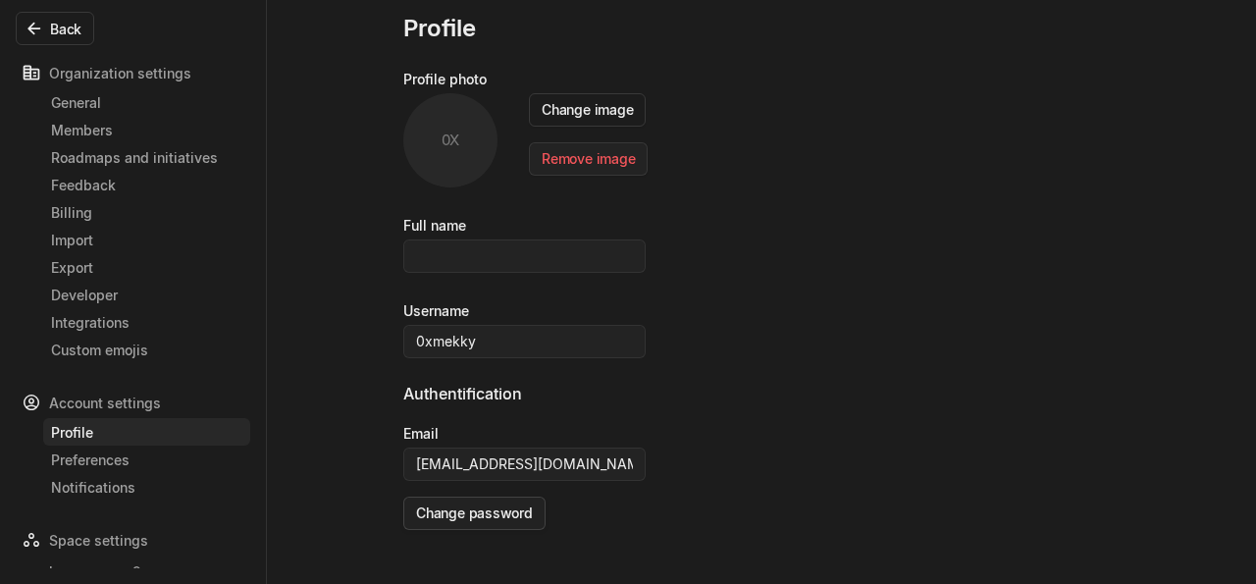
click at [468, 507] on button "Change password" at bounding box center [474, 513] width 142 height 33
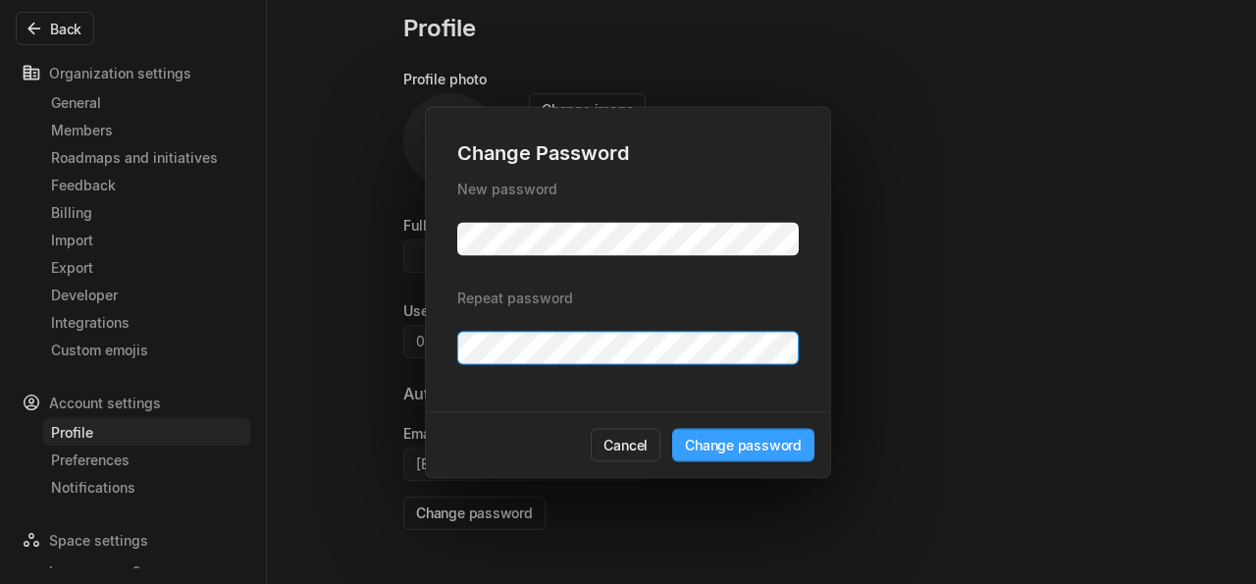
click at [769, 458] on button "Change password" at bounding box center [743, 444] width 142 height 33
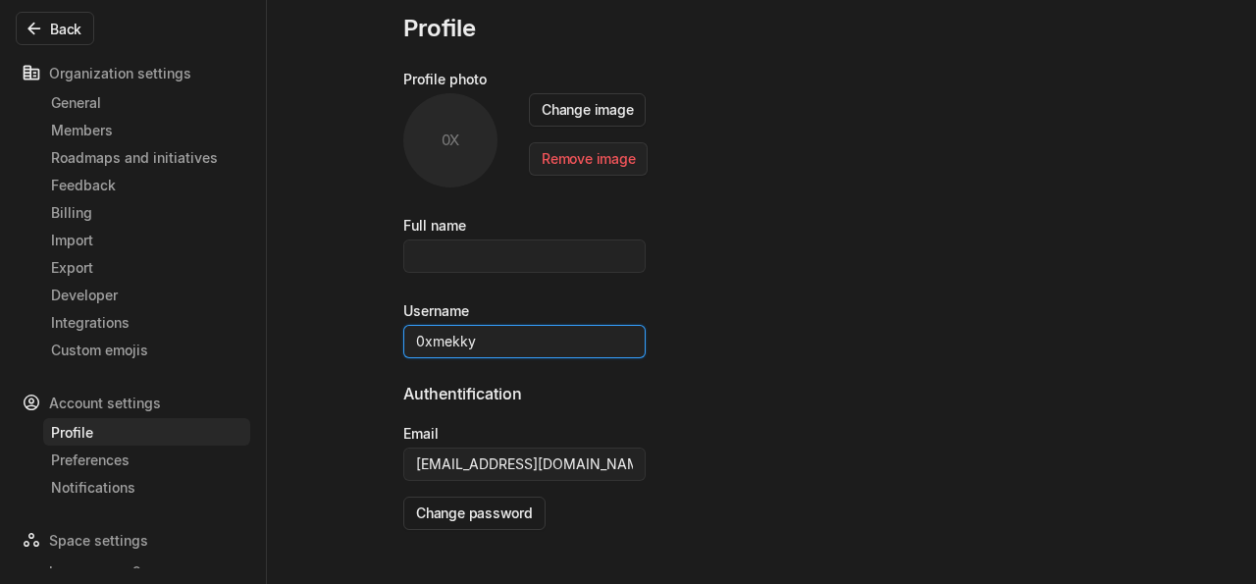
click at [511, 340] on input "0xmekky" at bounding box center [524, 341] width 242 height 33
click at [515, 507] on button "Change password" at bounding box center [474, 513] width 142 height 33
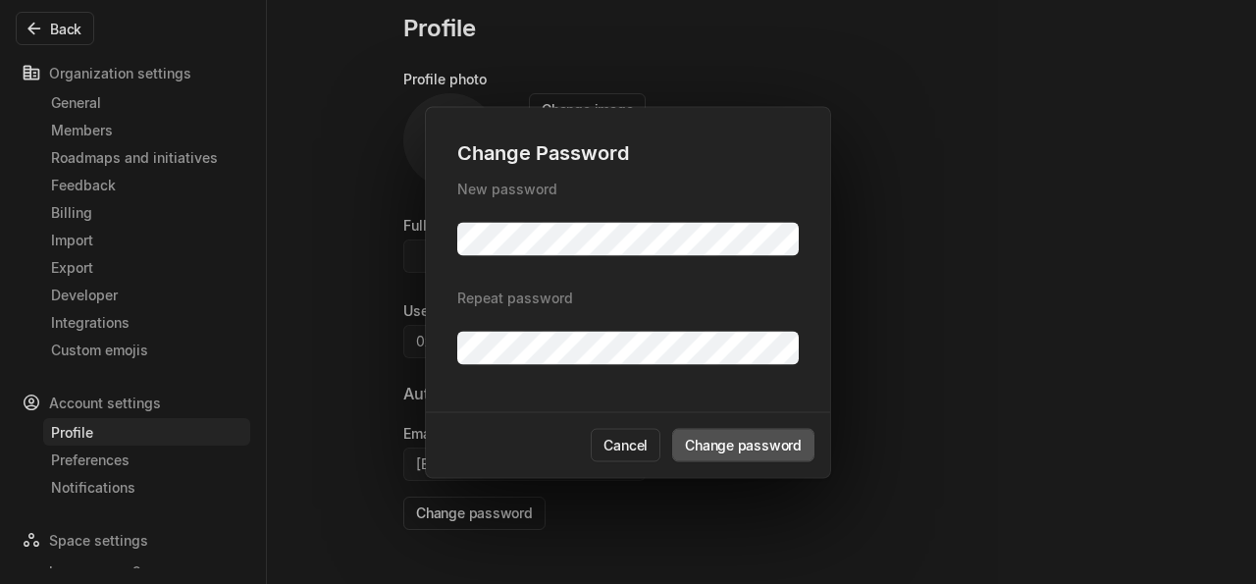
click at [1041, 347] on body "bugswagger2r Search / Updates g then u My work = Feedback g then f Spaces bugsw…" at bounding box center [628, 292] width 1256 height 584
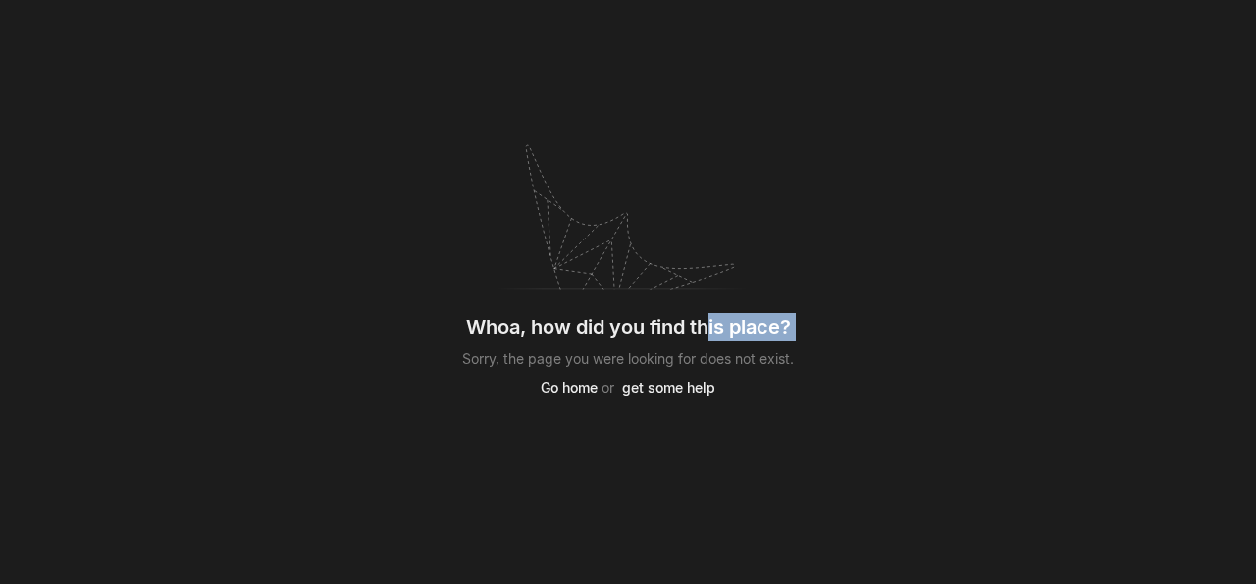
click at [708, 315] on div "Whoa, how did you find this place? Sorry, the page you were looking for does no…" at bounding box center [628, 292] width 1256 height 584
click at [727, 331] on div "Whoa, how did you find this place?" at bounding box center [628, 326] width 325 height 27
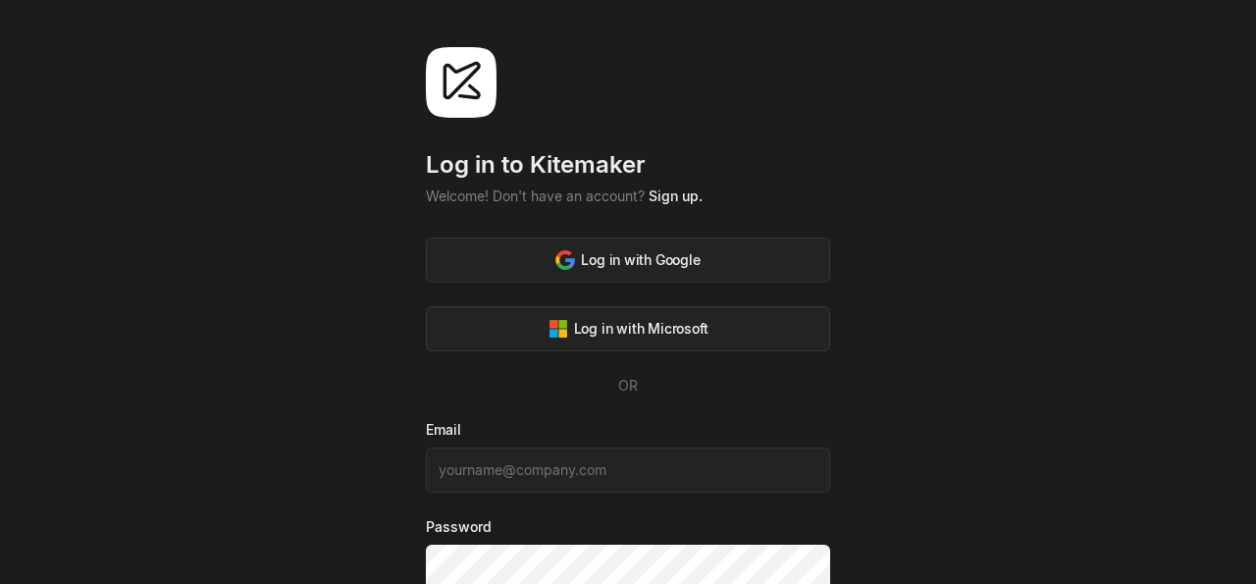
click at [613, 197] on div "Welcome! Don't have an account? Sign up." at bounding box center [628, 196] width 404 height 21
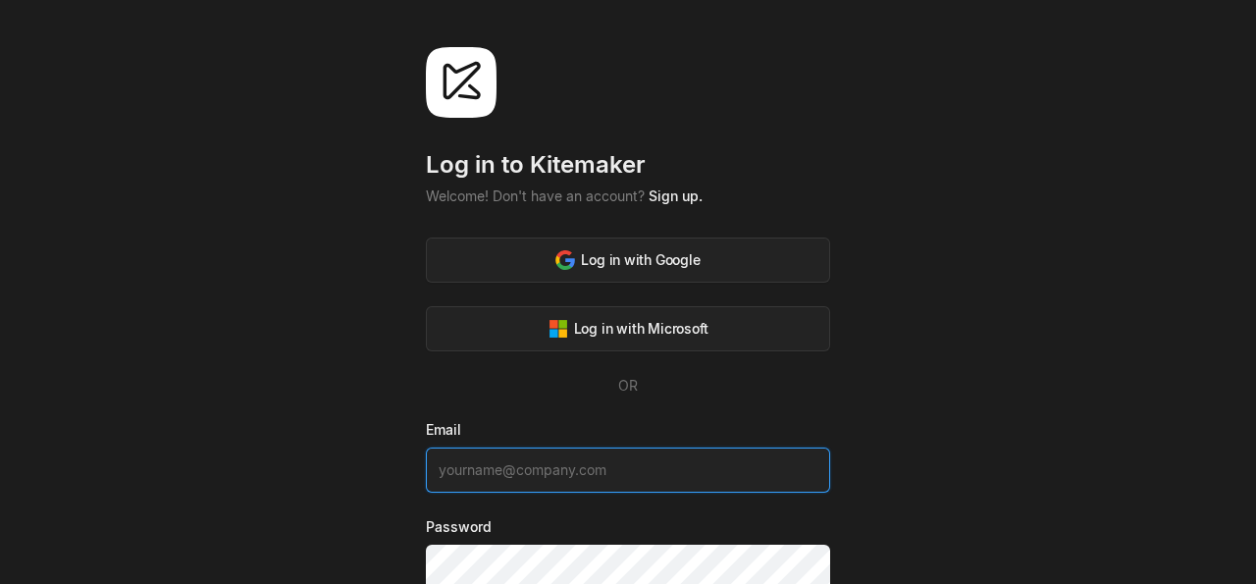
click at [494, 472] on input at bounding box center [628, 470] width 404 height 45
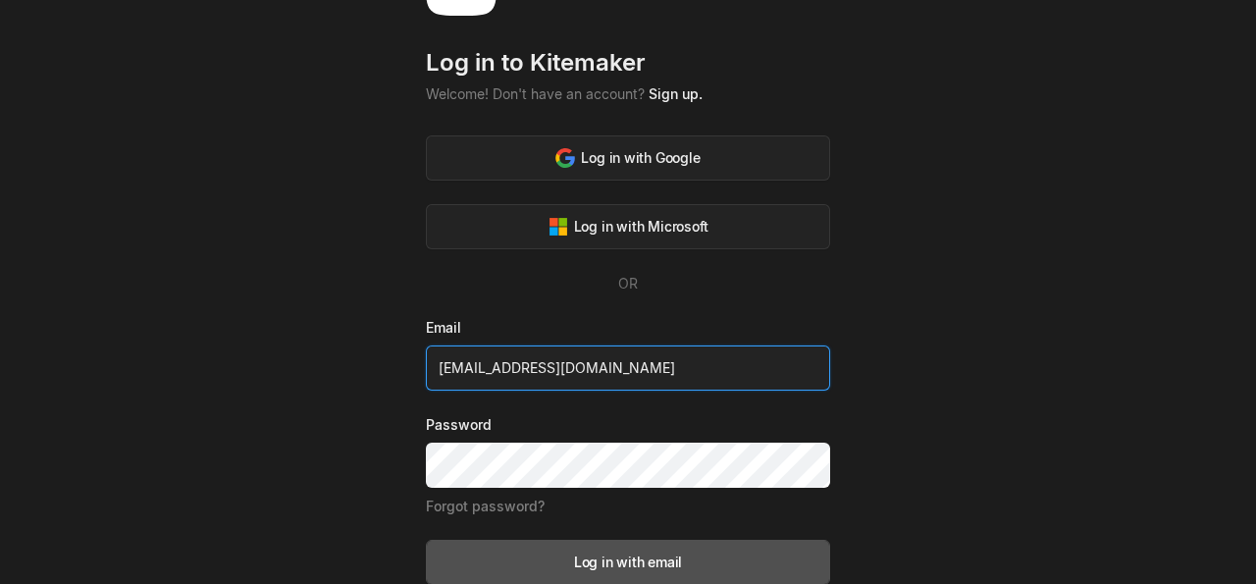
scroll to position [149, 0]
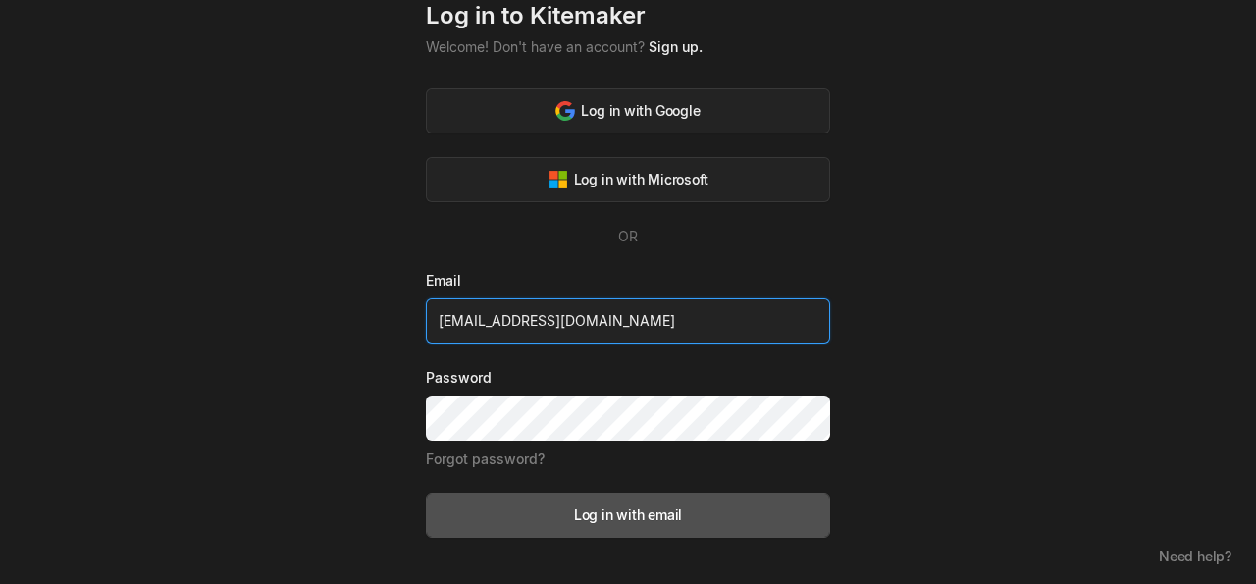
type input "[EMAIL_ADDRESS][DOMAIN_NAME]"
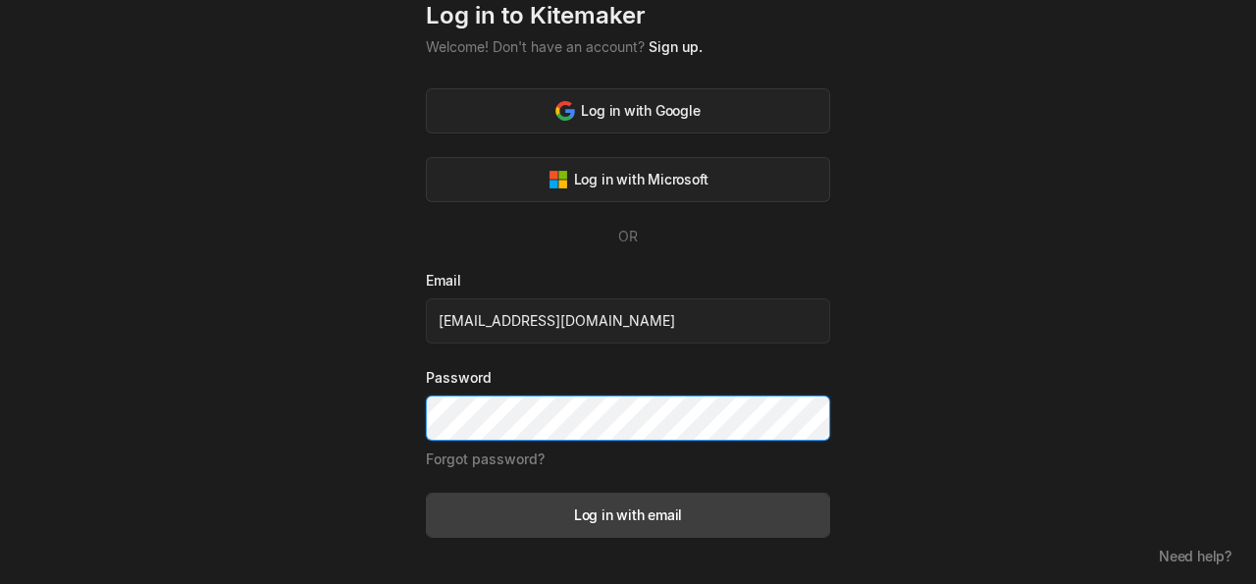
click at [426, 493] on button "Log in with email" at bounding box center [628, 515] width 404 height 45
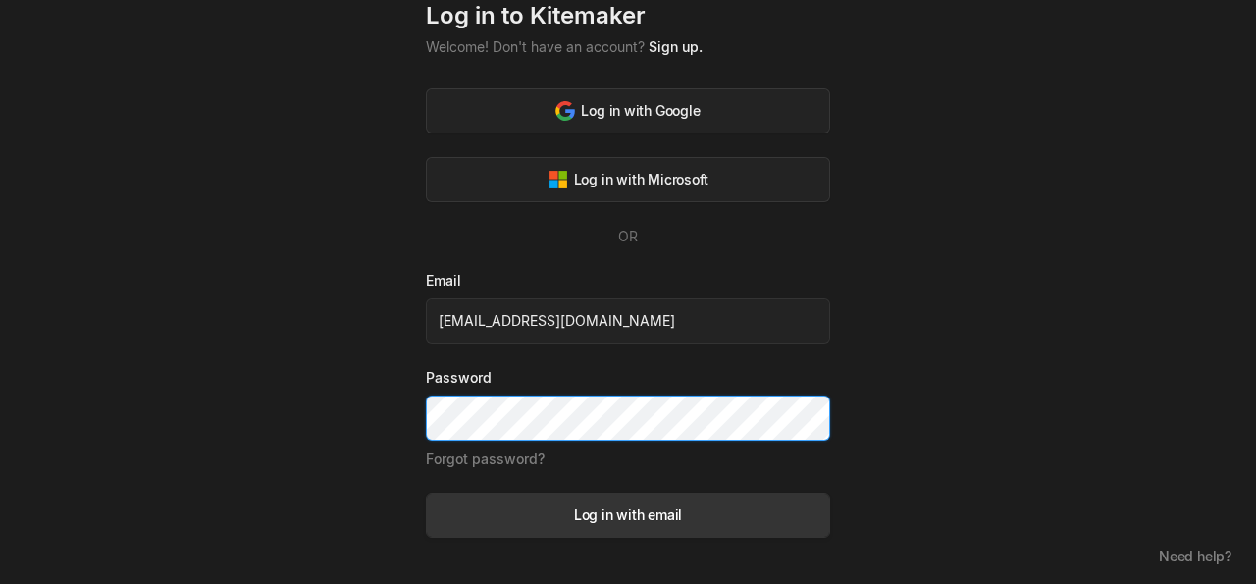
click at [619, 525] on div "Log in with email" at bounding box center [628, 515] width 108 height 21
click at [628, 506] on div "Log in with email" at bounding box center [628, 515] width 108 height 21
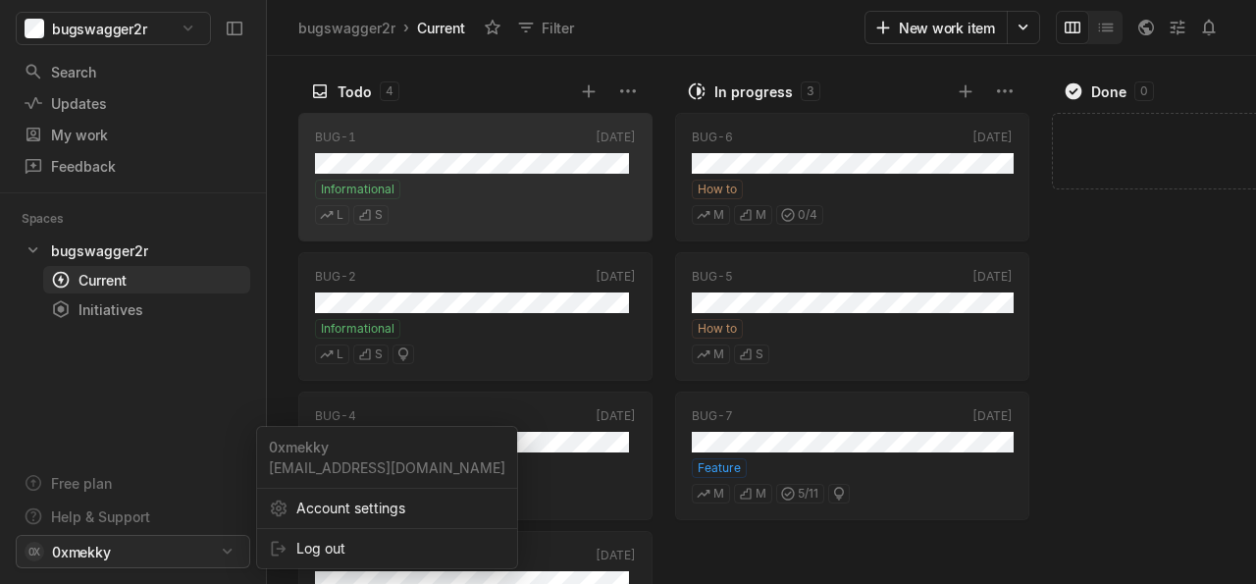
click at [158, 552] on html "bugswagger2r Search / Updates g then u My work = Feedback g then f Spaces bugsw…" at bounding box center [628, 292] width 1256 height 584
click at [346, 506] on span "Account settings" at bounding box center [400, 508] width 209 height 31
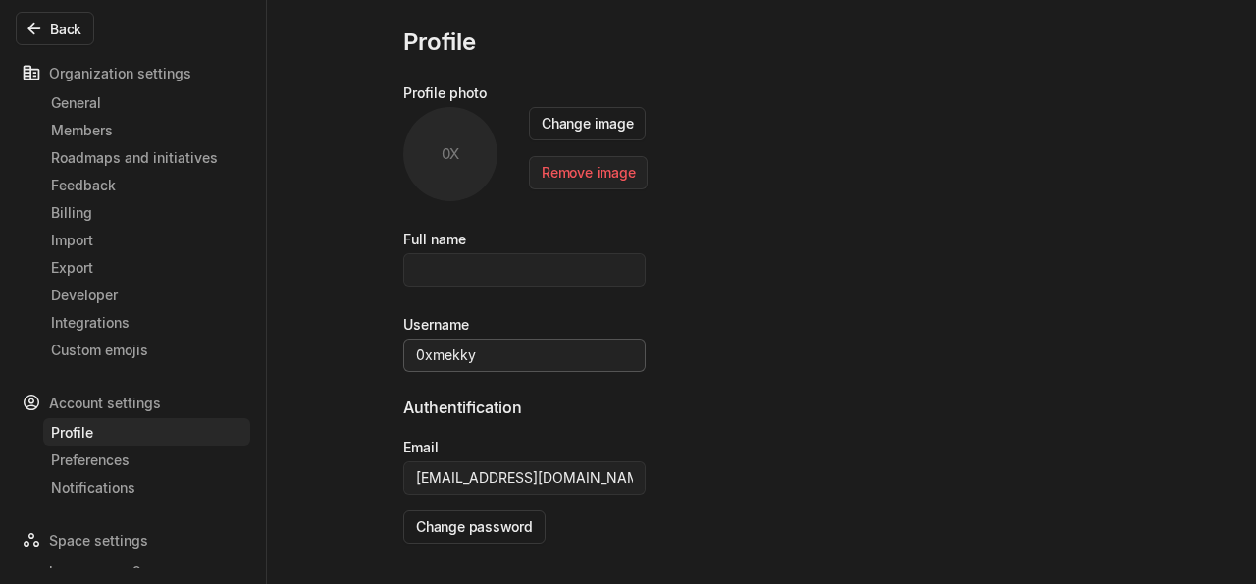
scroll to position [61, 0]
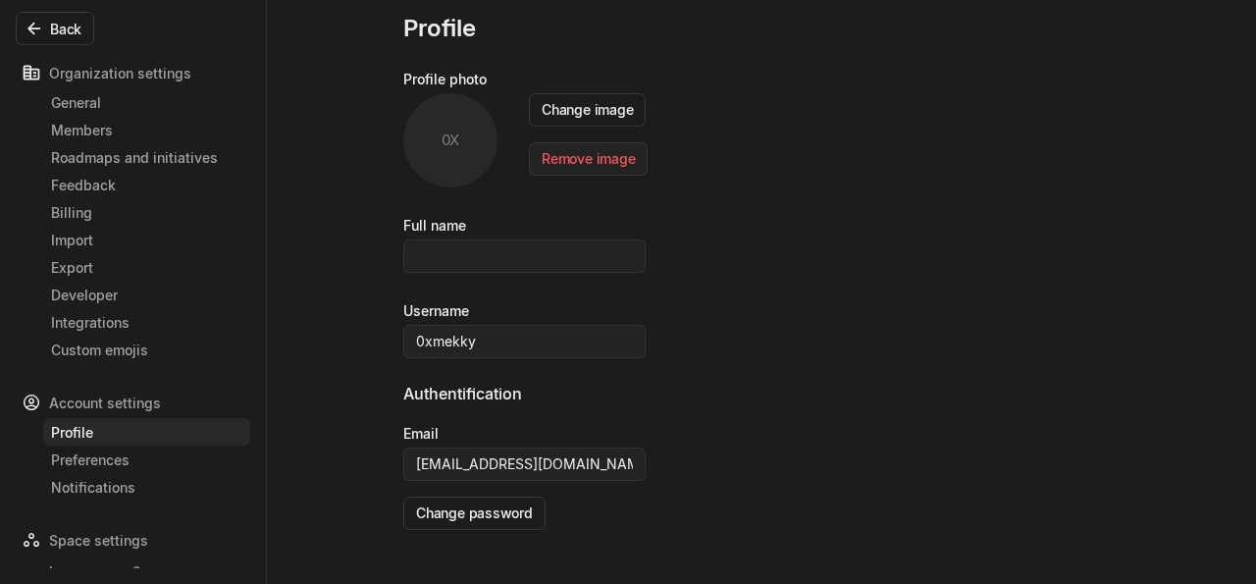
click at [76, 66] on div "Organization settings" at bounding box center [133, 72] width 235 height 31
click at [90, 123] on div "Members" at bounding box center [146, 130] width 191 height 21
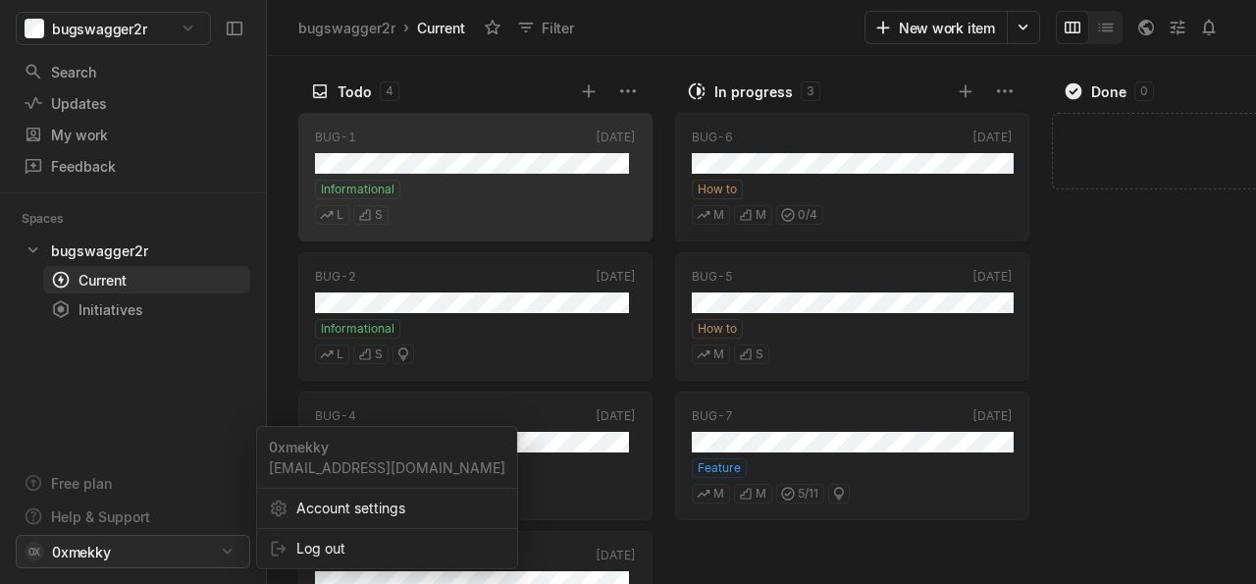
click at [142, 559] on html "bugswagger2r Search / Updates g then u My work = Feedback g then f Spaces bugsw…" at bounding box center [628, 292] width 1256 height 584
click at [321, 547] on span "Log out" at bounding box center [400, 548] width 209 height 31
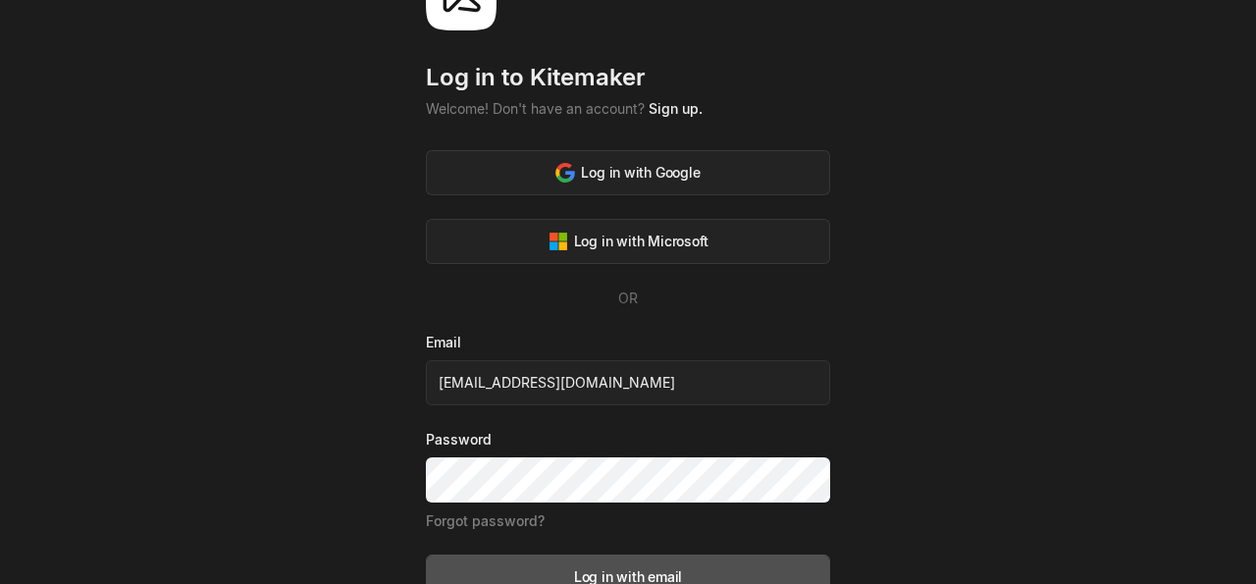
scroll to position [149, 0]
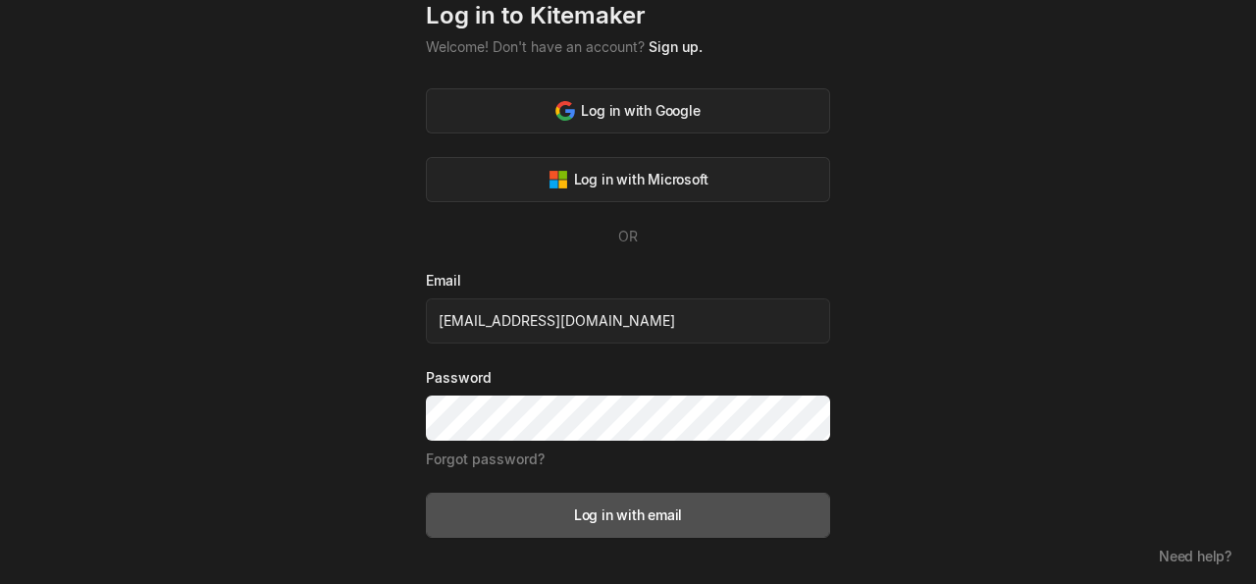
type input "[EMAIL_ADDRESS][DOMAIN_NAME]"
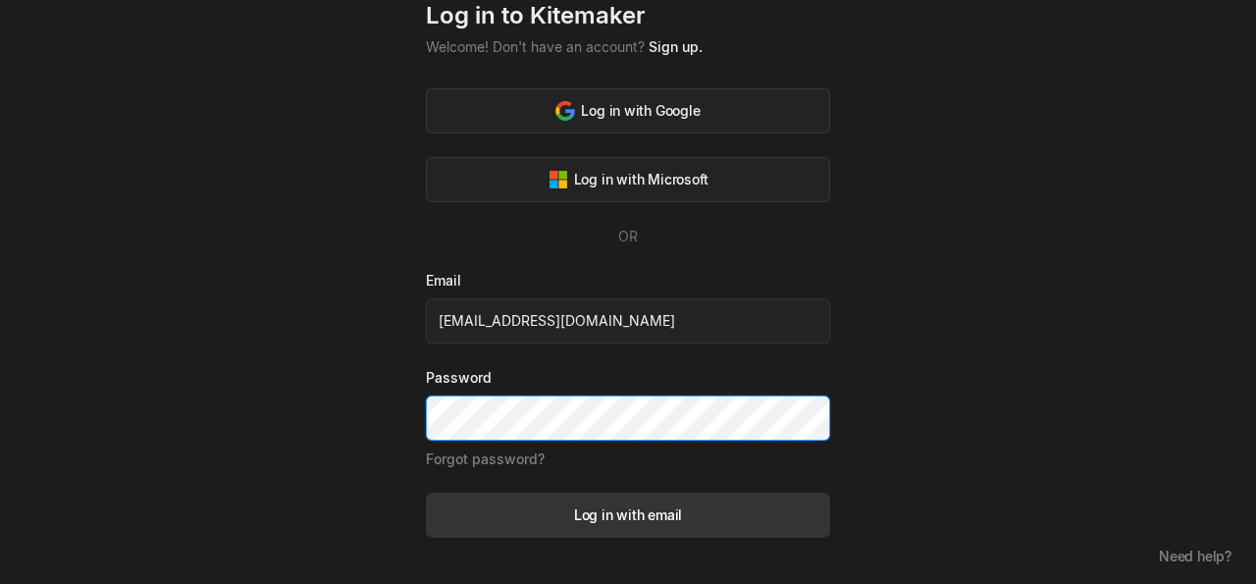
click at [641, 523] on div "Log in with email" at bounding box center [628, 515] width 108 height 21
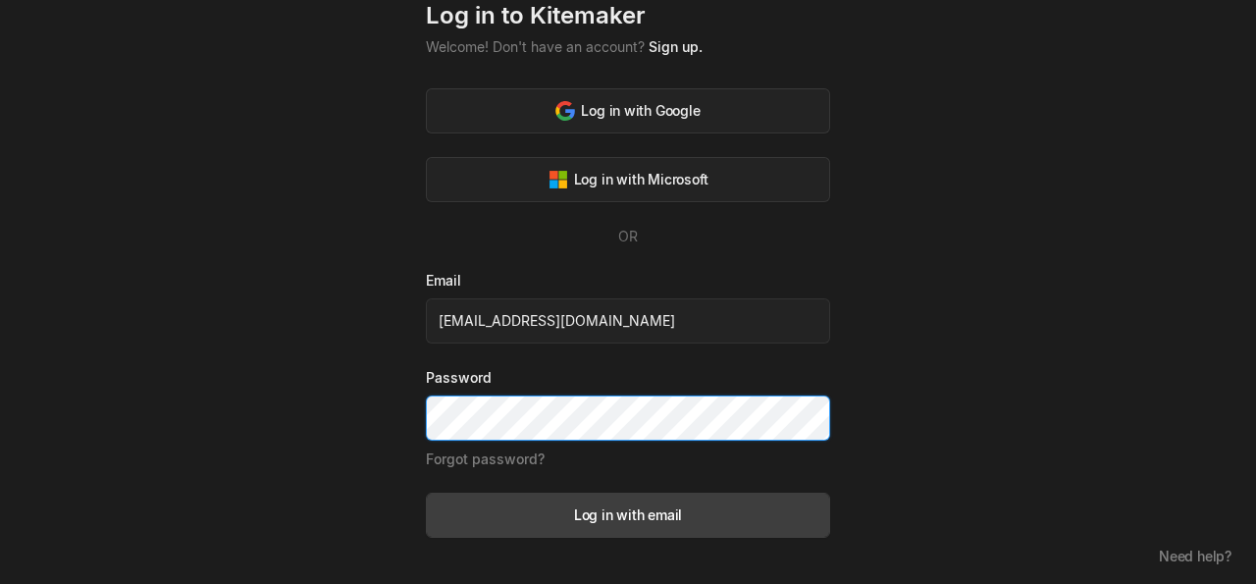
click at [426, 493] on button "Log in with email" at bounding box center [628, 515] width 404 height 45
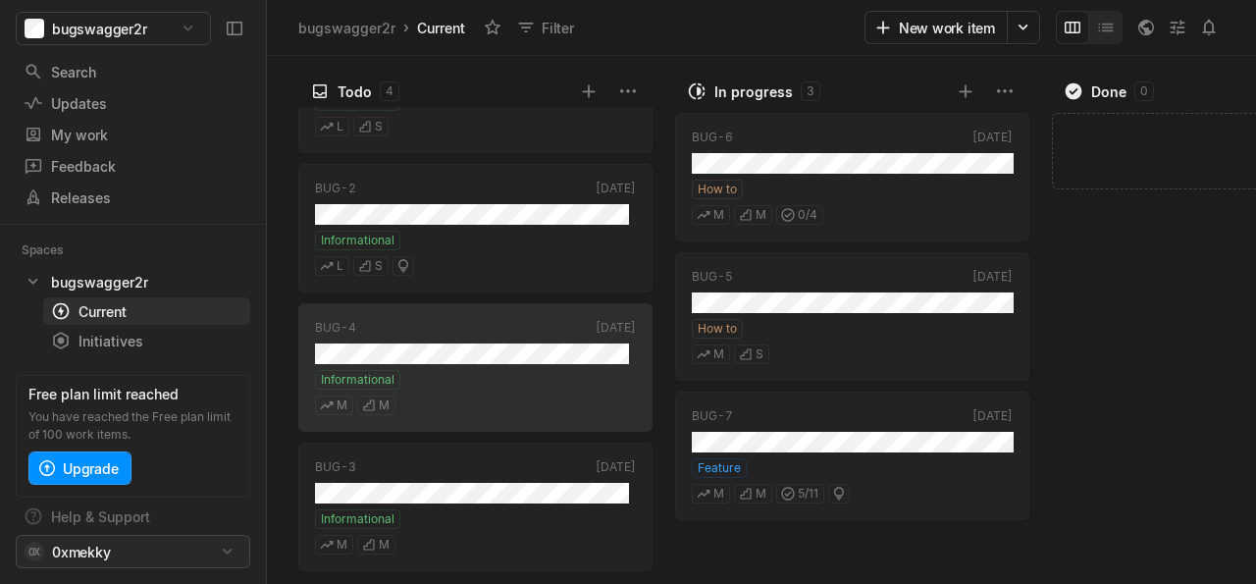
scroll to position [88, 0]
click at [138, 553] on html "bugswagger2r Search / Updates g then u My work = Feedback g then f Releases g t…" at bounding box center [628, 292] width 1256 height 584
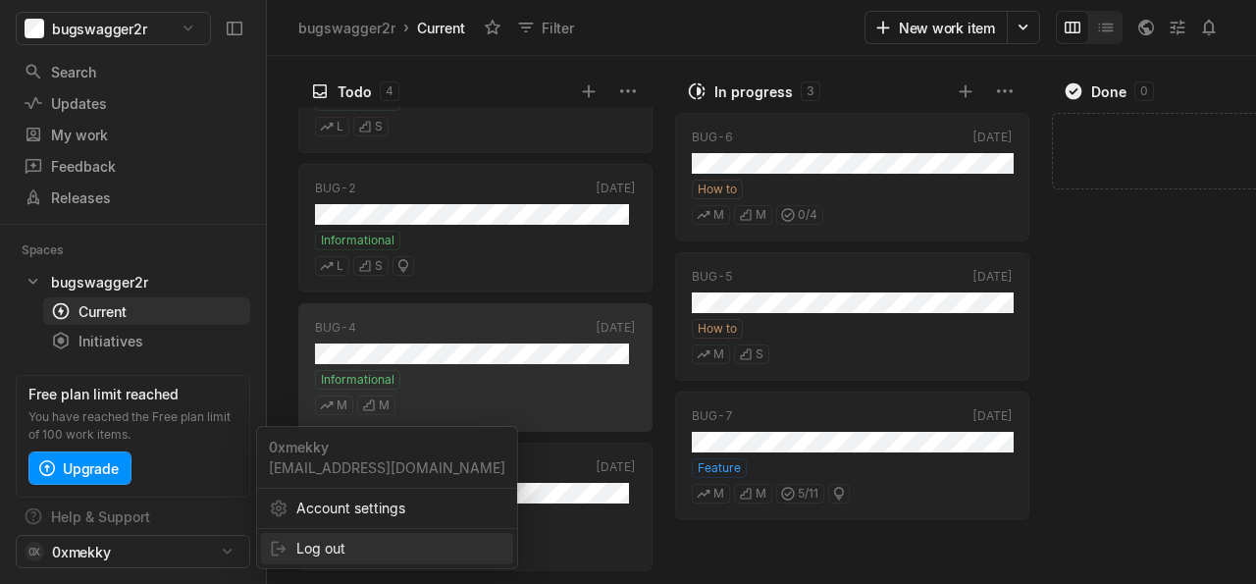
click at [325, 551] on span "Log out" at bounding box center [400, 548] width 209 height 31
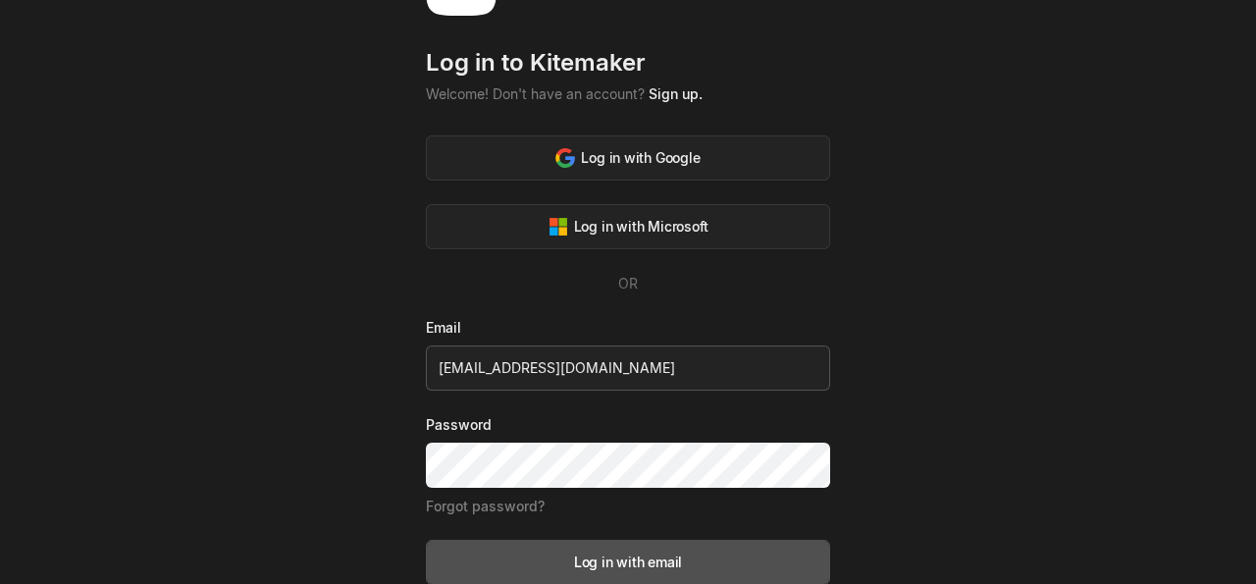
scroll to position [149, 0]
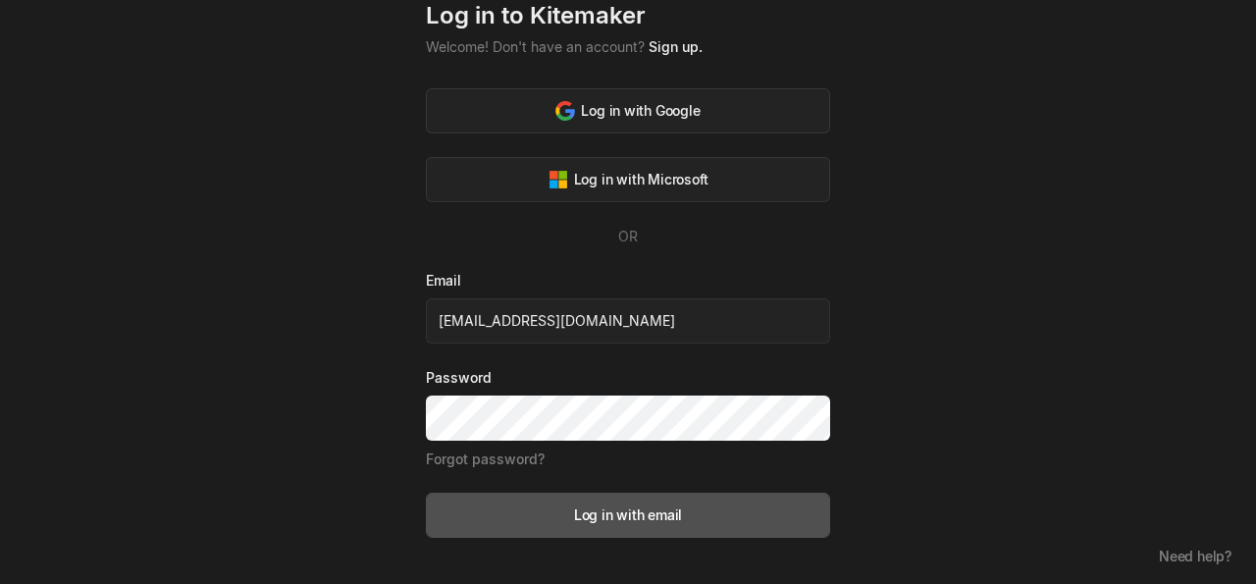
type input "[EMAIL_ADDRESS][DOMAIN_NAME]"
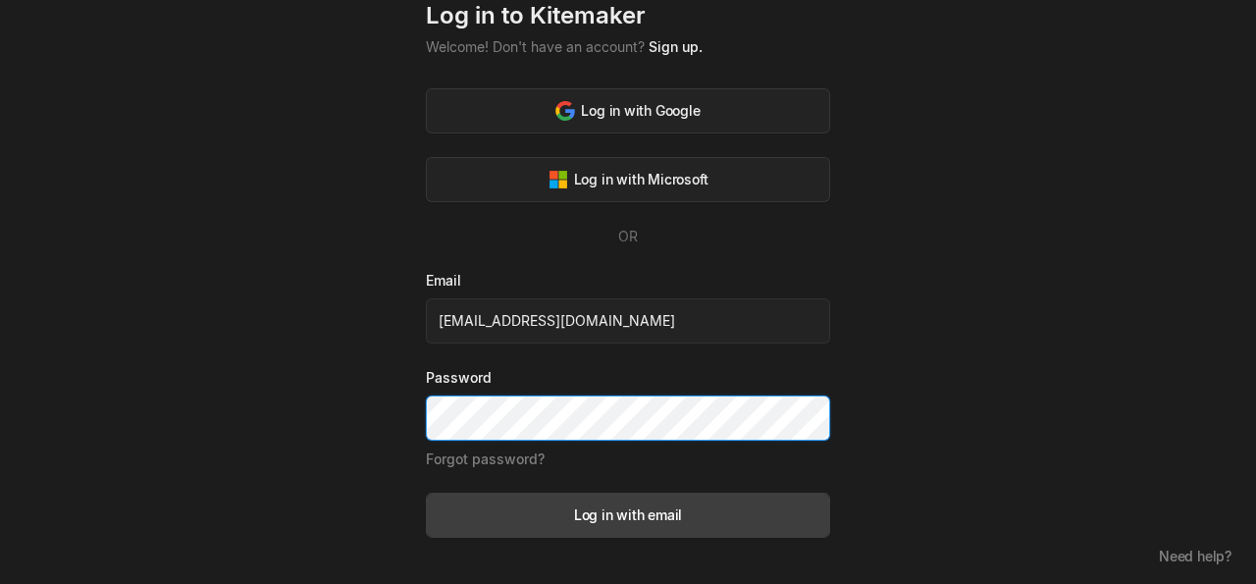
click at [426, 493] on button "Log in with email" at bounding box center [628, 515] width 404 height 45
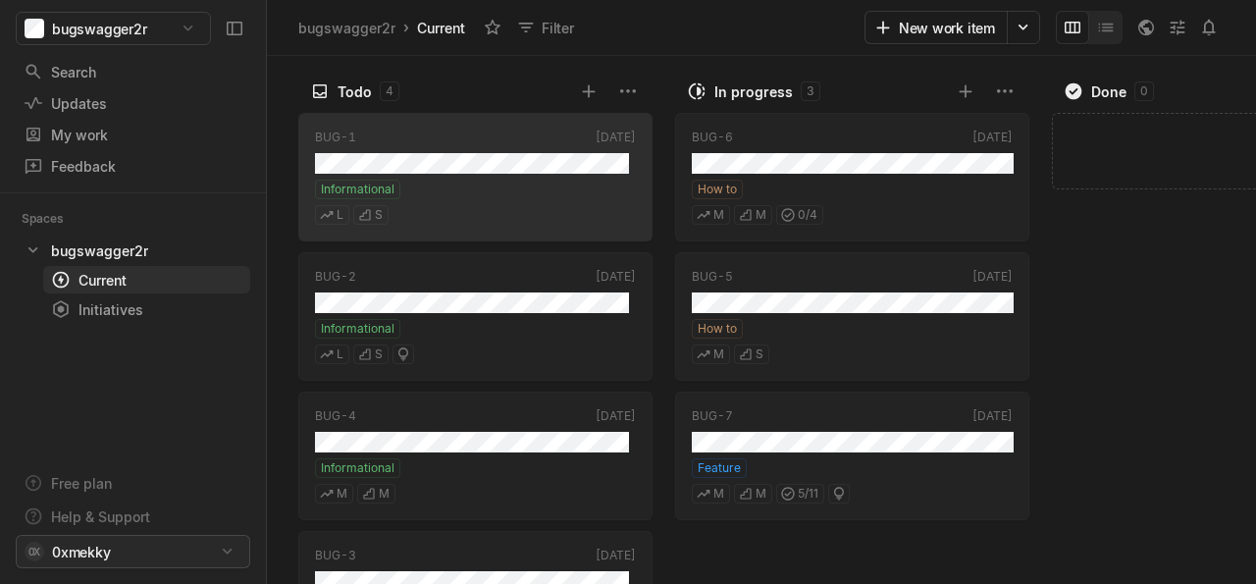
click at [128, 545] on html "bugswagger2r Search / Updates g then u My work = Feedback g then f Spaces bugsw…" at bounding box center [628, 292] width 1256 height 584
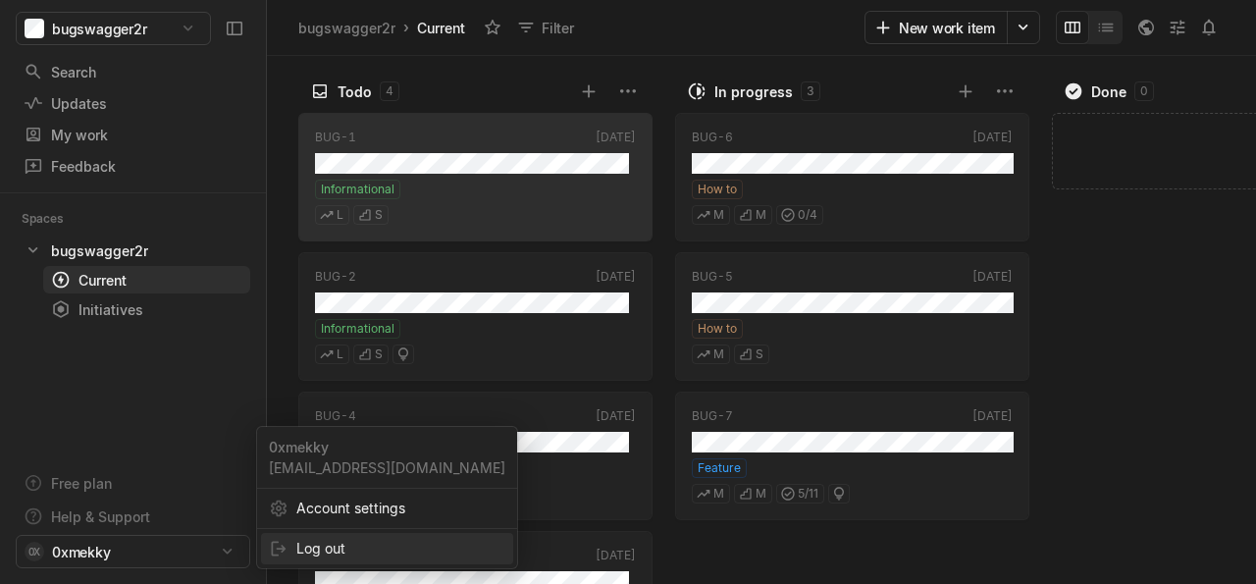
click at [292, 558] on div "Log out" at bounding box center [387, 548] width 252 height 31
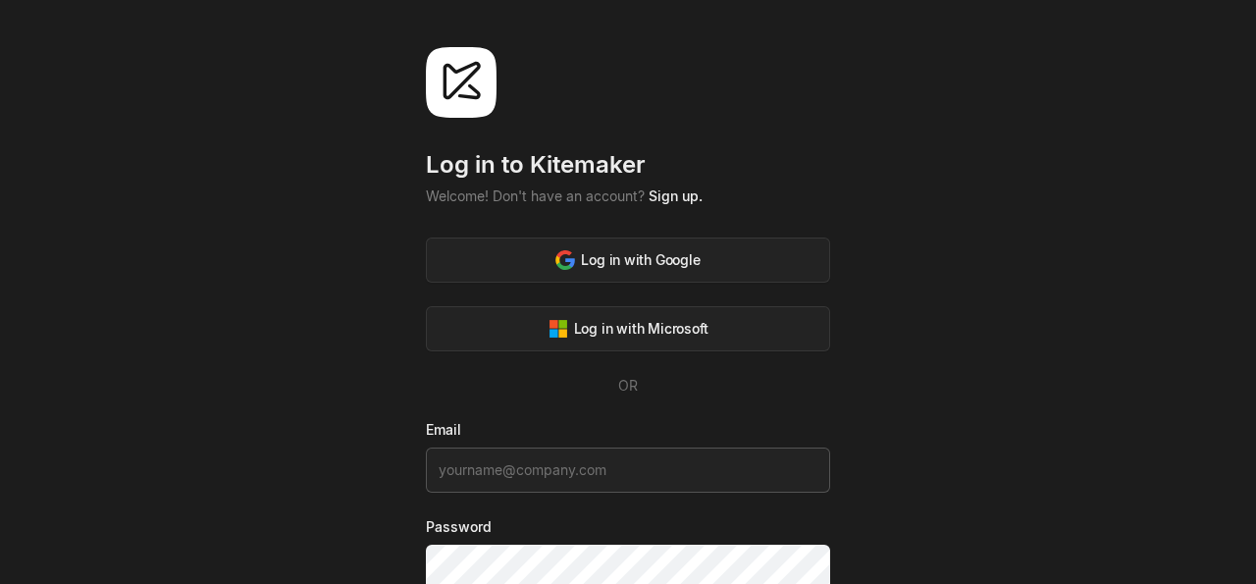
click at [533, 482] on input at bounding box center [628, 470] width 404 height 45
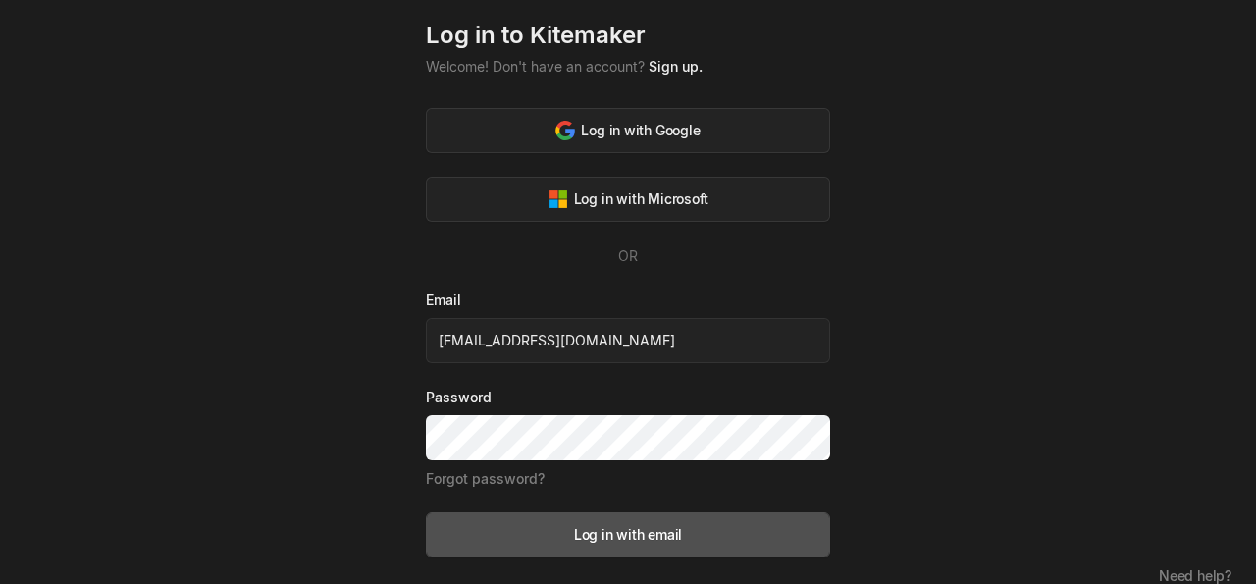
scroll to position [149, 0]
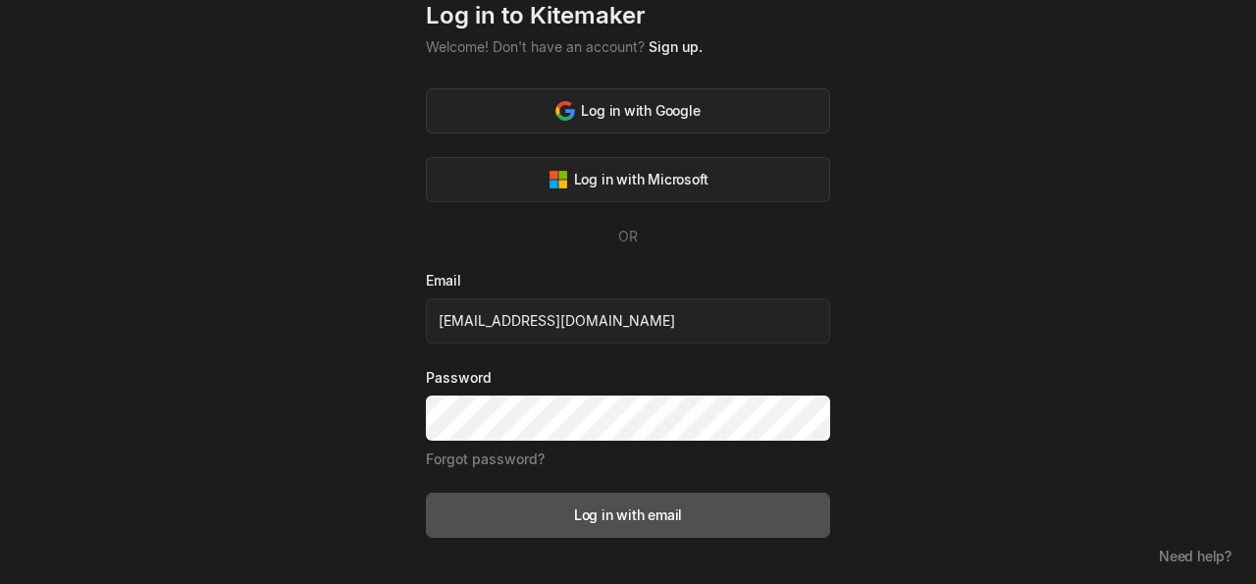
type input "[EMAIL_ADDRESS][DOMAIN_NAME]"
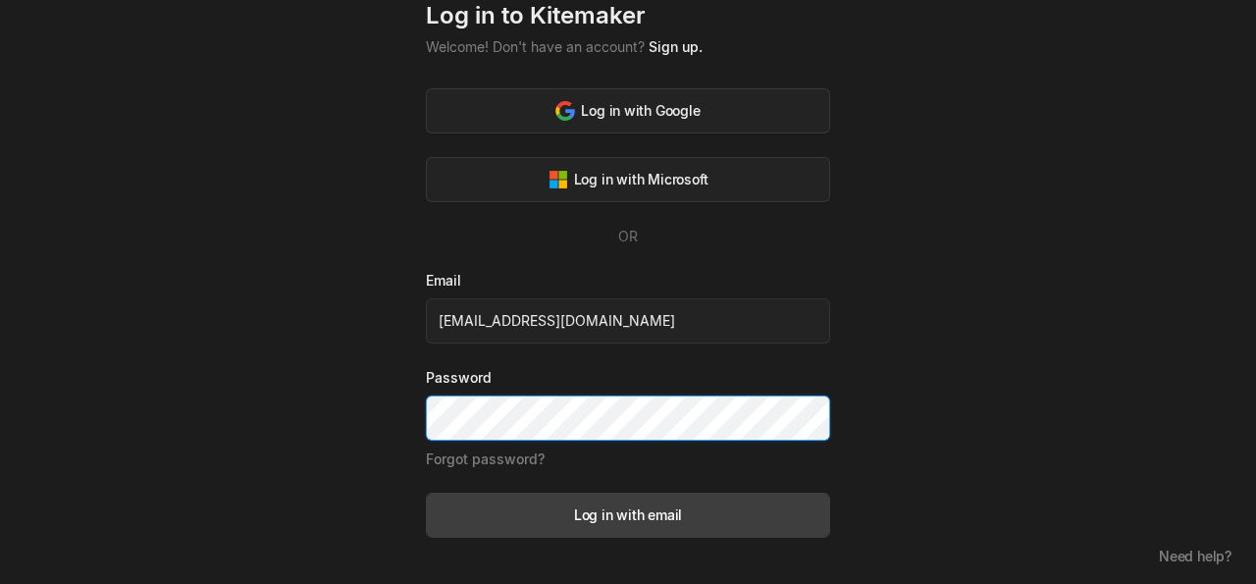
click at [426, 493] on button "Log in with email" at bounding box center [628, 515] width 404 height 45
